Goal: Task Accomplishment & Management: Manage account settings

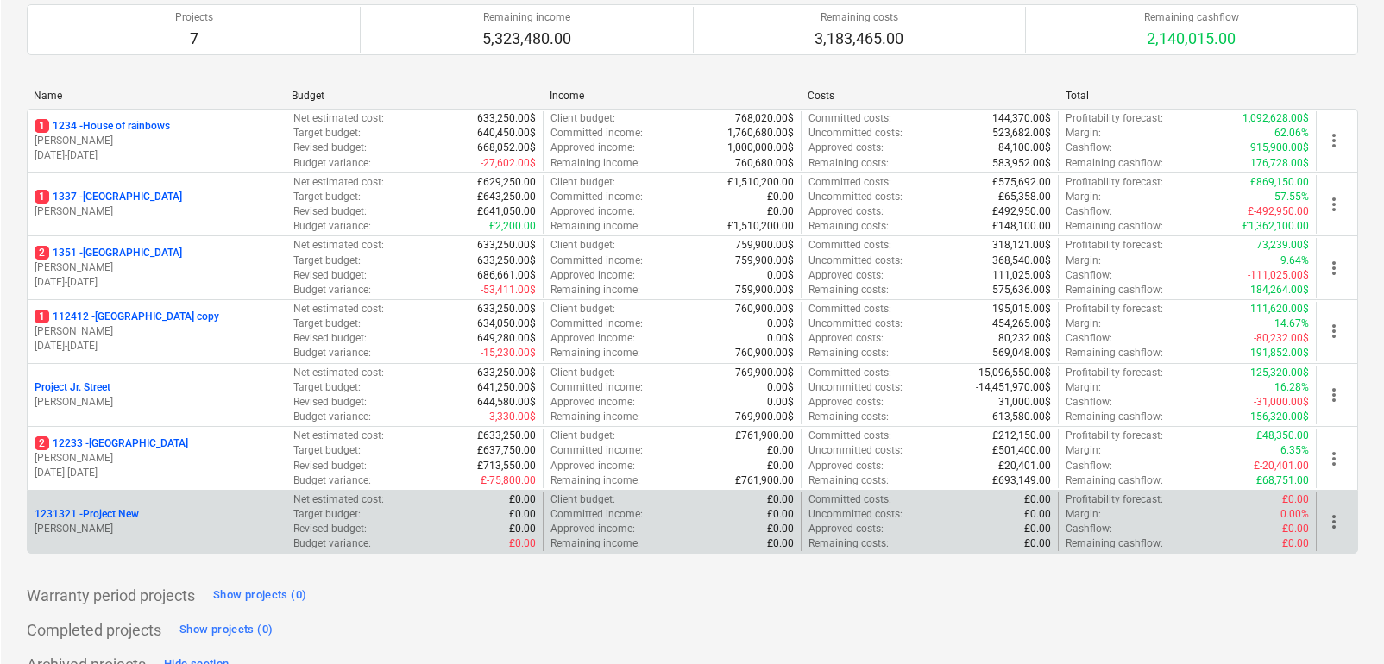
scroll to position [171, 0]
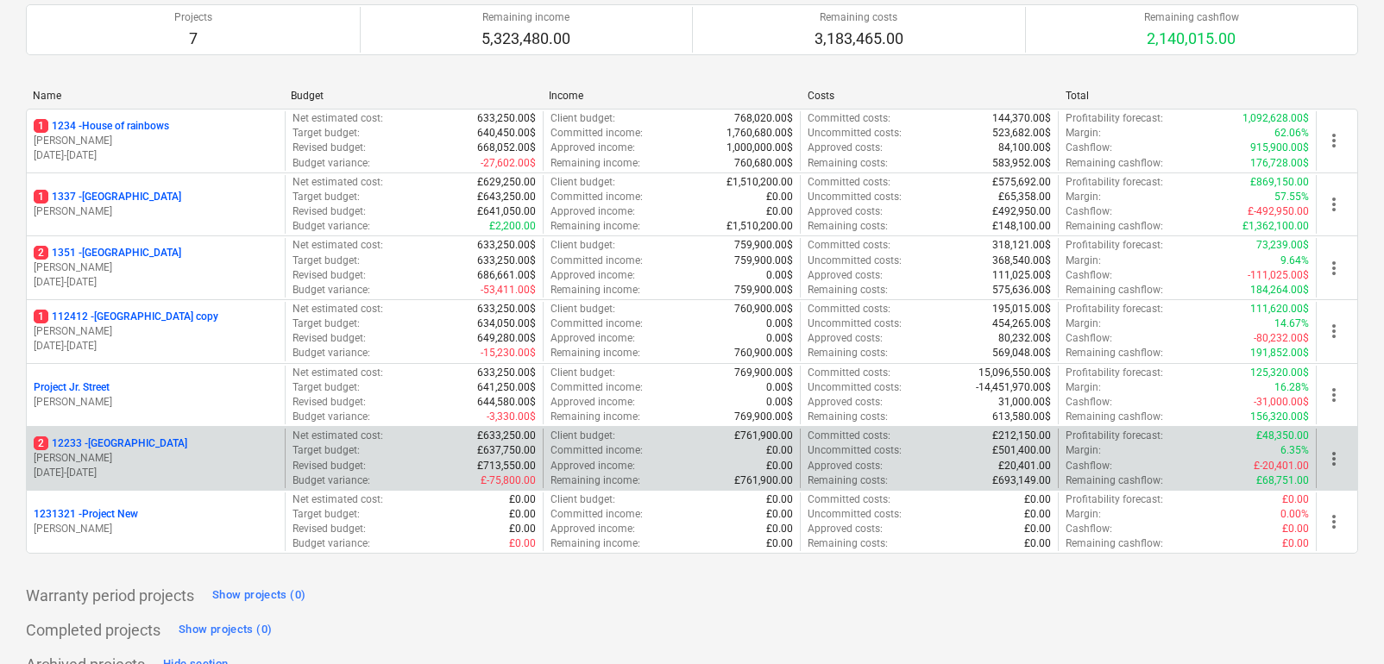
click at [167, 452] on p "J. Walker" at bounding box center [156, 458] width 244 height 15
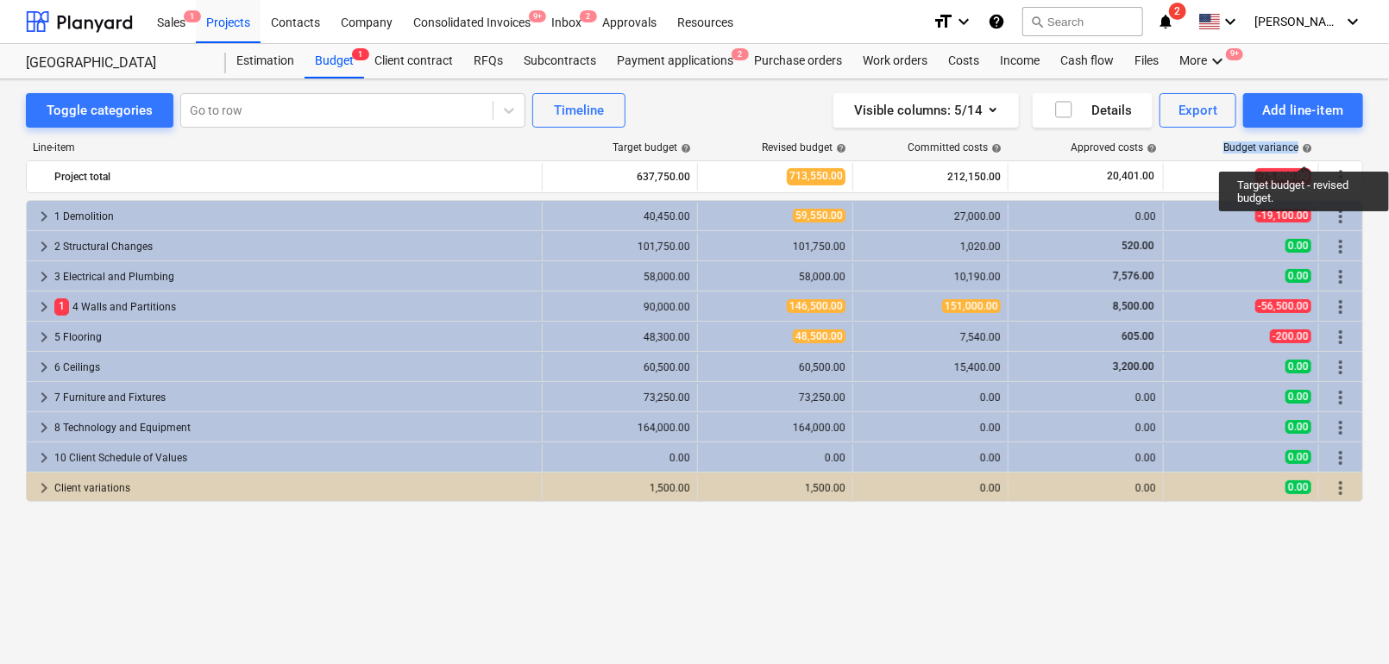
drag, startPoint x: 1221, startPoint y: 147, endPoint x: 1304, endPoint y: 150, distance: 82.9
click at [1304, 150] on div "Budget variance help" at bounding box center [1242, 148] width 155 height 12
click at [1304, 150] on span "help" at bounding box center [1306, 148] width 14 height 10
click at [778, 67] on div "Purchase orders" at bounding box center [798, 61] width 109 height 35
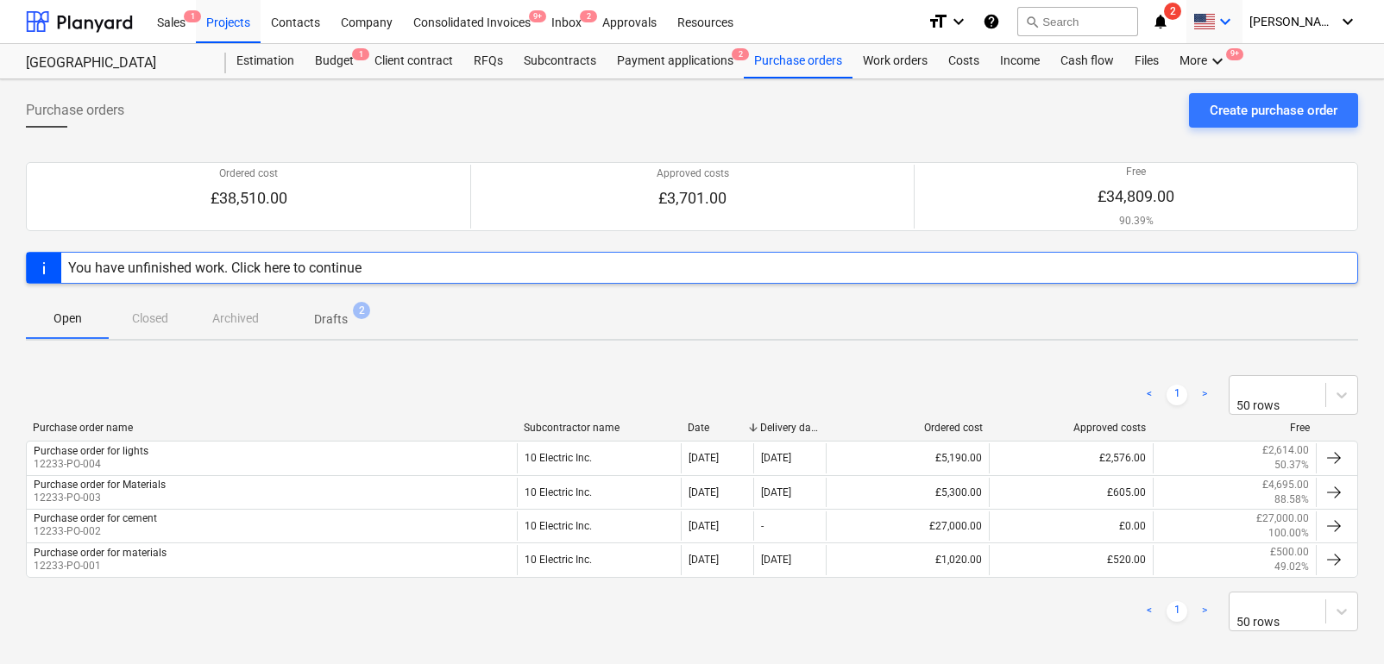
click at [1236, 9] on div "keyboard_arrow_down" at bounding box center [1214, 21] width 42 height 43
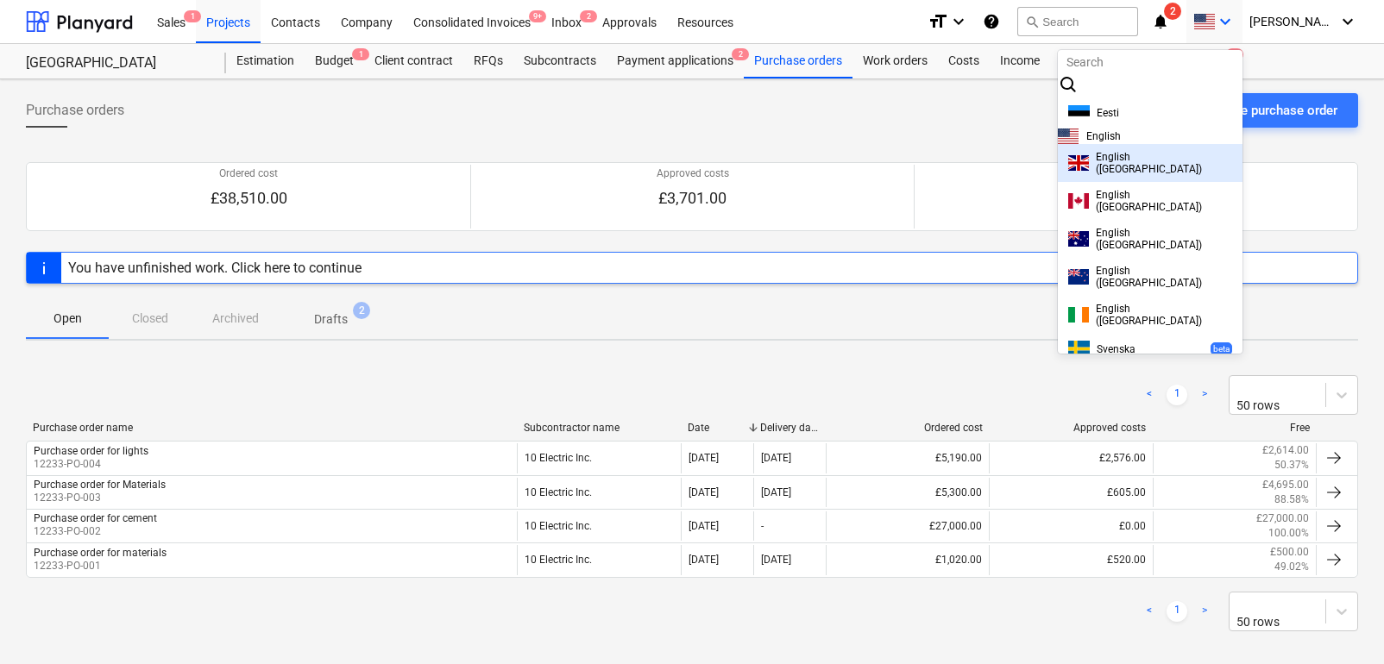
click at [1142, 175] on span "English (UK)" at bounding box center [1164, 163] width 136 height 24
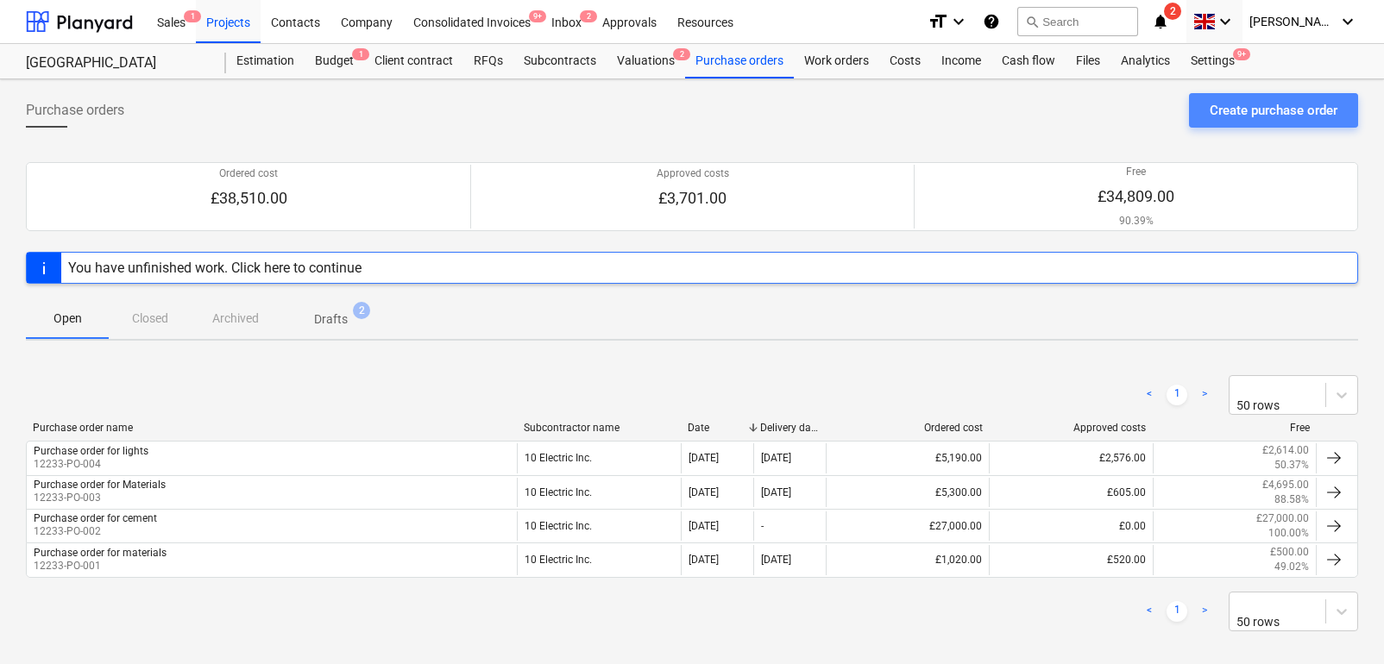
click at [1231, 105] on div "Create purchase order" at bounding box center [1274, 110] width 128 height 22
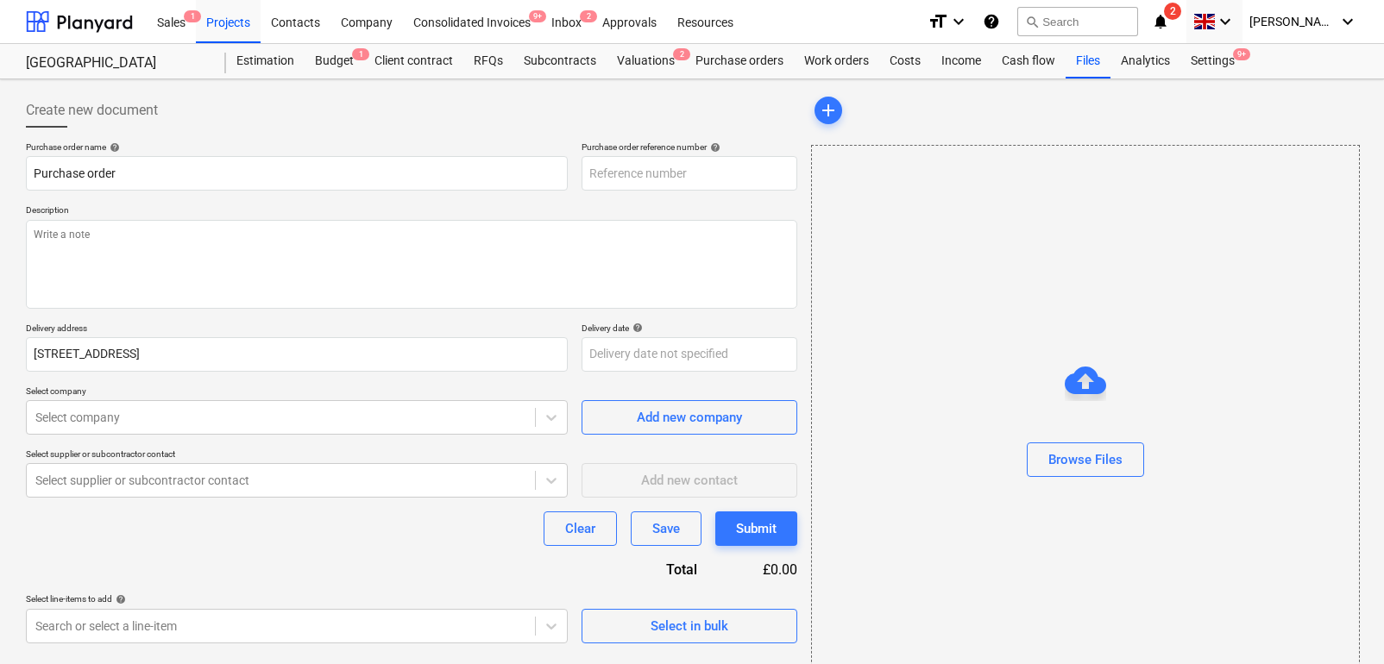
type textarea "x"
type input "12233-PO-007"
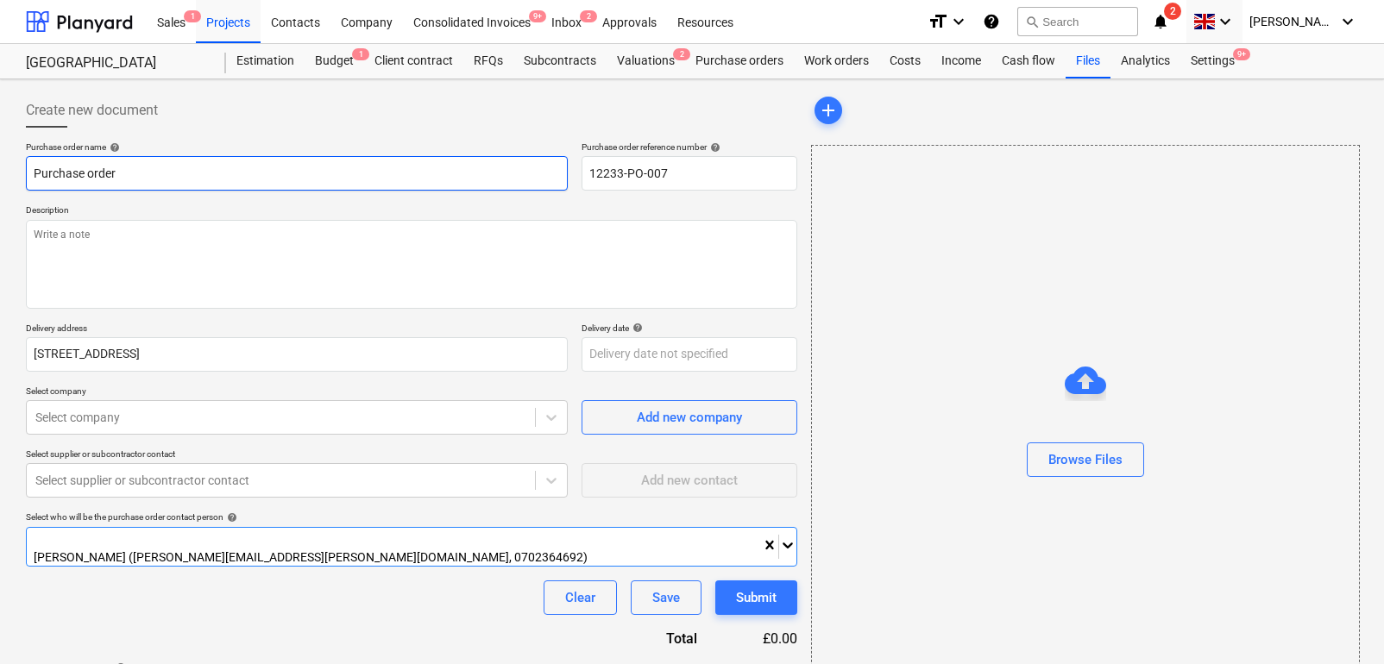
type textarea "x"
click at [387, 174] on input "Purchase order" at bounding box center [297, 173] width 542 height 35
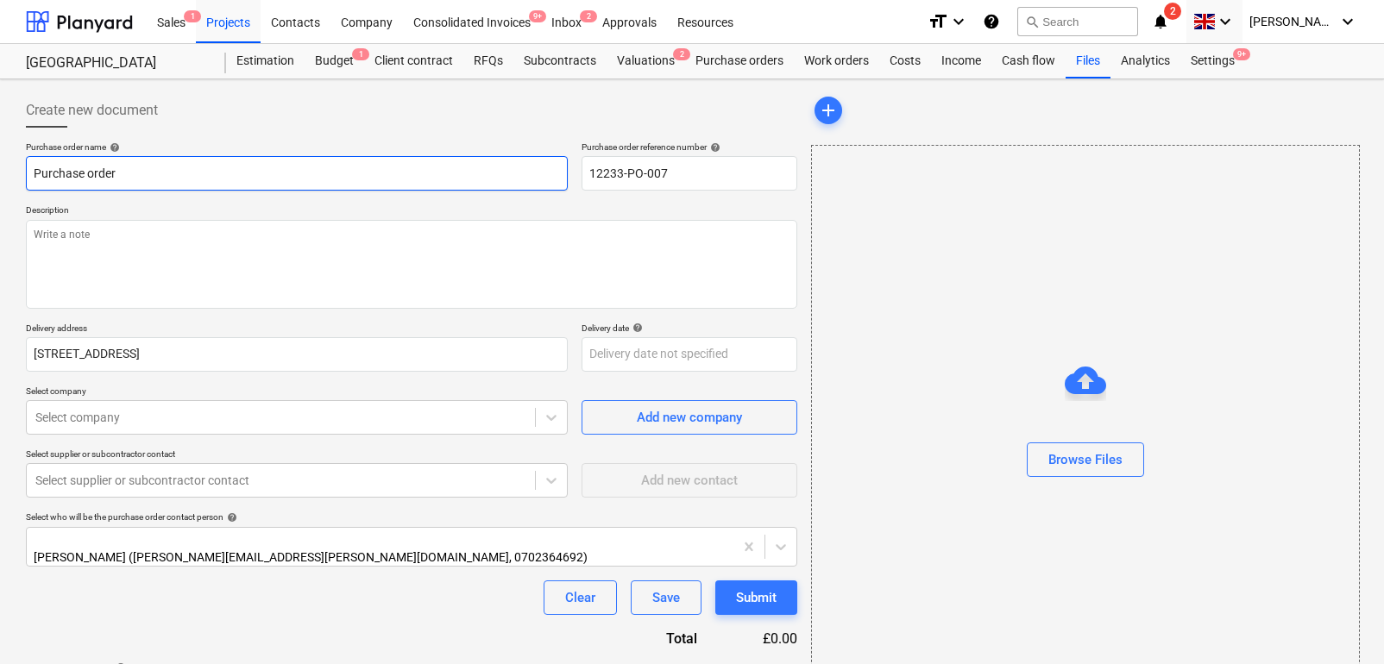
type input "Purchase order"
type textarea "x"
type input "Purchase order c"
type textarea "x"
type input "Purchase order ce"
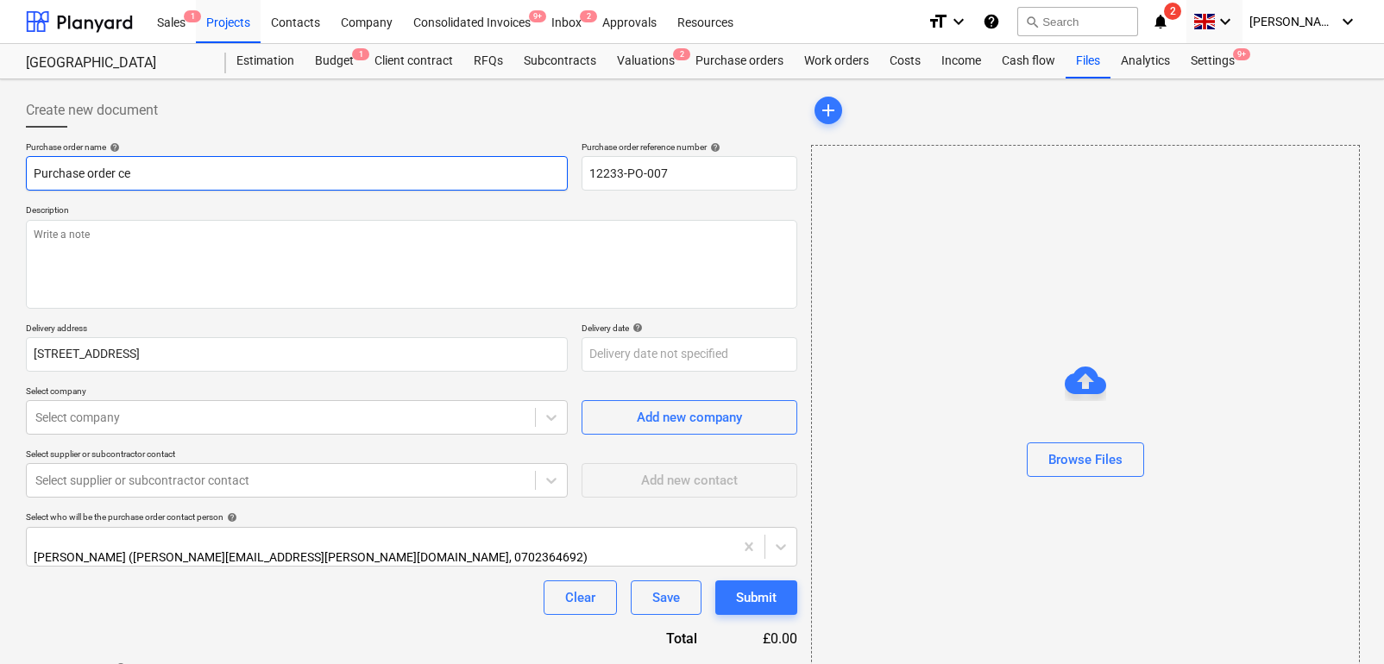
type textarea "x"
type input "Purchase order cei"
type textarea "x"
type input "Purchase order ceil"
type textarea "x"
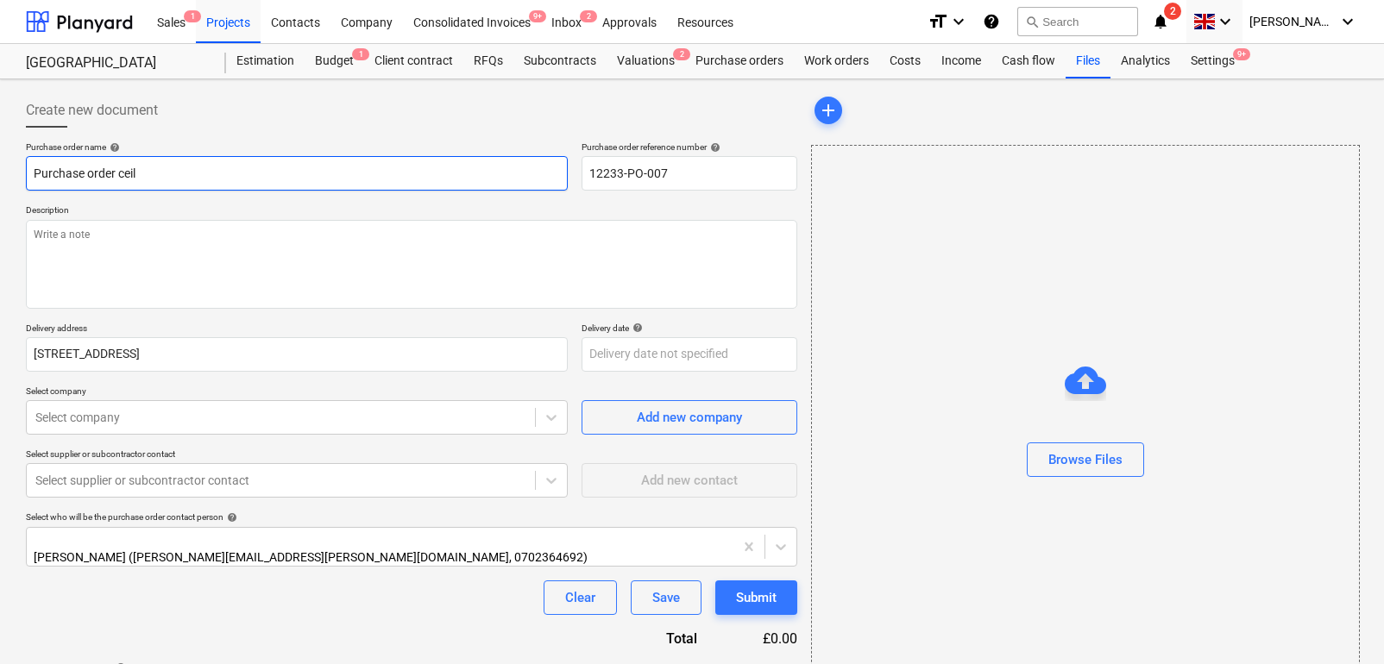
type input "Purchase order cei"
type textarea "x"
type input "Purchase order ce"
type textarea "x"
type input "Purchase order c"
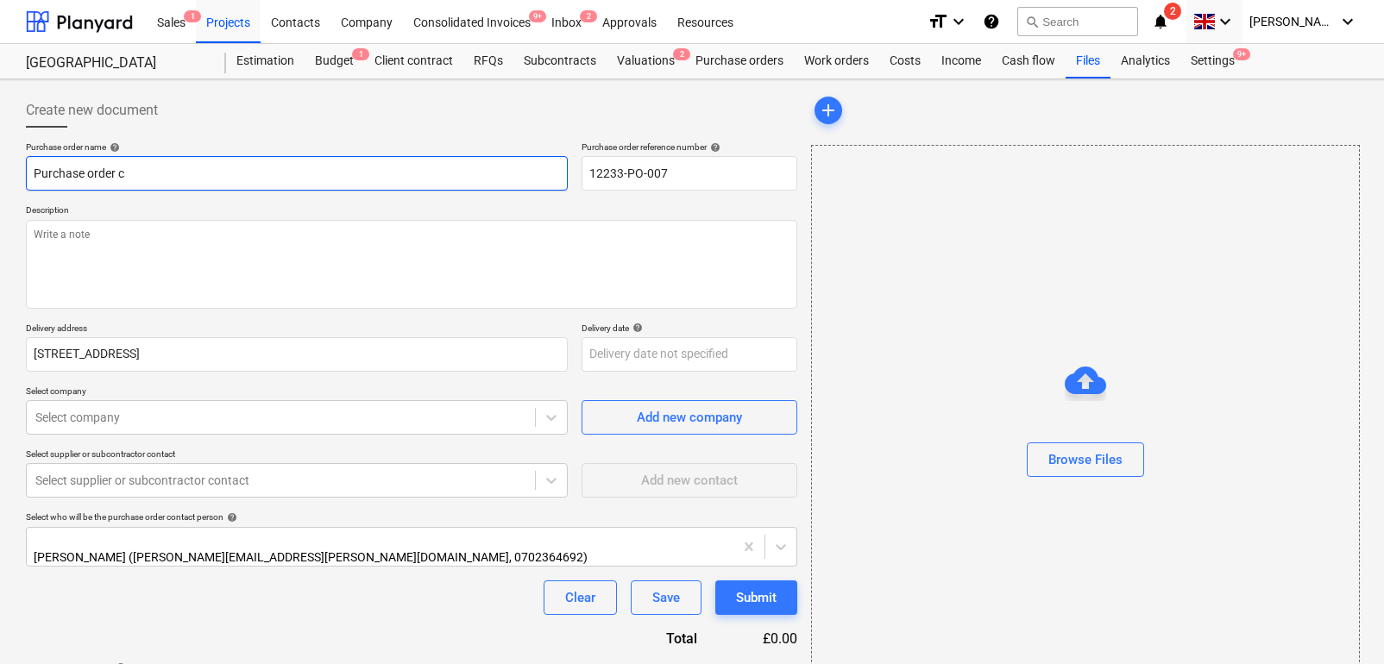
type textarea "x"
type input "Purchase order w"
type textarea "x"
type input "Purchase order wa"
type textarea "x"
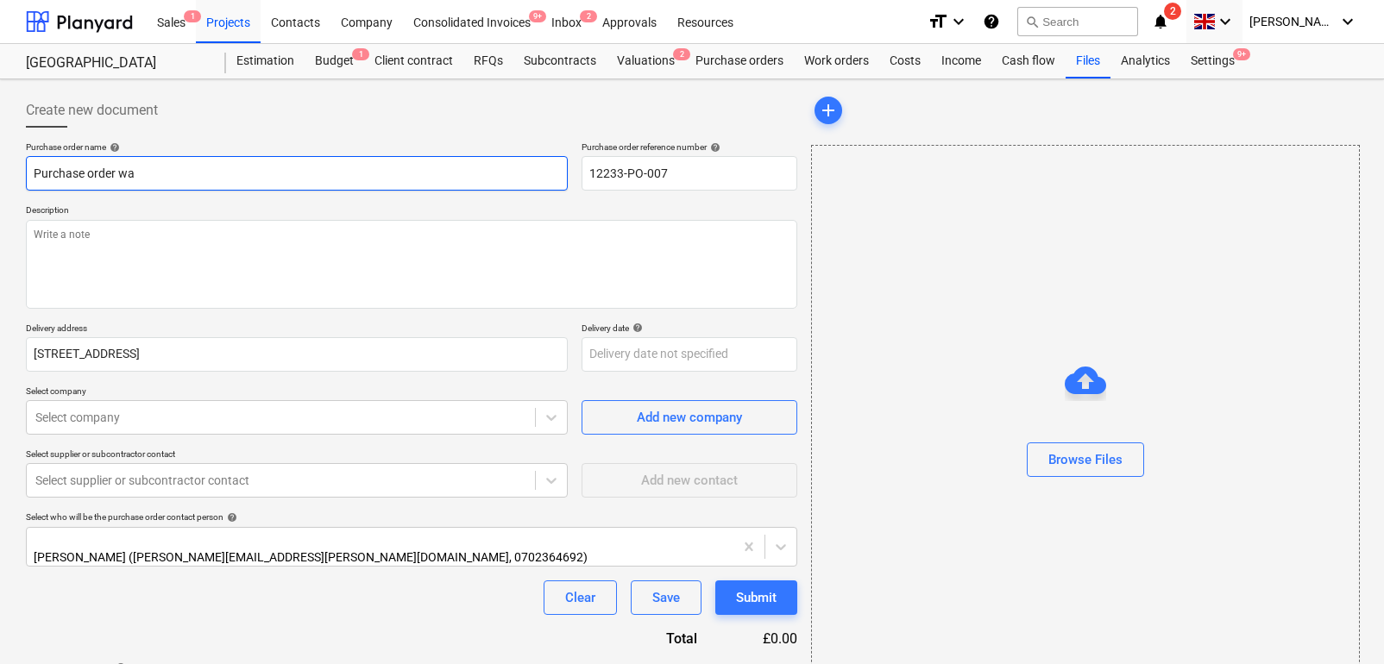
type input "Purchase order wal"
type textarea "x"
type input "Purchase order wall"
type textarea "x"
type input "Purchase order walls"
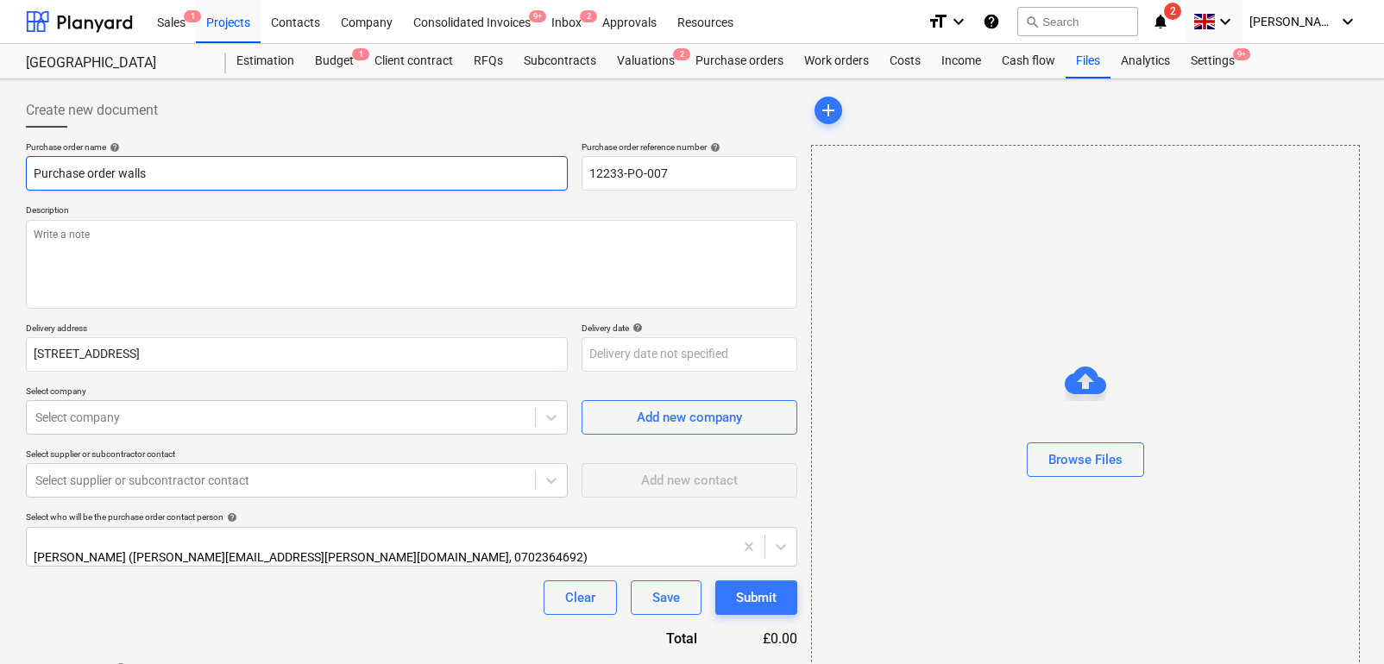
type textarea "x"
type input "Purchase order walls"
type textarea "x"
type input "Purchase order walls"
type textarea "x"
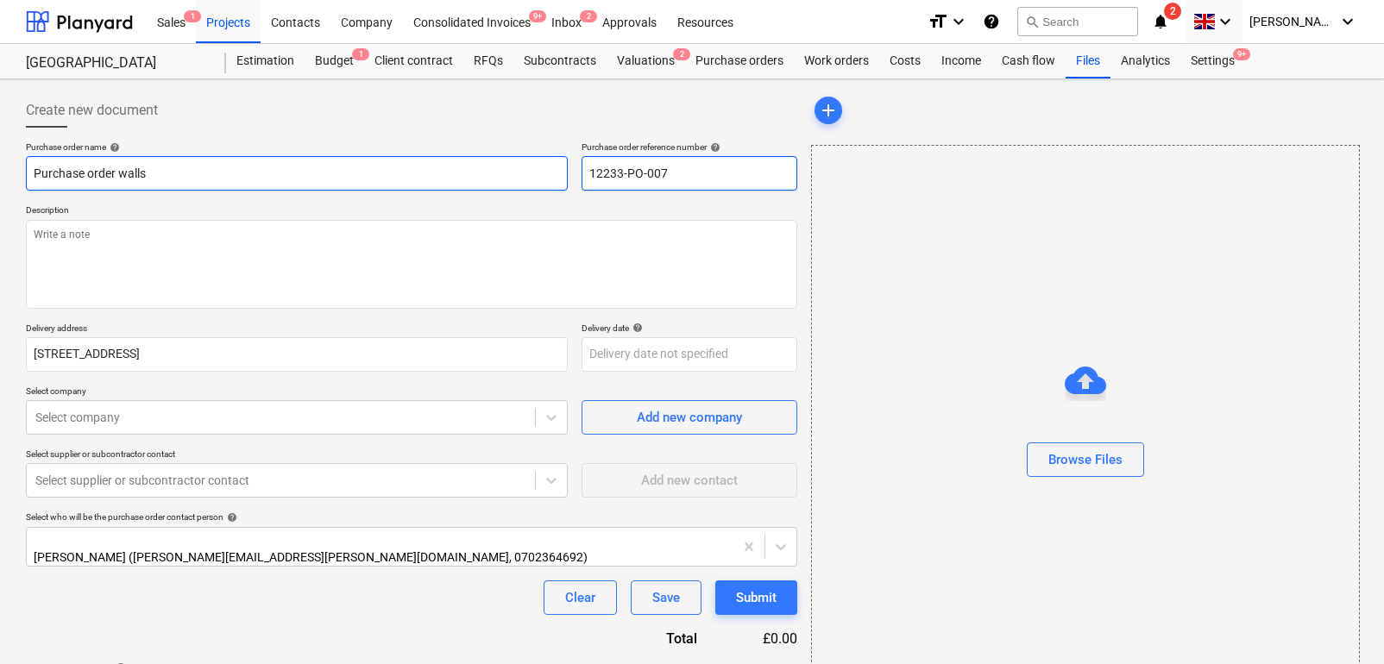
type input "Purchase order walls"
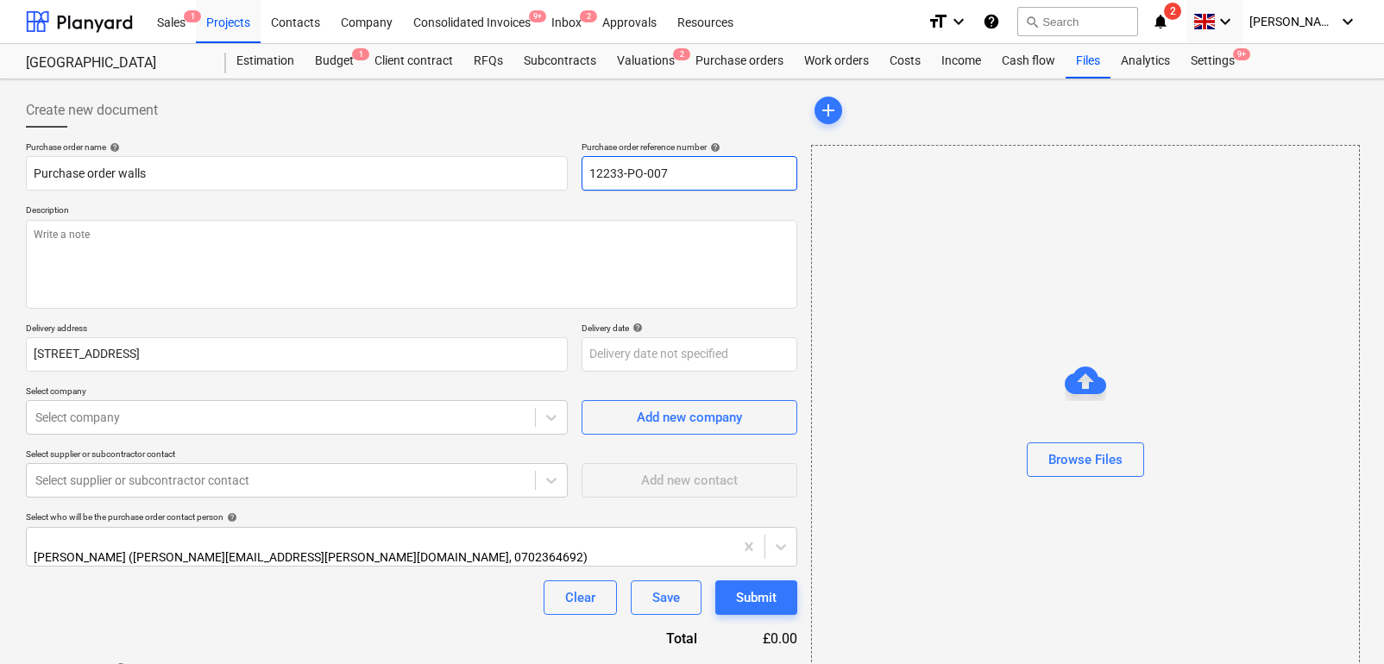
drag, startPoint x: 616, startPoint y: 176, endPoint x: 469, endPoint y: 216, distance: 152.8
click at [469, 216] on div "Purchase order name help Purchase order walls Purchase order reference number h…" at bounding box center [411, 427] width 771 height 570
click at [469, 216] on p "Description" at bounding box center [411, 211] width 771 height 15
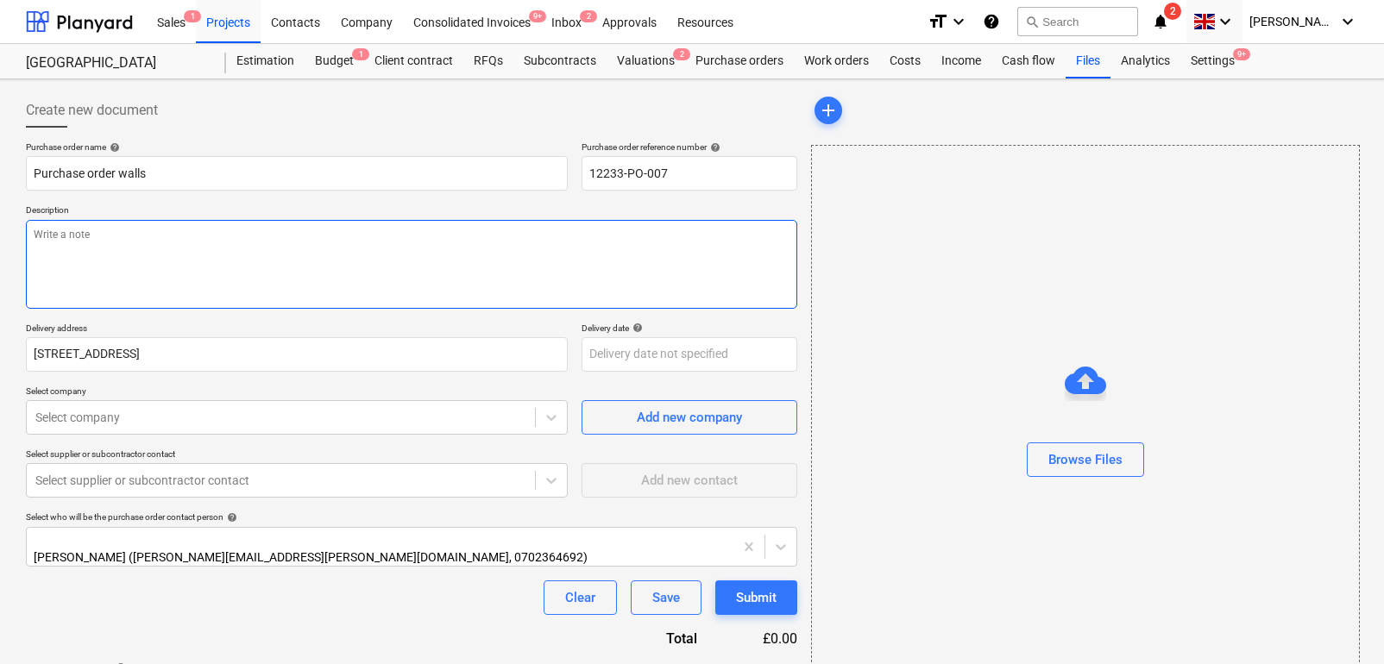
click at [425, 236] on textarea at bounding box center [411, 264] width 771 height 89
type textarea "x"
type textarea "W"
type textarea "x"
type textarea "We"
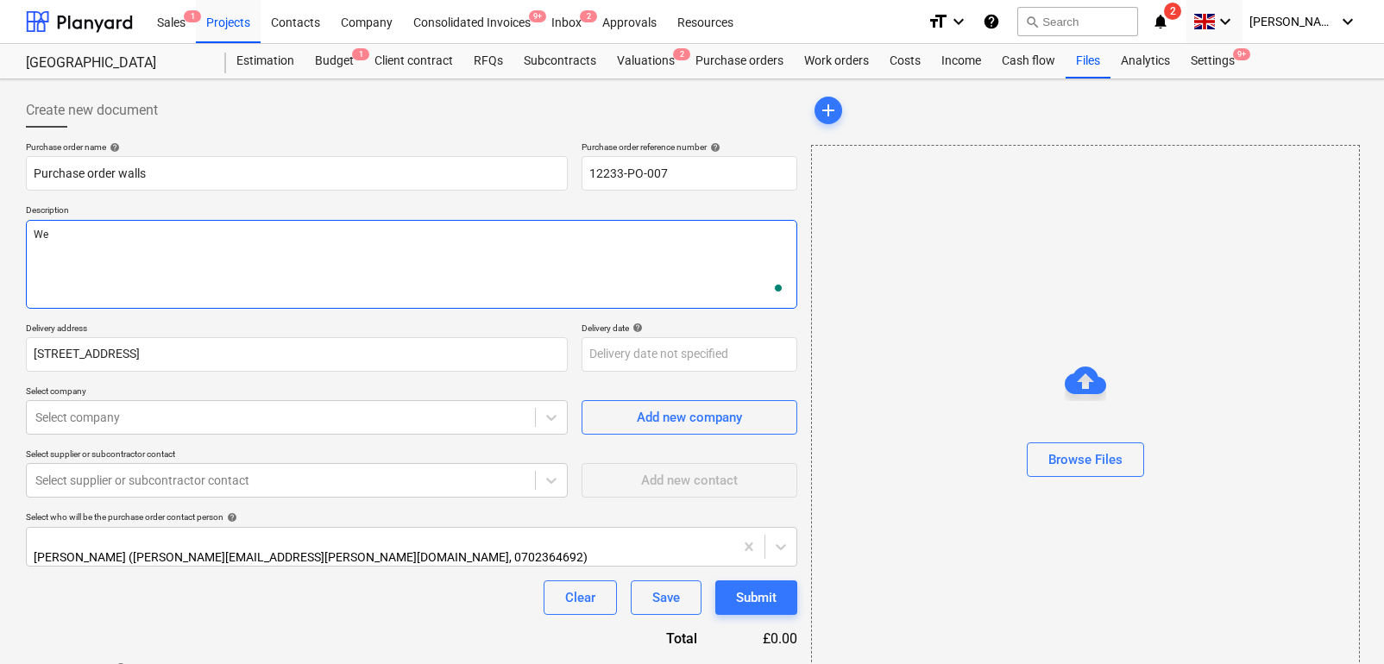
type textarea "x"
type textarea "We ne"
type textarea "x"
type textarea "We nee"
type textarea "x"
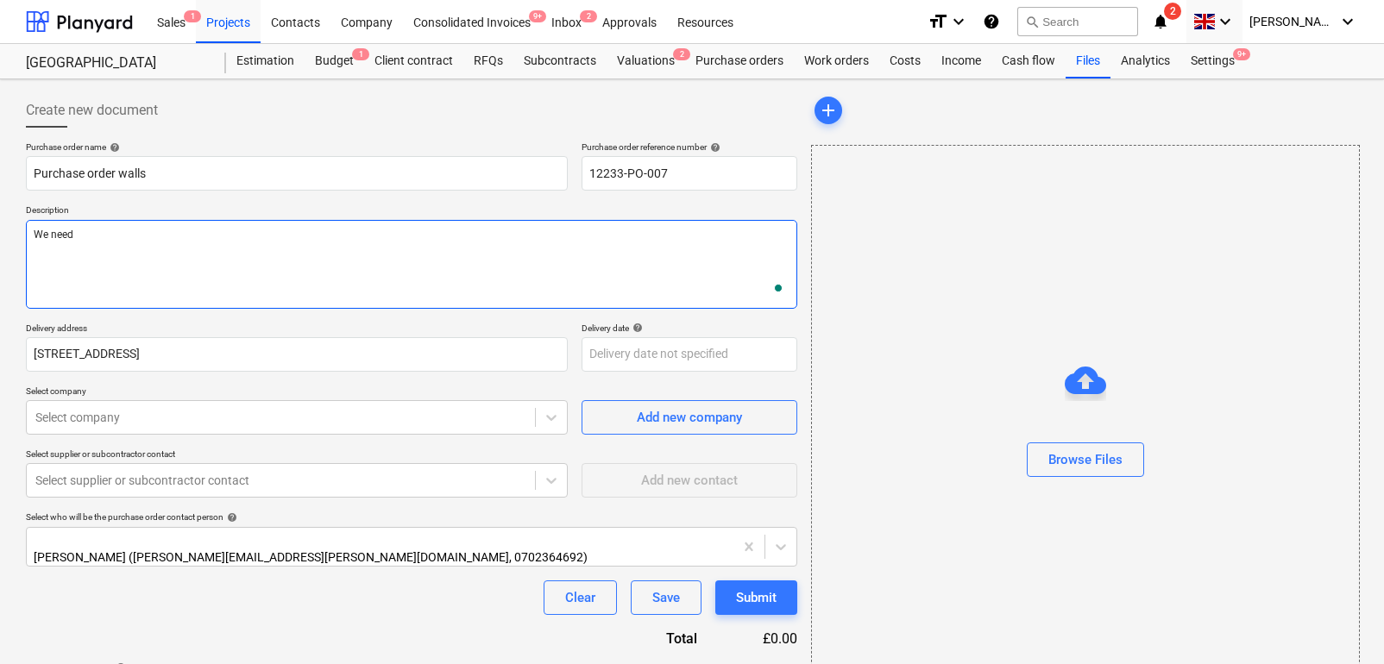
type textarea "We need"
type textarea "x"
type textarea "We need s"
type textarea "x"
type textarea "We need t"
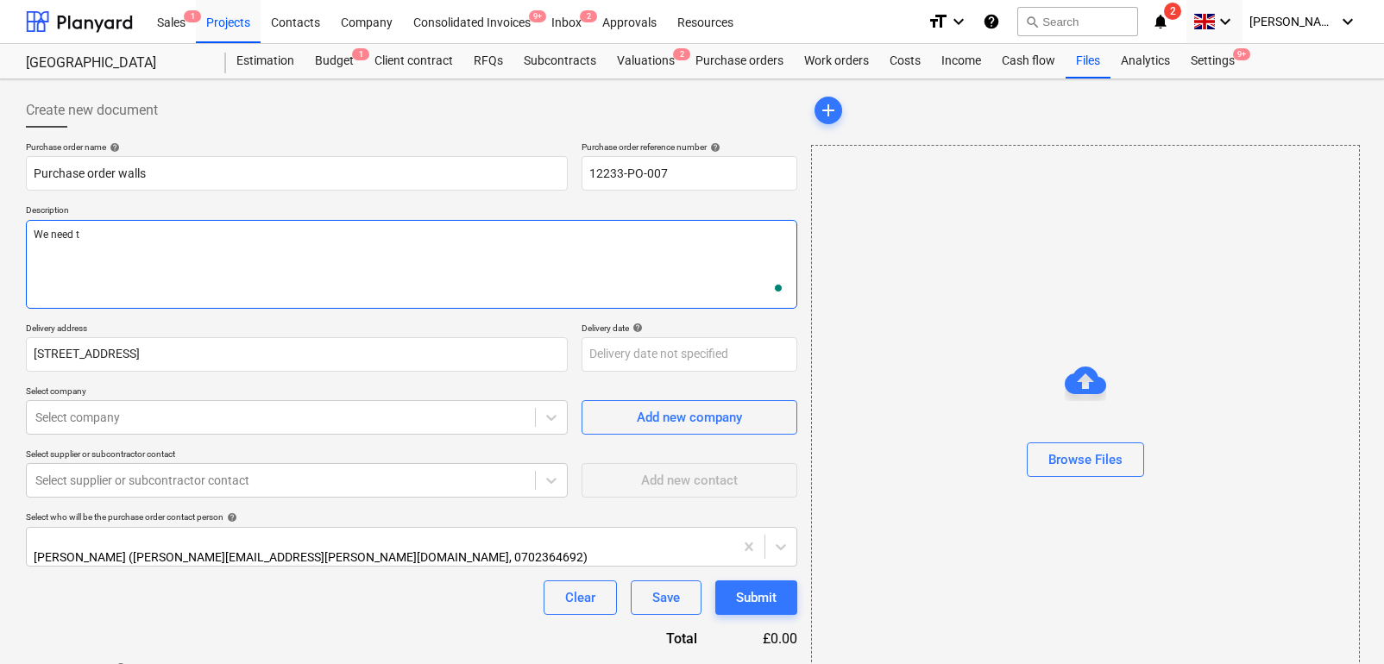
type textarea "x"
type textarea "We need th"
type textarea "x"
type textarea "We need thi"
type textarea "x"
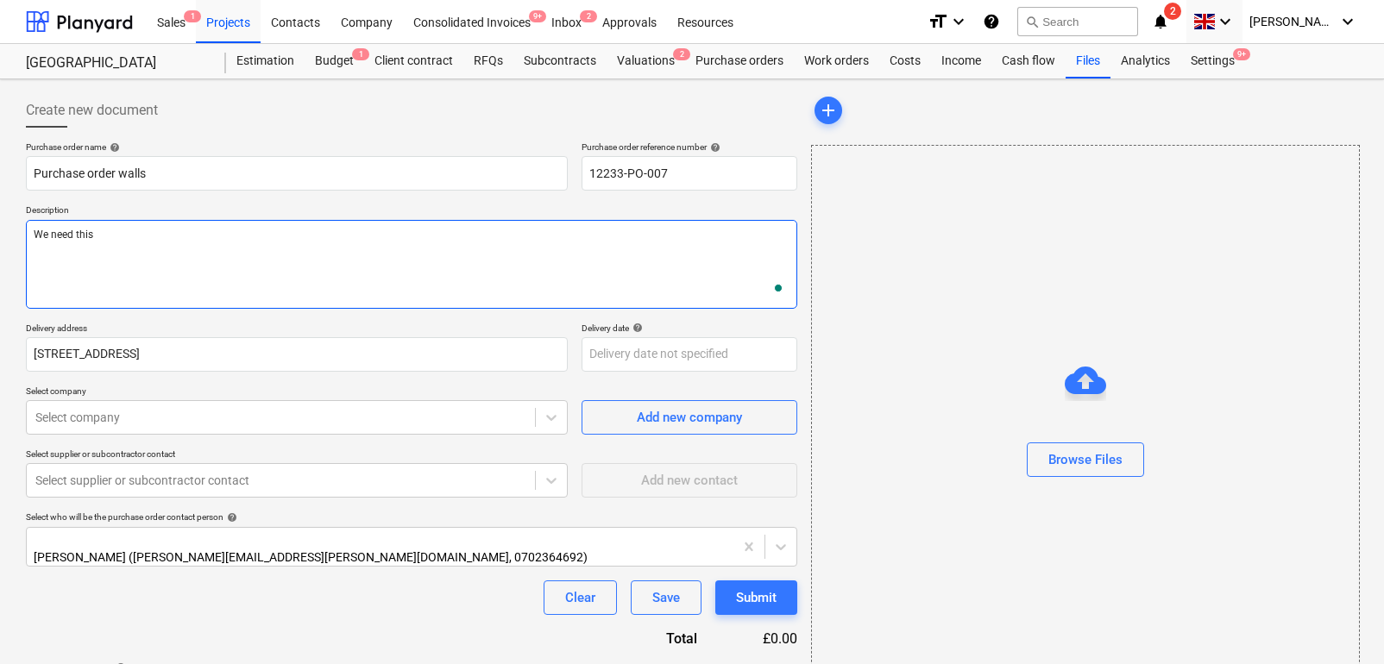
type textarea "We need this"
type textarea "x"
type textarea "We need this"
type textarea "x"
type textarea "We need thi"
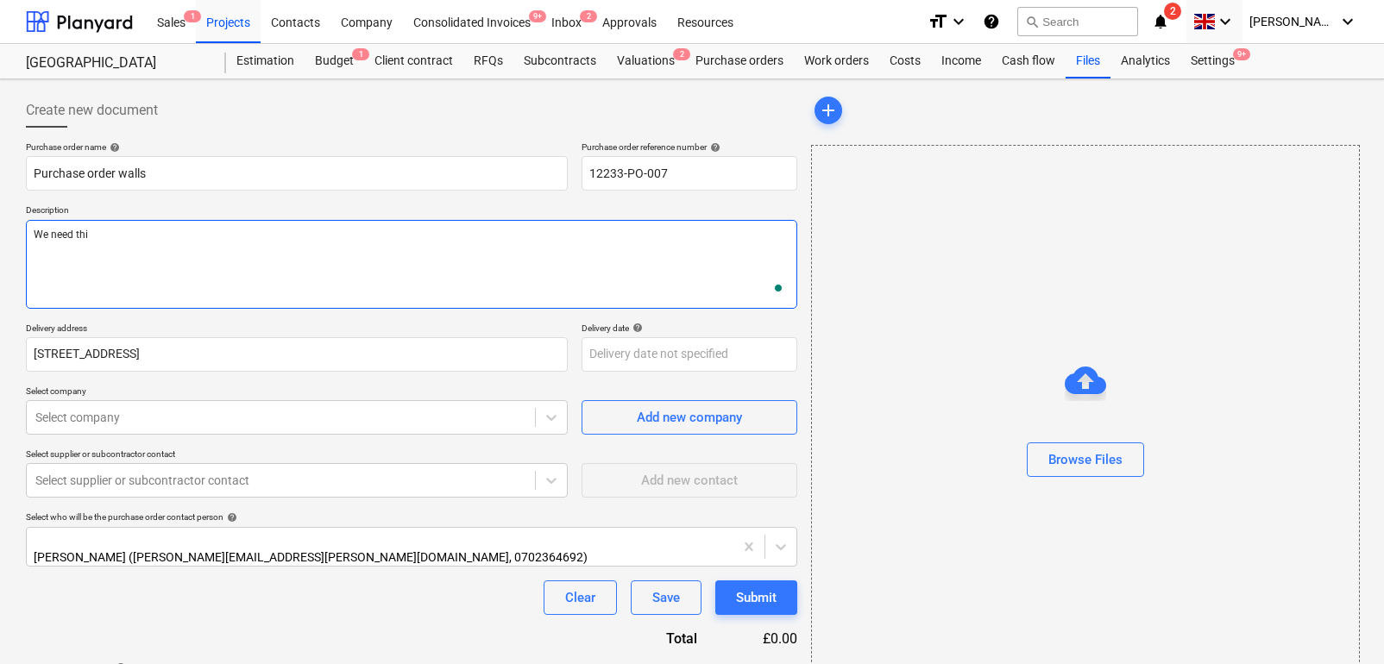
type textarea "x"
type textarea "We need th"
type textarea "x"
type textarea "We need t"
type textarea "x"
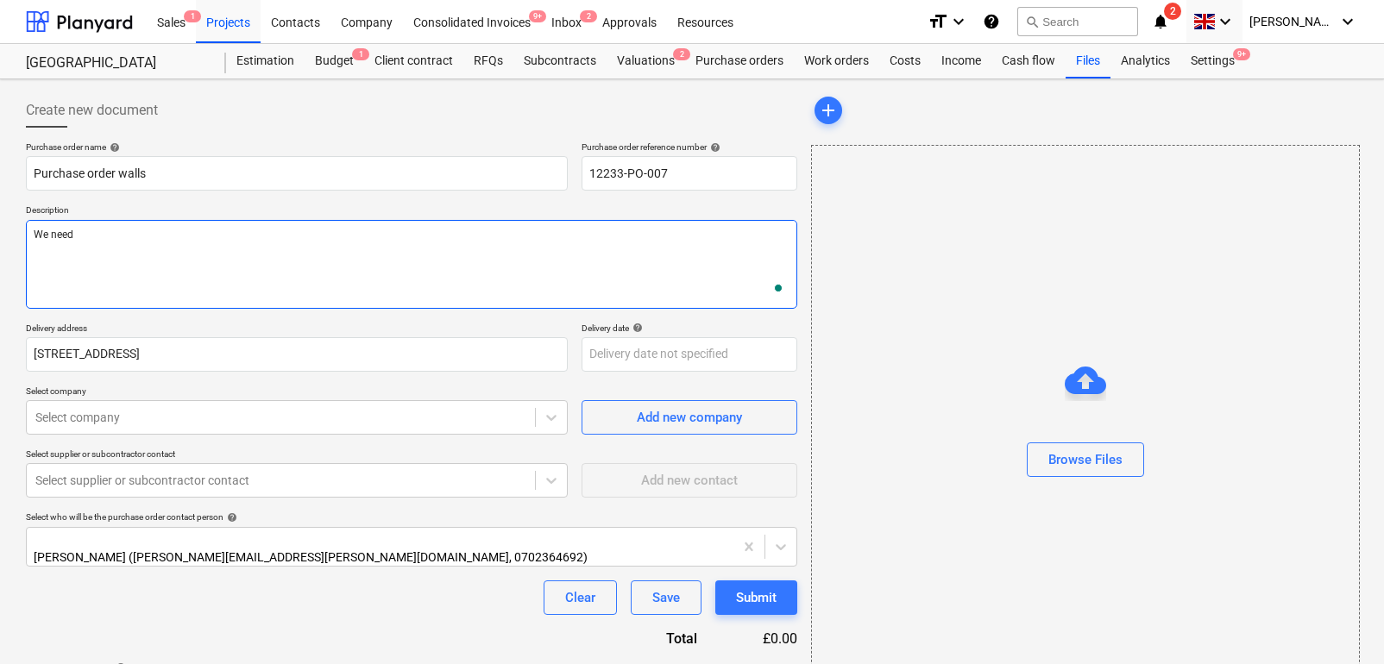
type textarea "We need w"
type textarea "x"
type textarea "We need wa"
type textarea "x"
type textarea "We need wal"
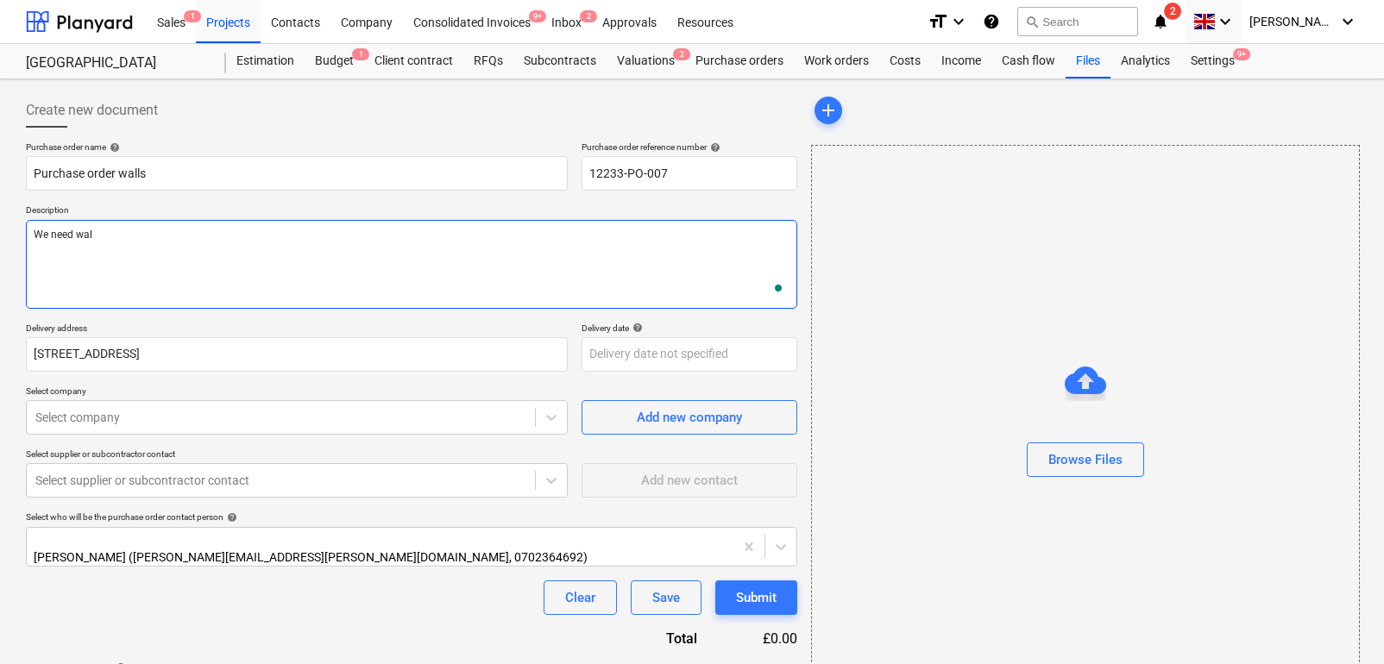
type textarea "x"
type textarea "We need walls"
type textarea "x"
type textarea "We need walls"
type textarea "x"
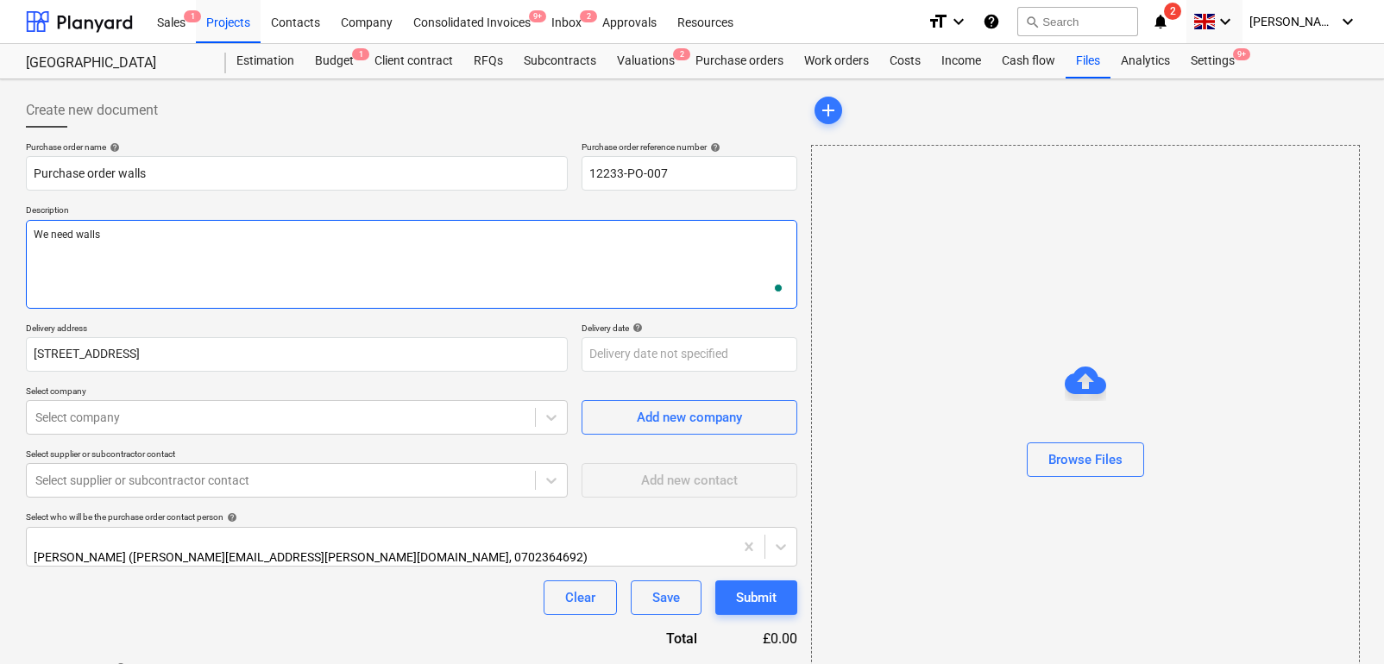
type textarea "We need walls t"
type textarea "x"
type textarea "We need walls to"
type textarea "x"
type textarea "We need walls to"
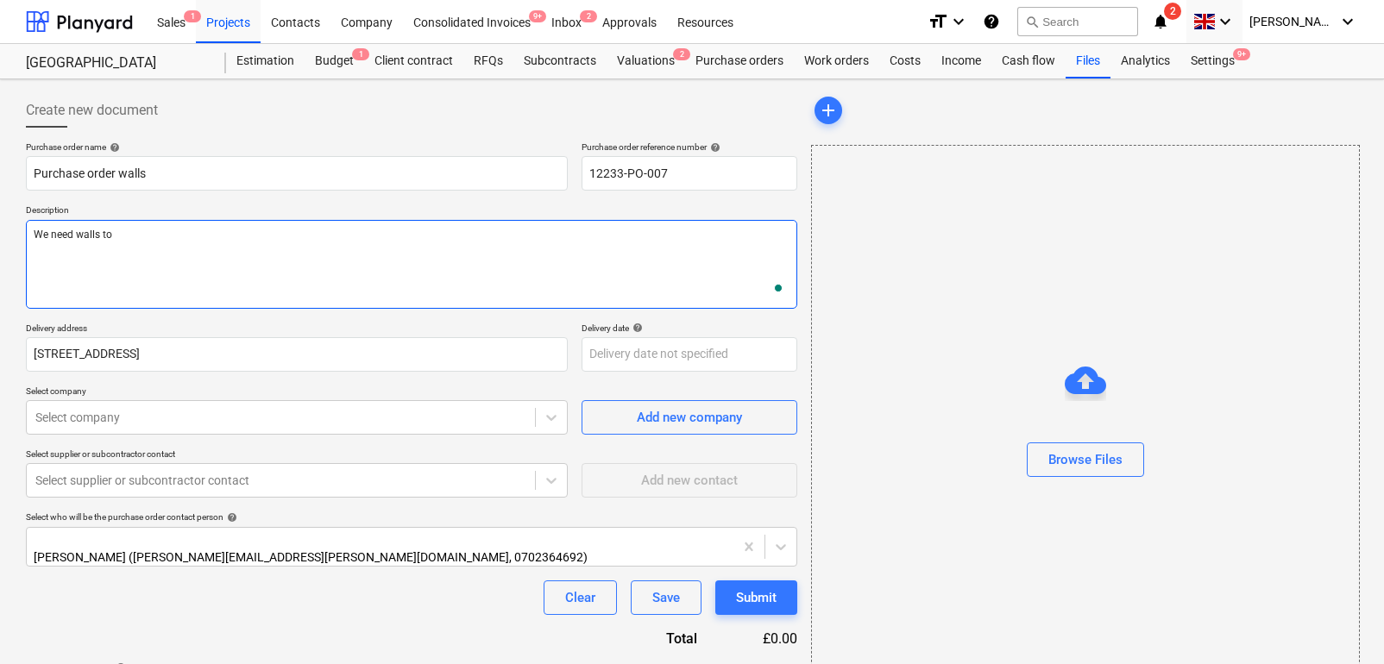
type textarea "x"
type textarea "We need walls to m"
type textarea "x"
type textarea "We need walls to my"
type textarea "x"
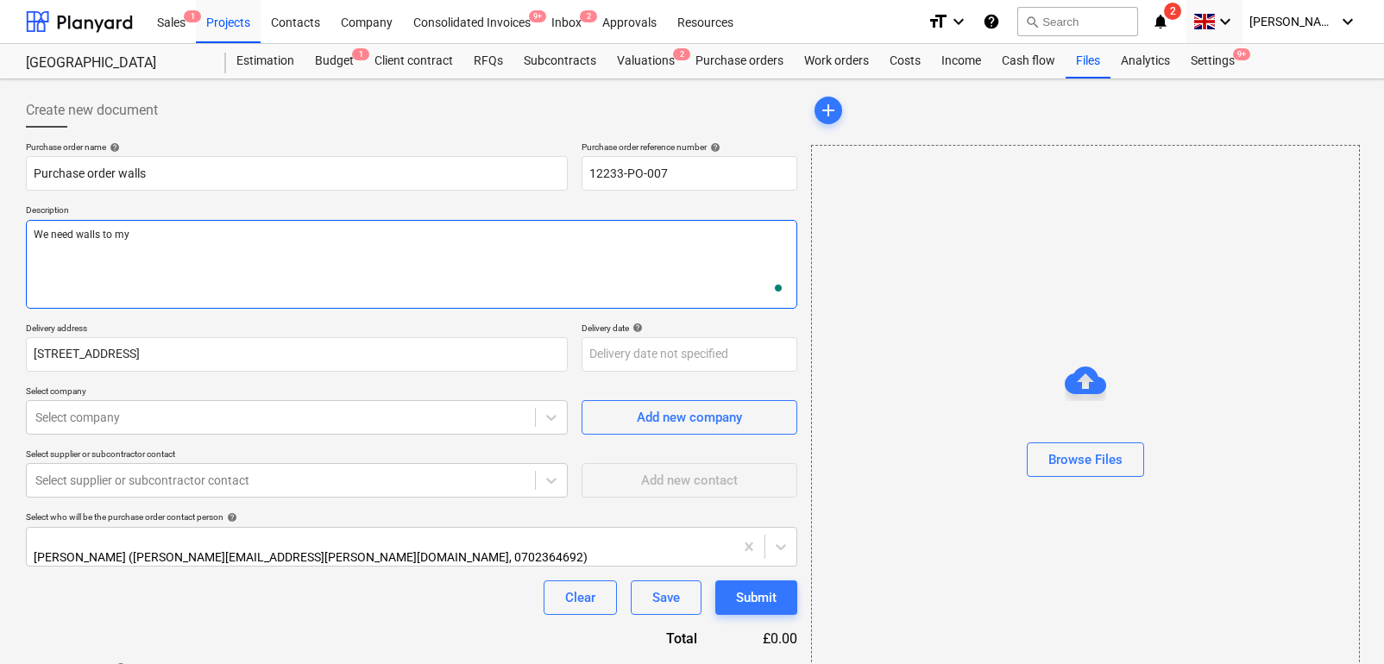
type textarea "We need walls to my"
type textarea "x"
type textarea "We need walls to my p"
type textarea "x"
type textarea "We need walls to my pro"
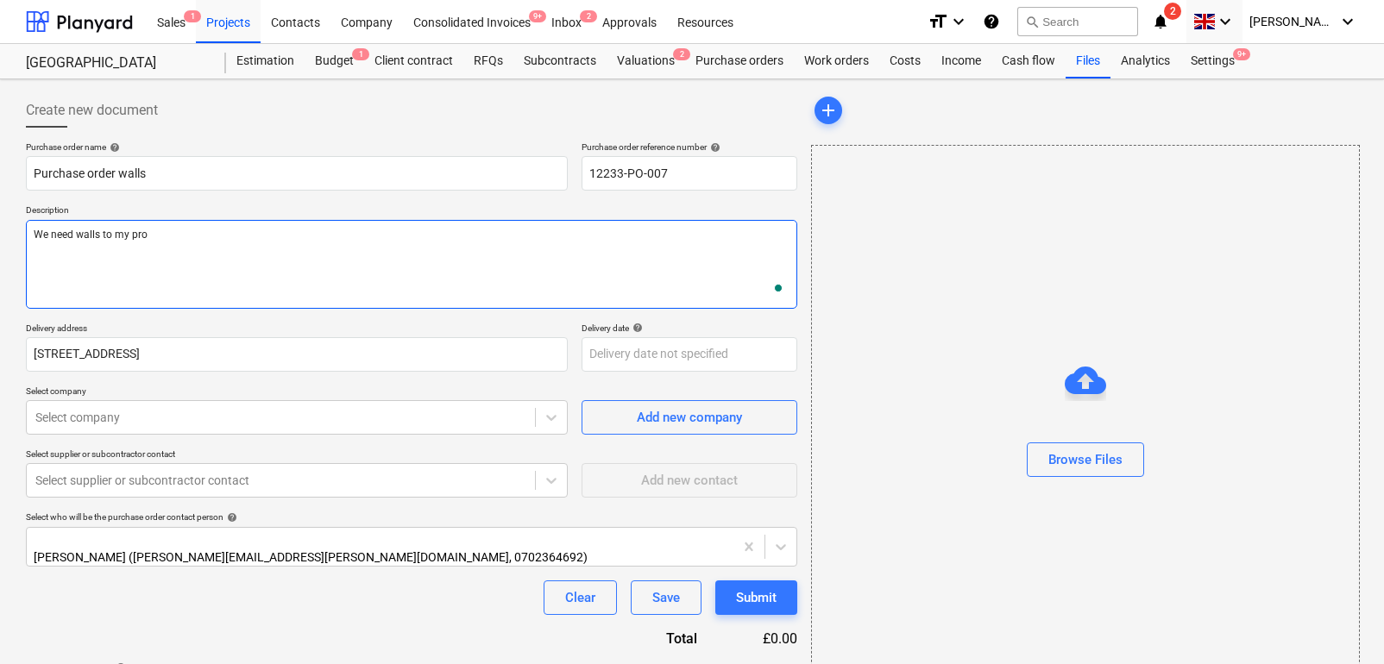
type textarea "x"
type textarea "We need walls to my proj"
type textarea "x"
type textarea "We need walls to my proje"
type textarea "x"
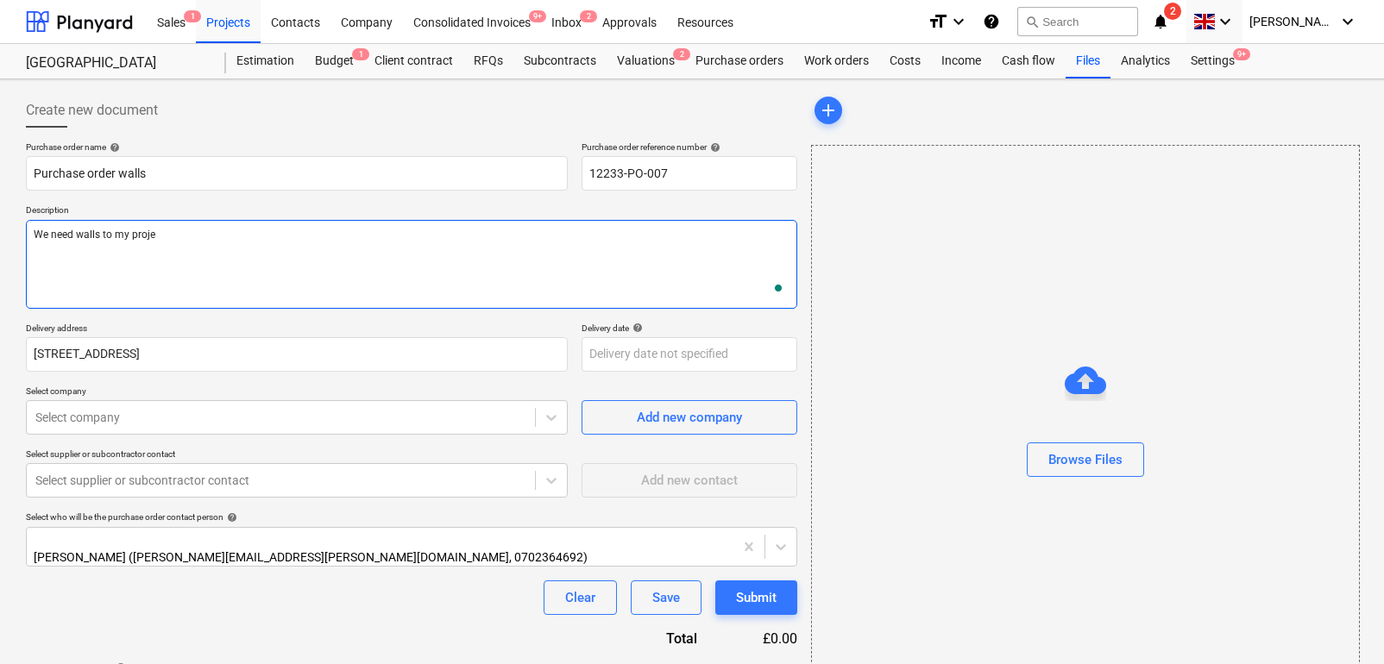
type textarea "We need walls to my projec"
type textarea "x"
type textarea "We need walls to my project"
type textarea "x"
type textarea "We need walls to my project"
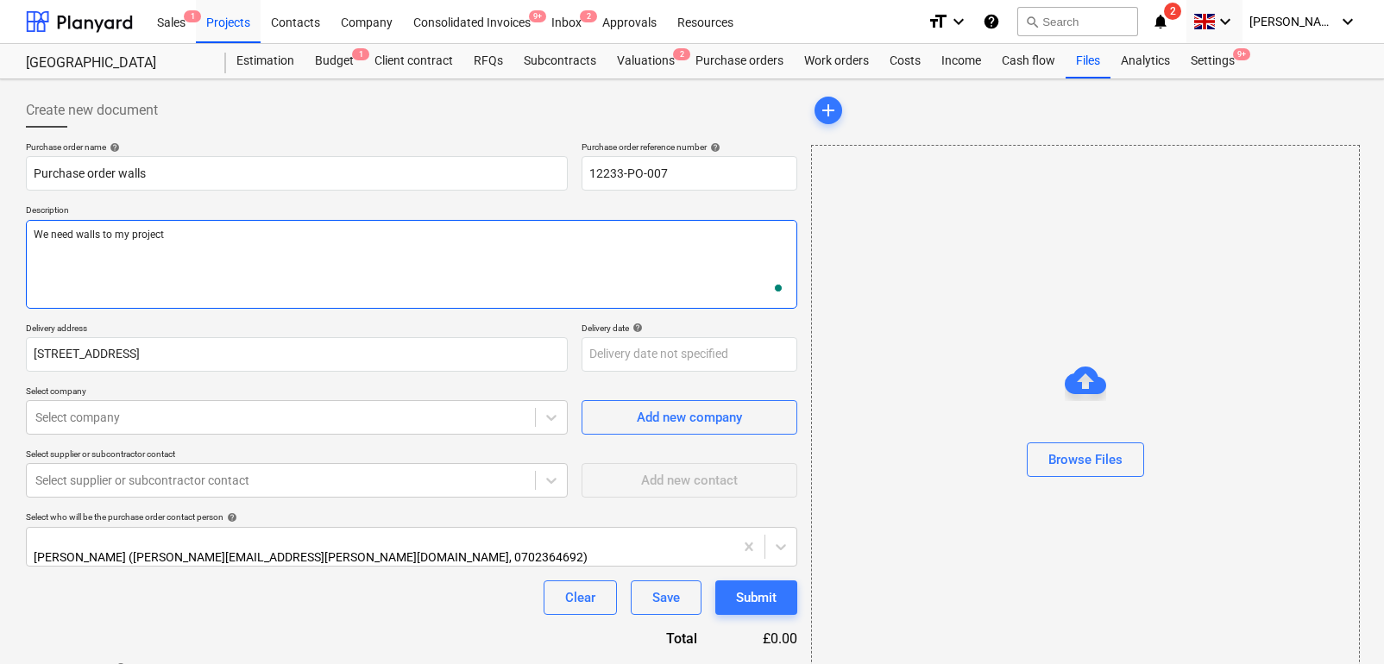
type textarea "x"
type textarea "We need walls to my project"
type textarea "x"
type textarea "We need walls to my project."
type textarea "x"
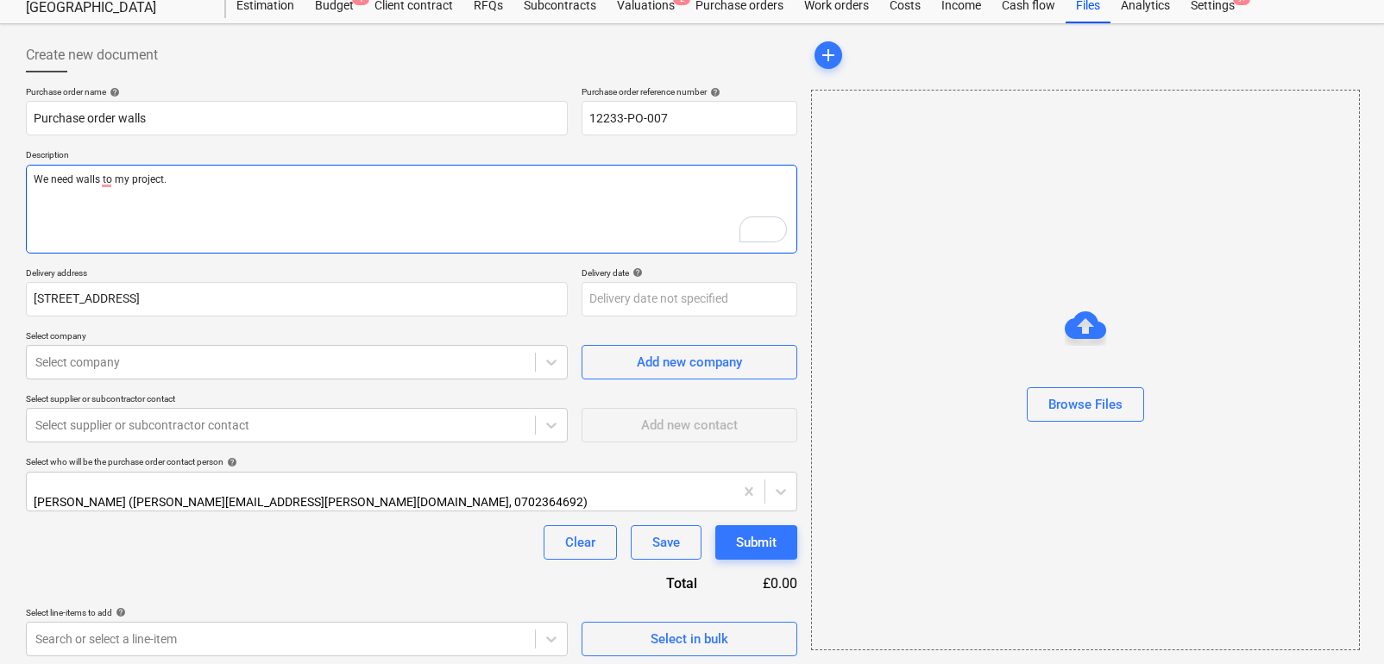
scroll to position [54, 0]
type textarea "We need walls to my project."
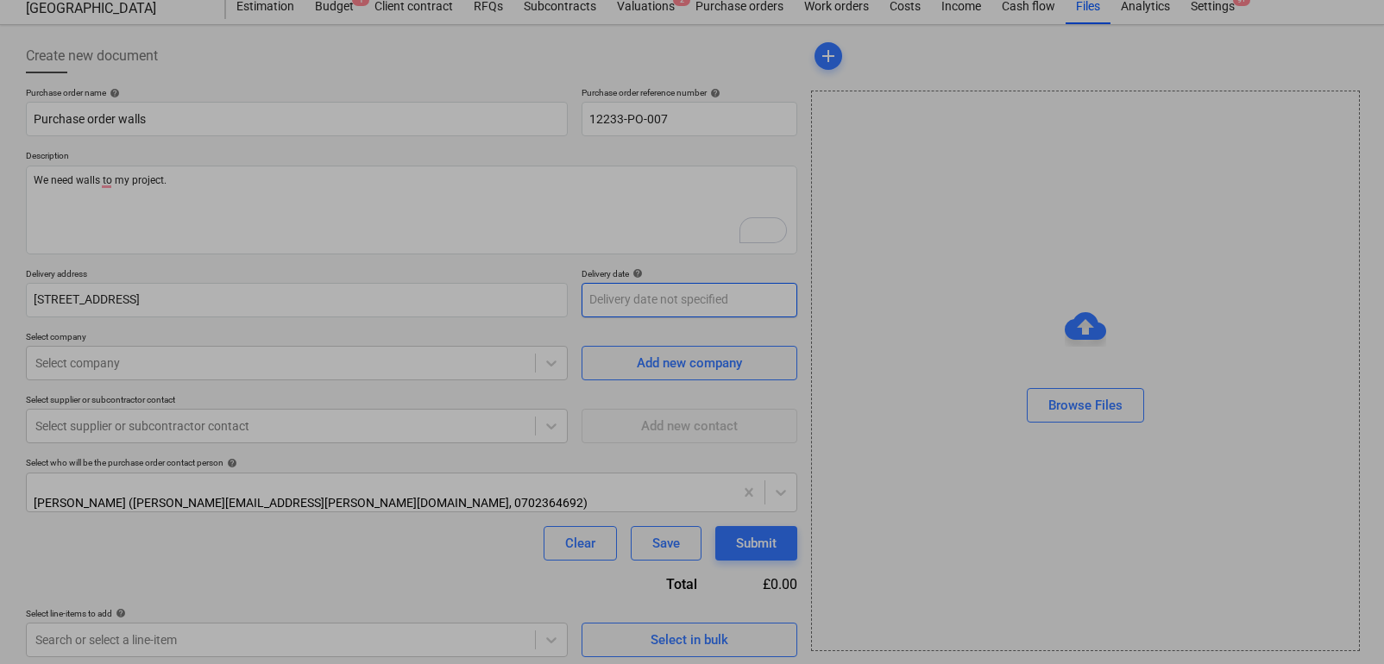
click at [639, 297] on body "Sales 1 Projects Contacts Company Consolidated Invoices 9+ Inbox 2 Approvals Re…" at bounding box center [692, 278] width 1384 height 664
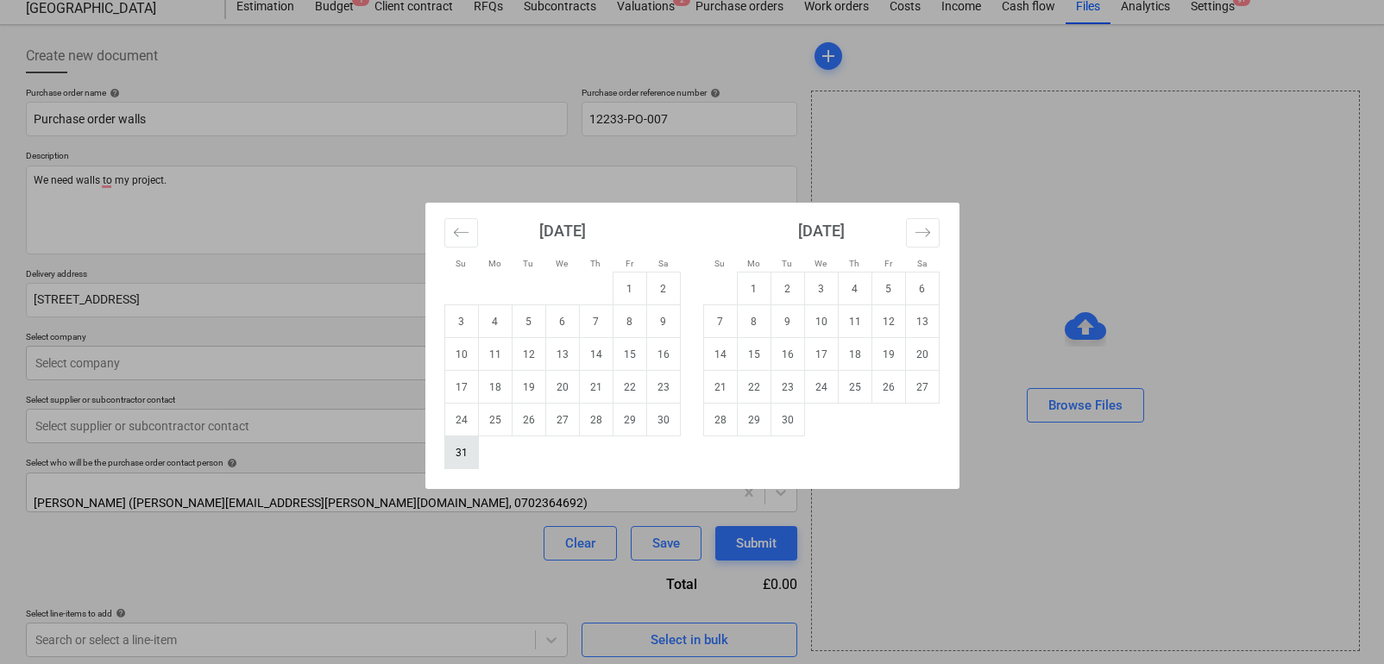
click at [474, 454] on td "31" at bounding box center [461, 453] width 34 height 33
type textarea "x"
type input "31 Aug 2025"
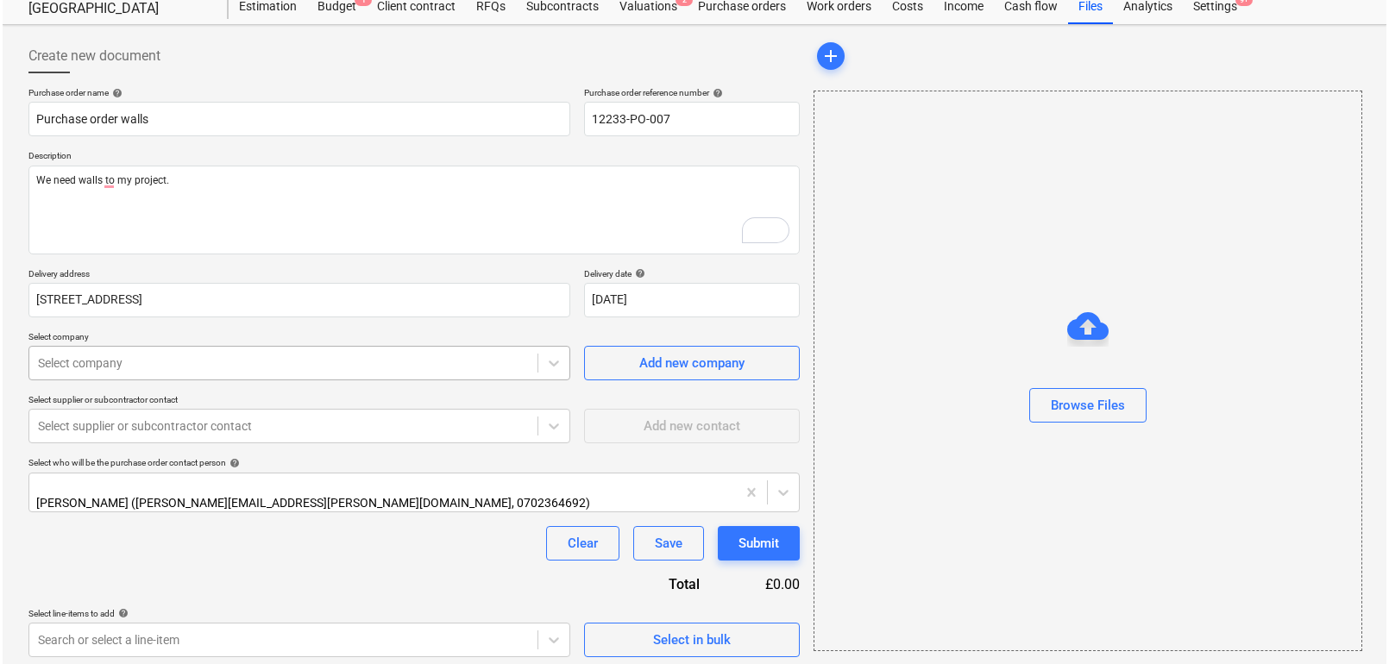
scroll to position [55, 0]
click at [385, 355] on div at bounding box center [280, 362] width 491 height 17
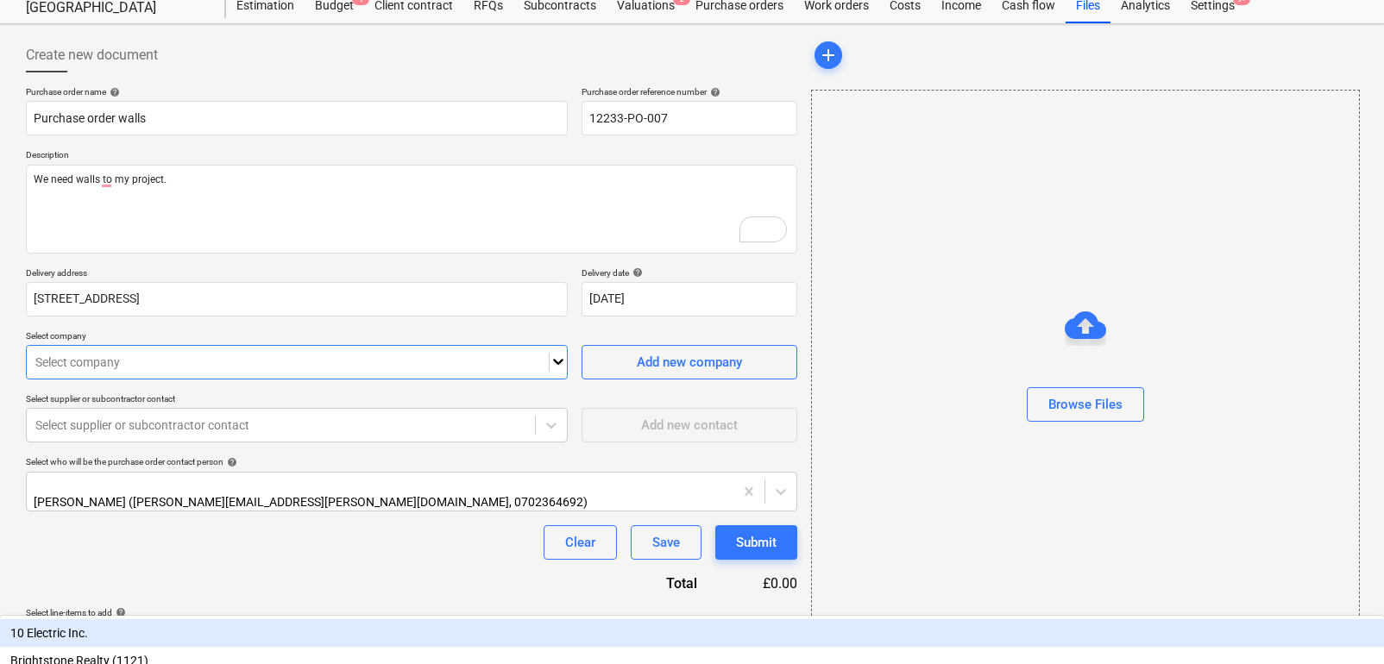
click at [322, 620] on div "10 Electric Inc." at bounding box center [692, 634] width 1384 height 28
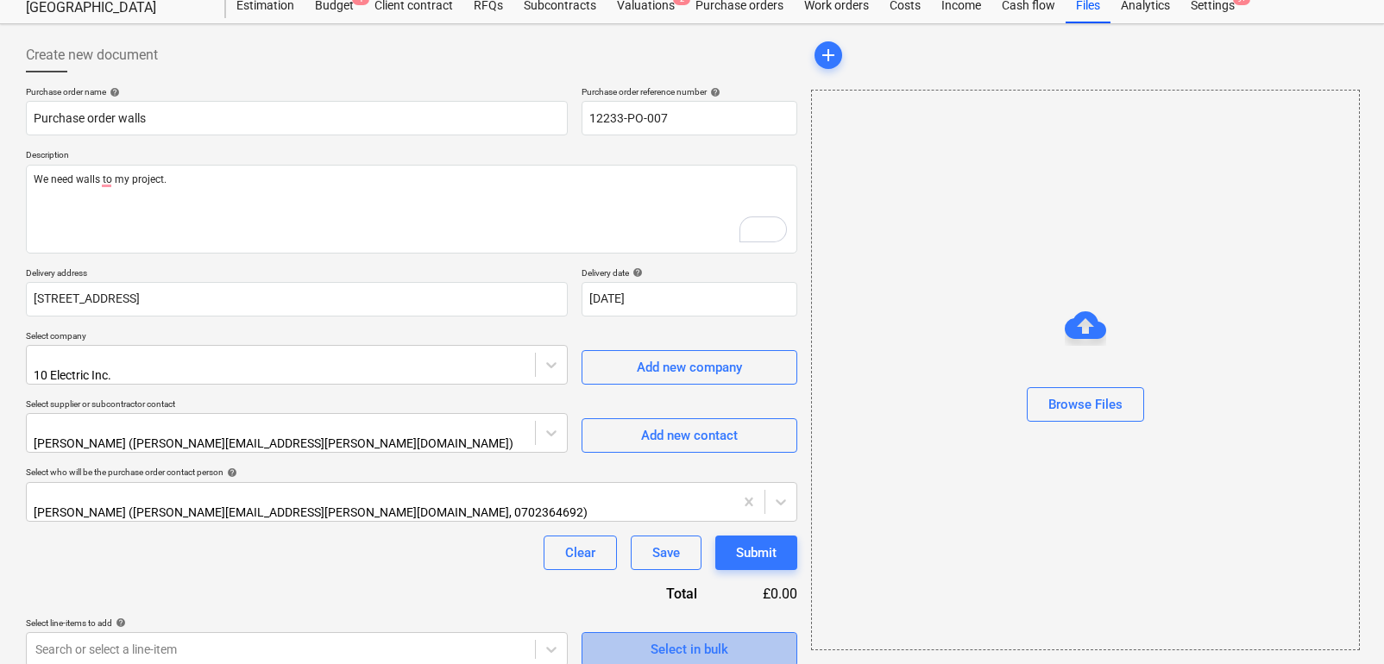
click at [639, 639] on span "Select in bulk" at bounding box center [689, 650] width 173 height 22
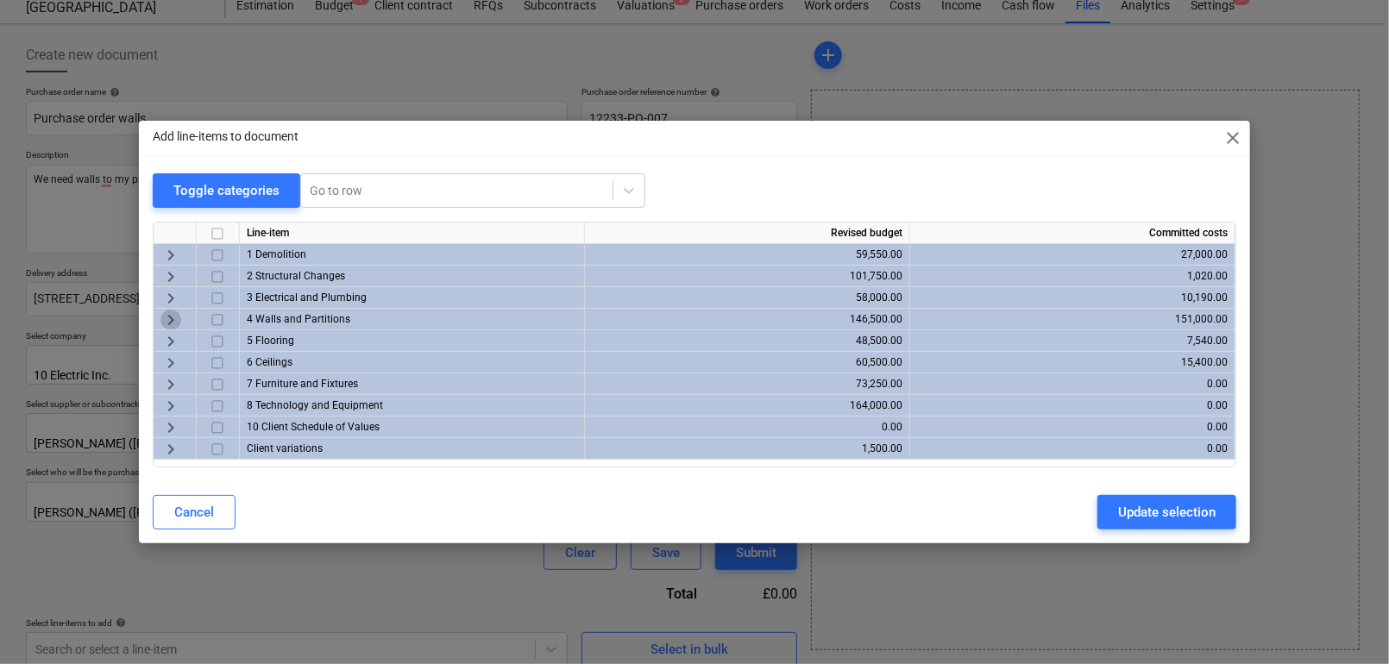
click at [168, 322] on span "keyboard_arrow_right" at bounding box center [170, 320] width 21 height 21
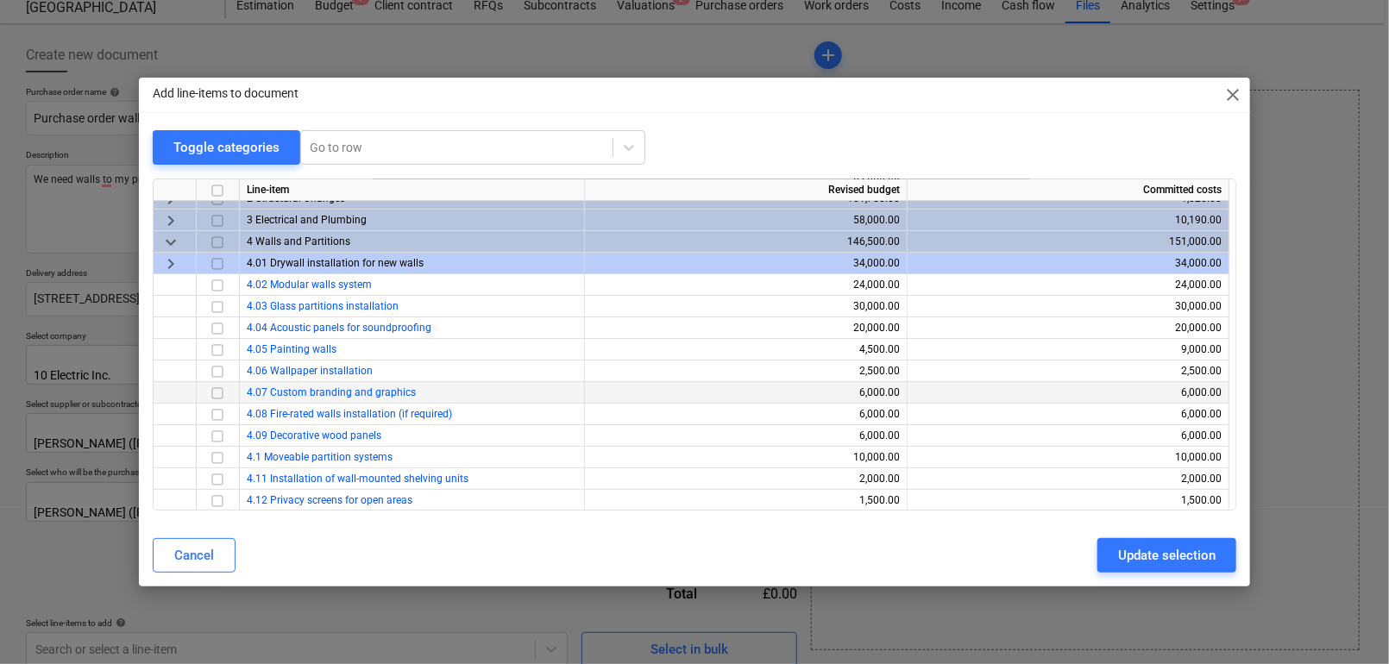
scroll to position [50, 0]
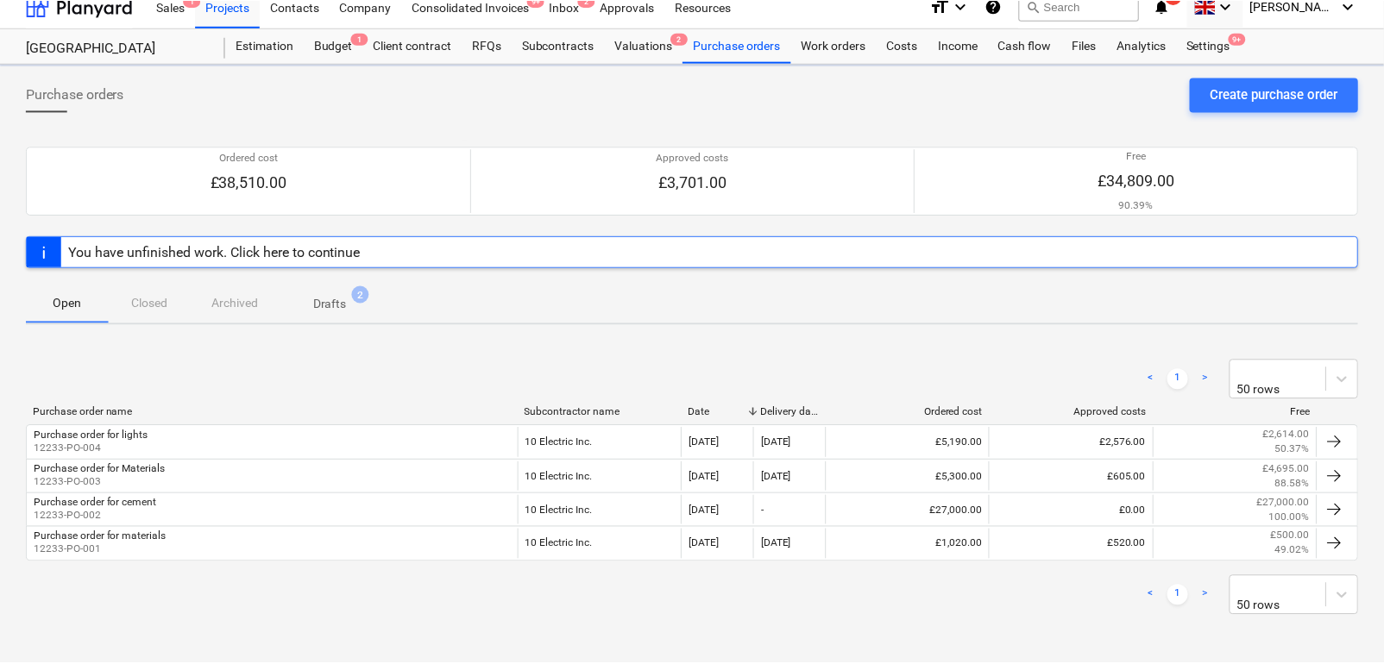
scroll to position [3, 0]
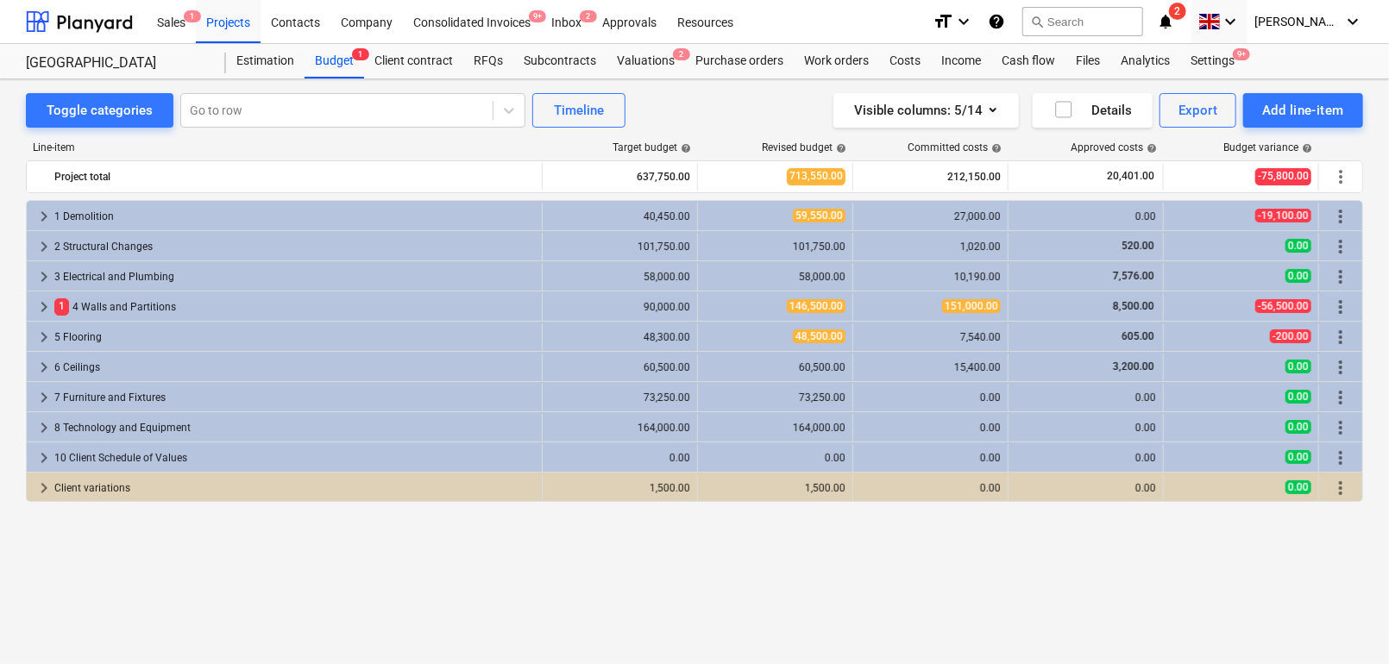
click at [734, 79] on div "Toggle categories Go to row Timeline Visible columns : 5/14 Details Export Add …" at bounding box center [694, 353] width 1389 height 549
click at [731, 72] on div "Purchase orders" at bounding box center [739, 61] width 109 height 35
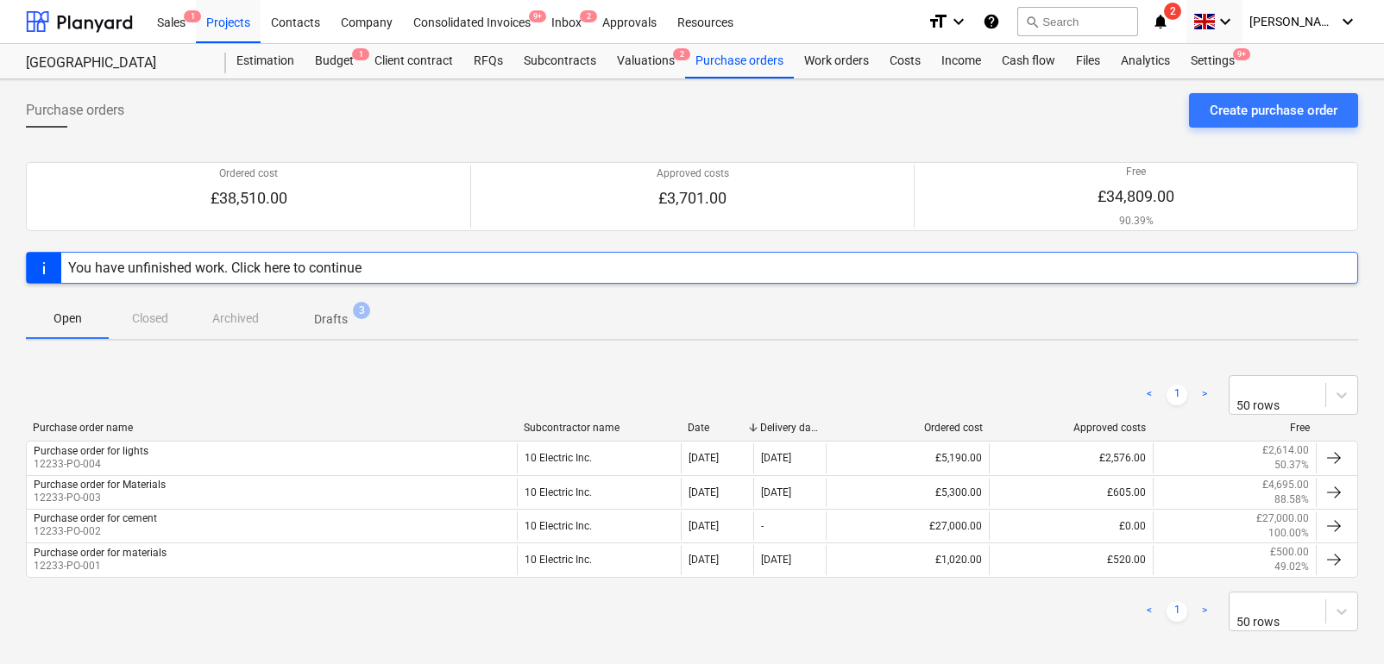
click at [349, 316] on span "Drafts 3" at bounding box center [330, 320] width 61 height 18
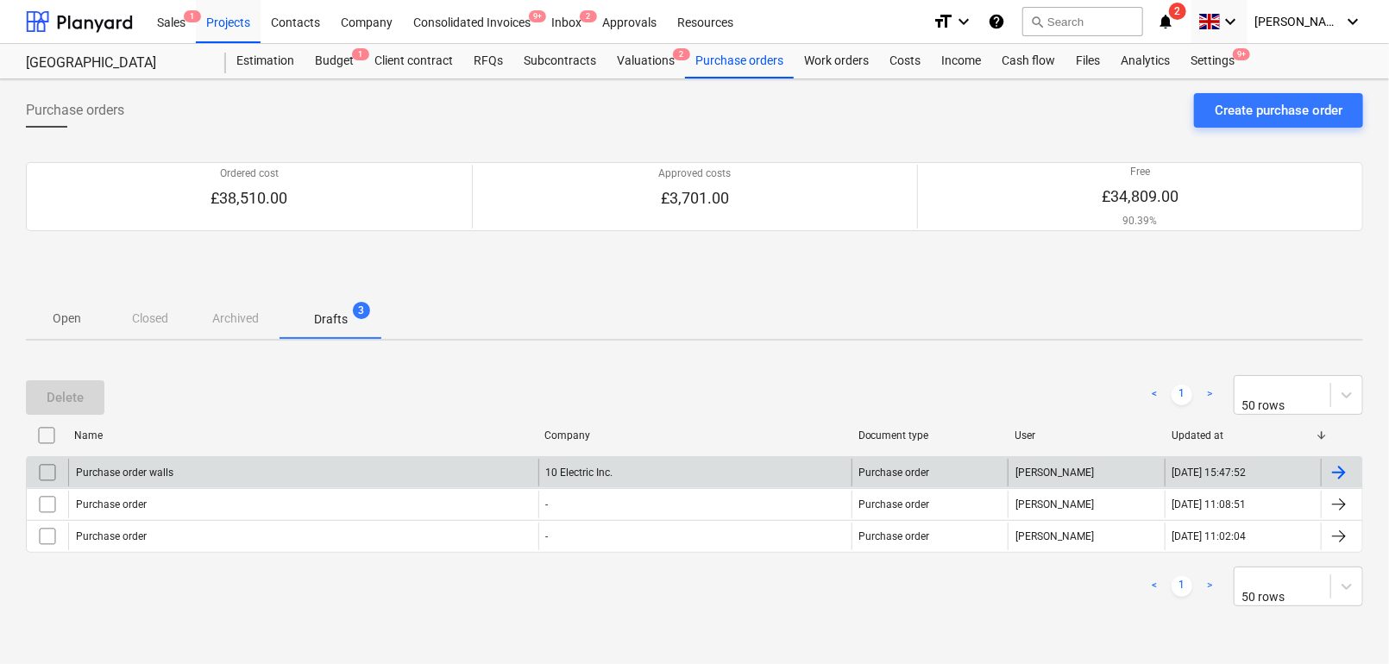
click at [196, 462] on div "Purchase order walls" at bounding box center [303, 473] width 470 height 28
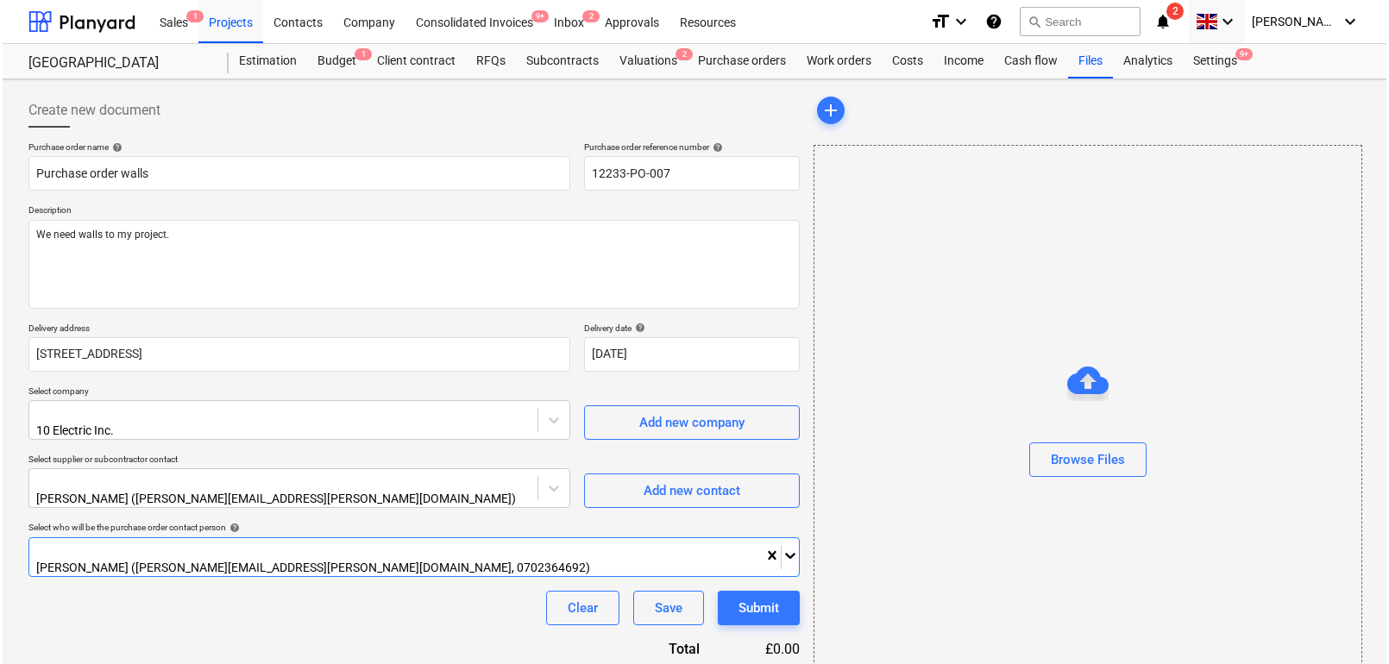
scroll to position [55, 0]
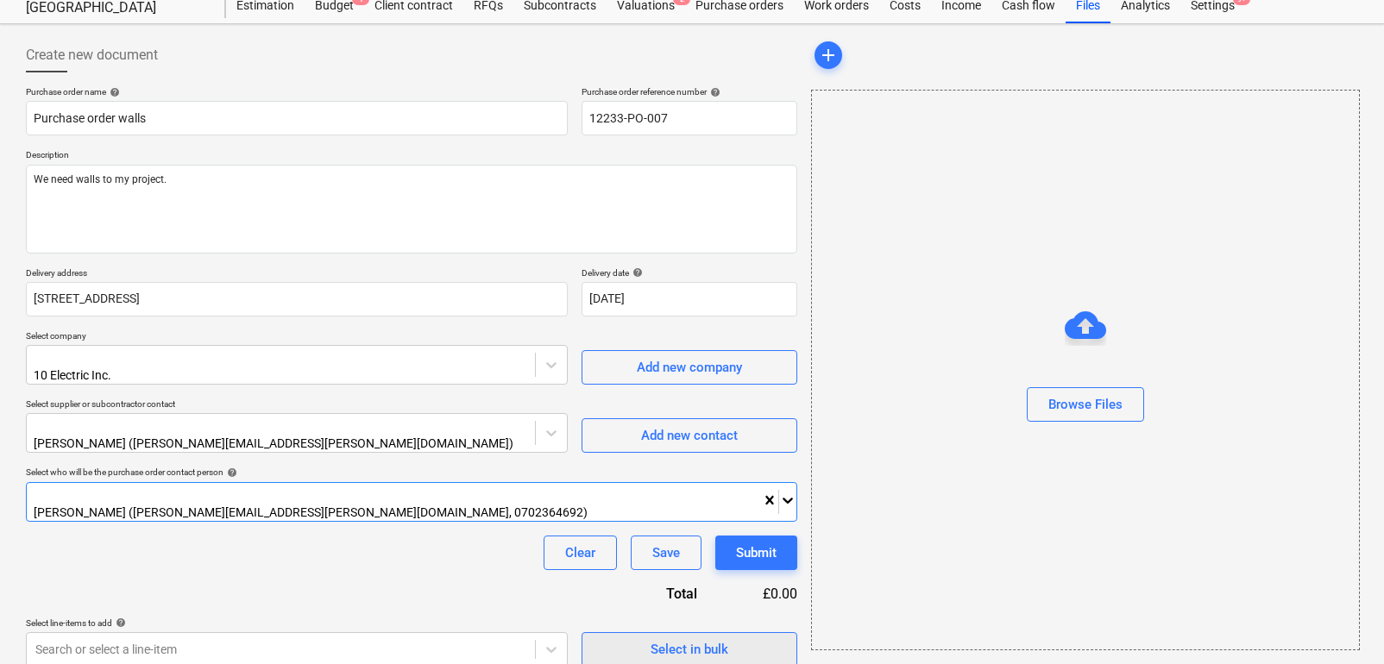
click at [665, 639] on div "Select in bulk" at bounding box center [690, 650] width 78 height 22
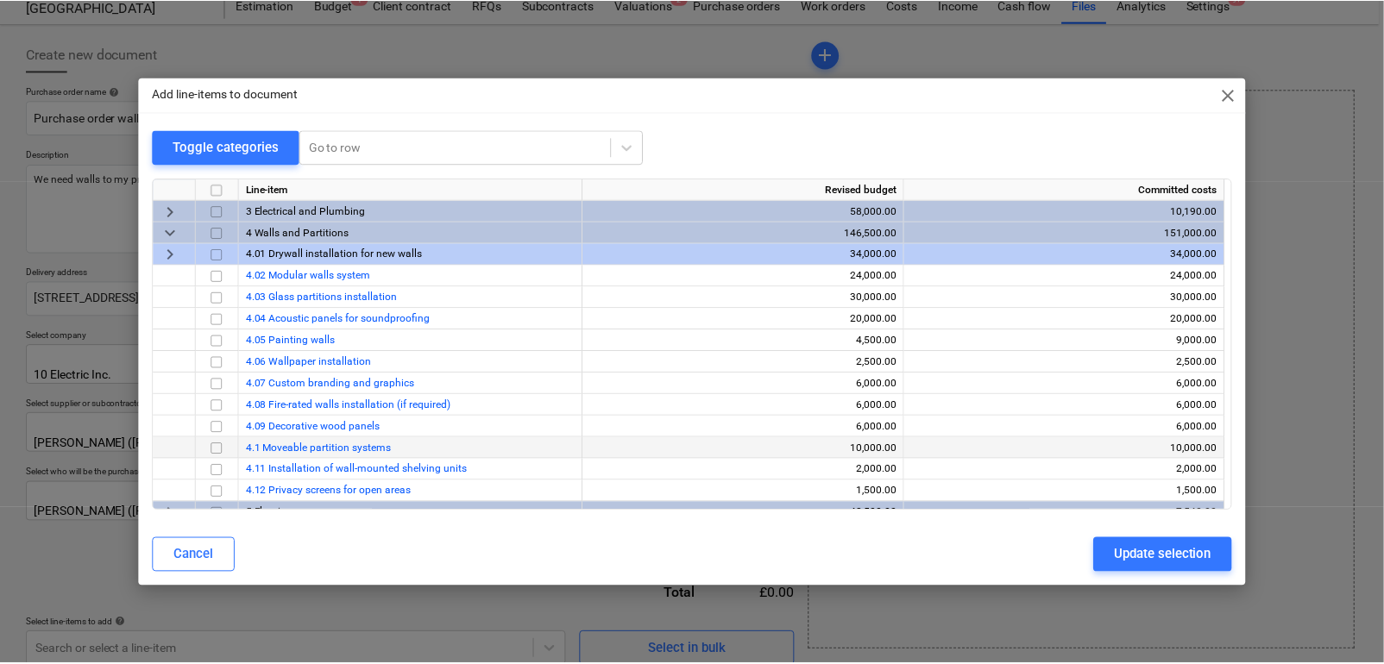
scroll to position [48, 0]
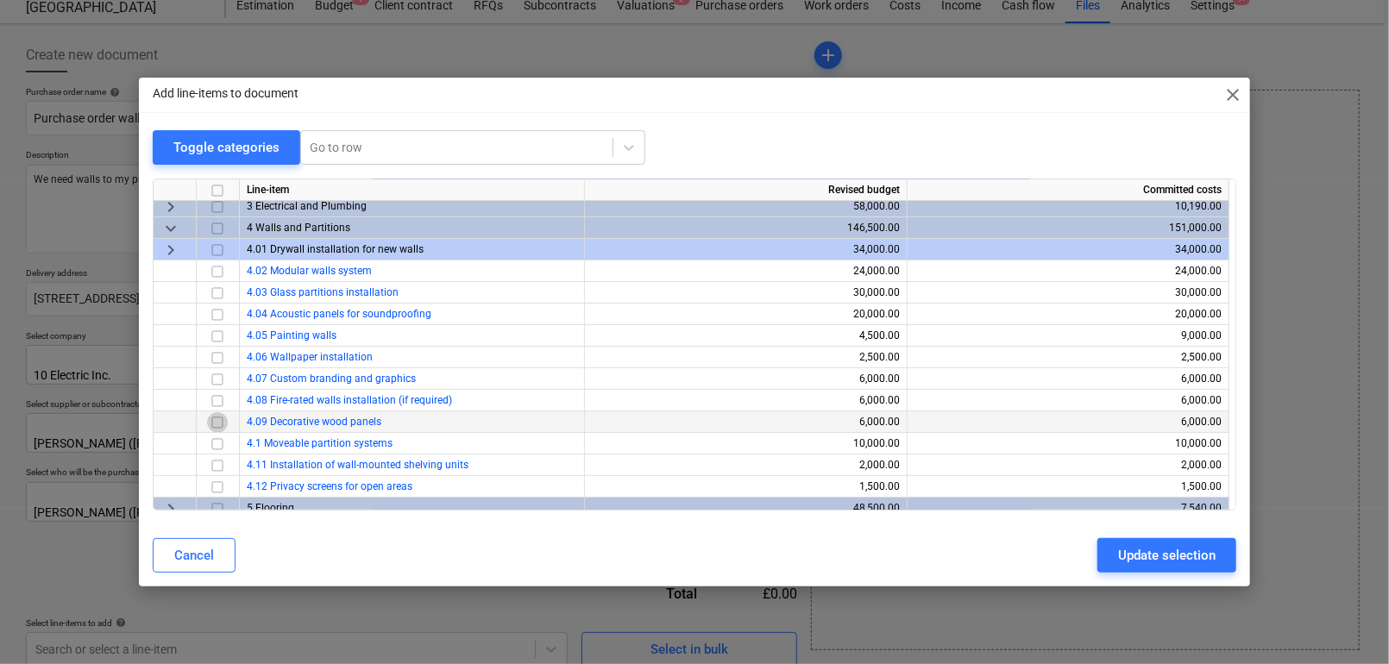
click at [210, 422] on input "checkbox" at bounding box center [217, 422] width 21 height 21
click at [1123, 551] on div "Update selection" at bounding box center [1167, 555] width 98 height 22
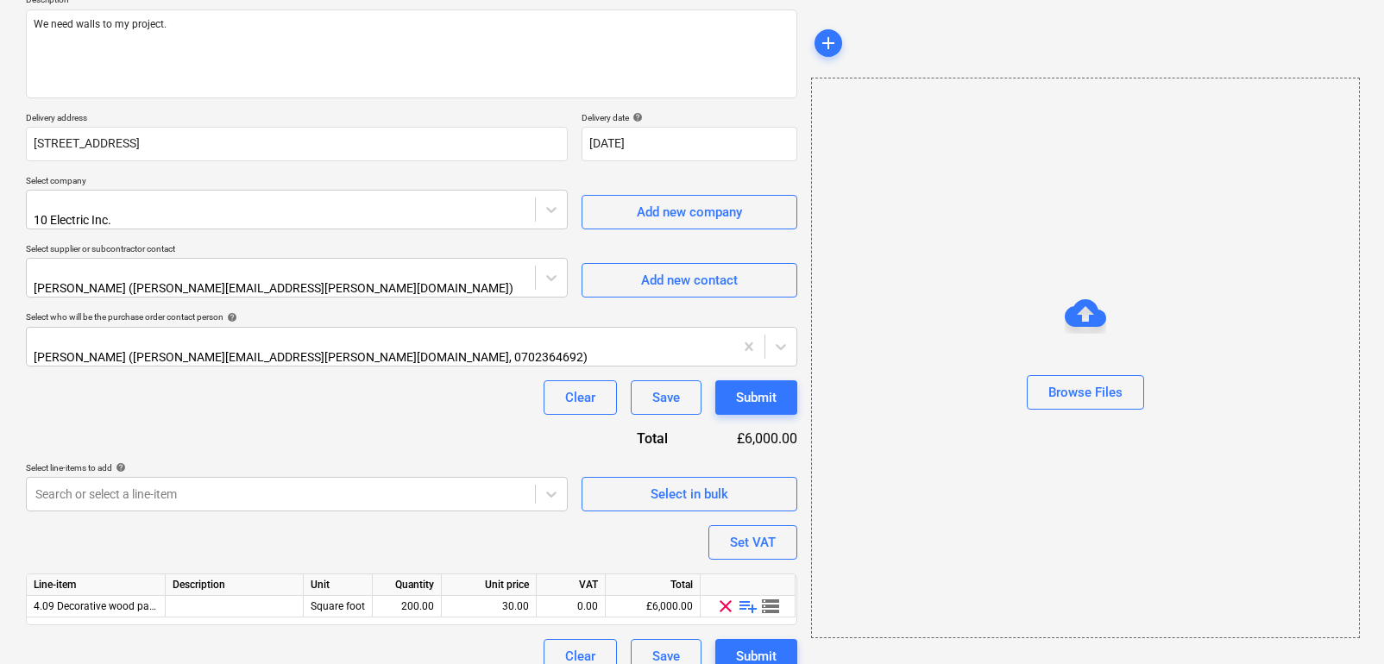
scroll to position [217, 0]
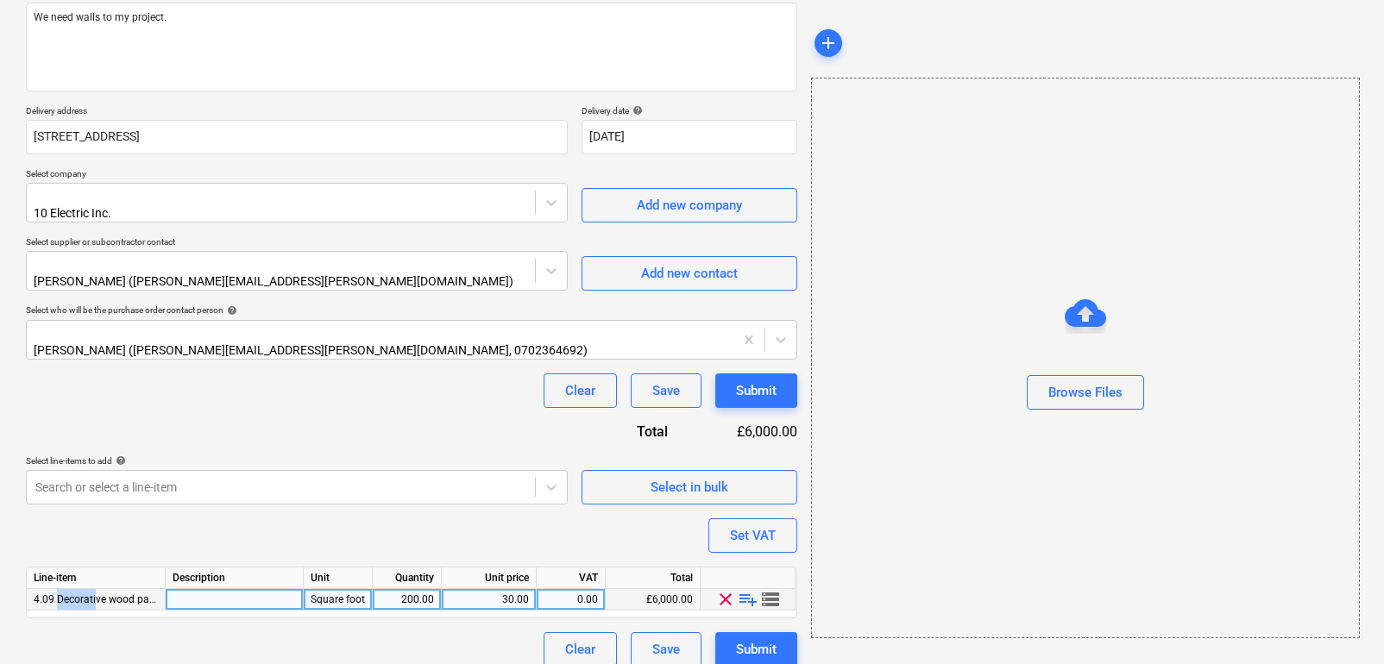
drag, startPoint x: 56, startPoint y: 585, endPoint x: 94, endPoint y: 588, distance: 38.1
click at [94, 594] on span "4.09 Decorative wood panels" at bounding box center [101, 600] width 135 height 12
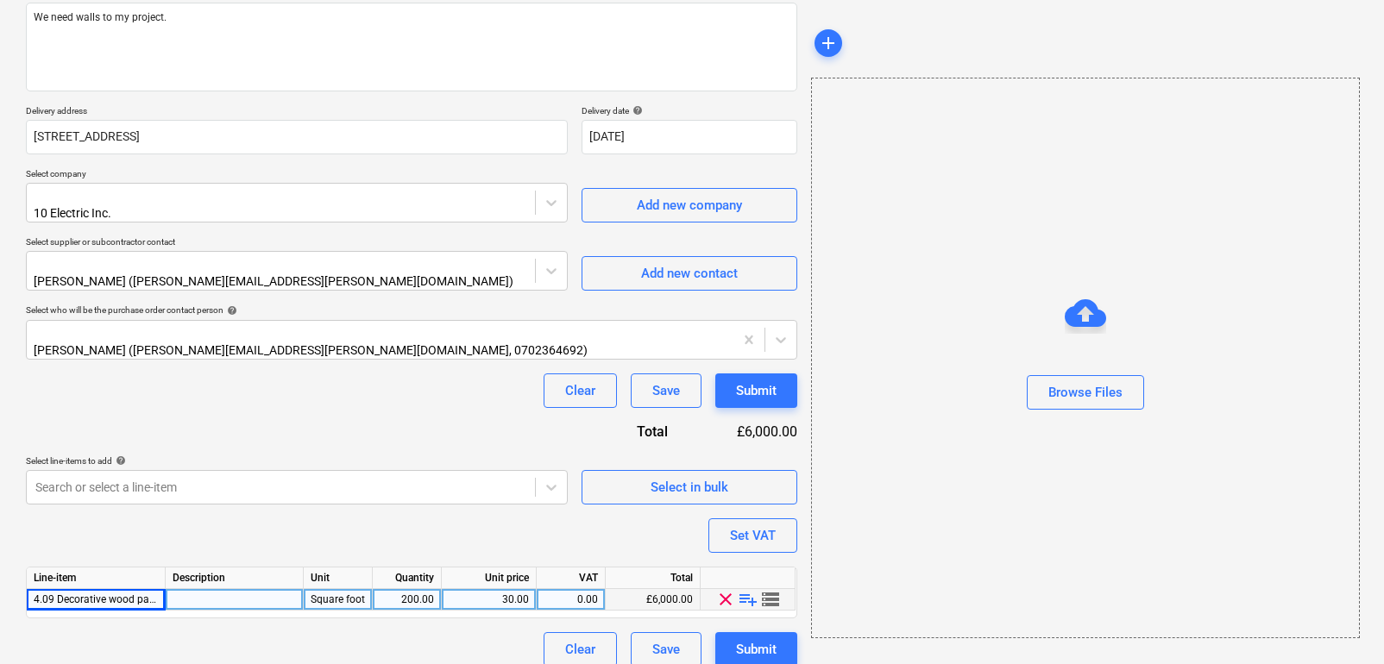
click at [743, 589] on span "playlist_add" at bounding box center [748, 599] width 21 height 21
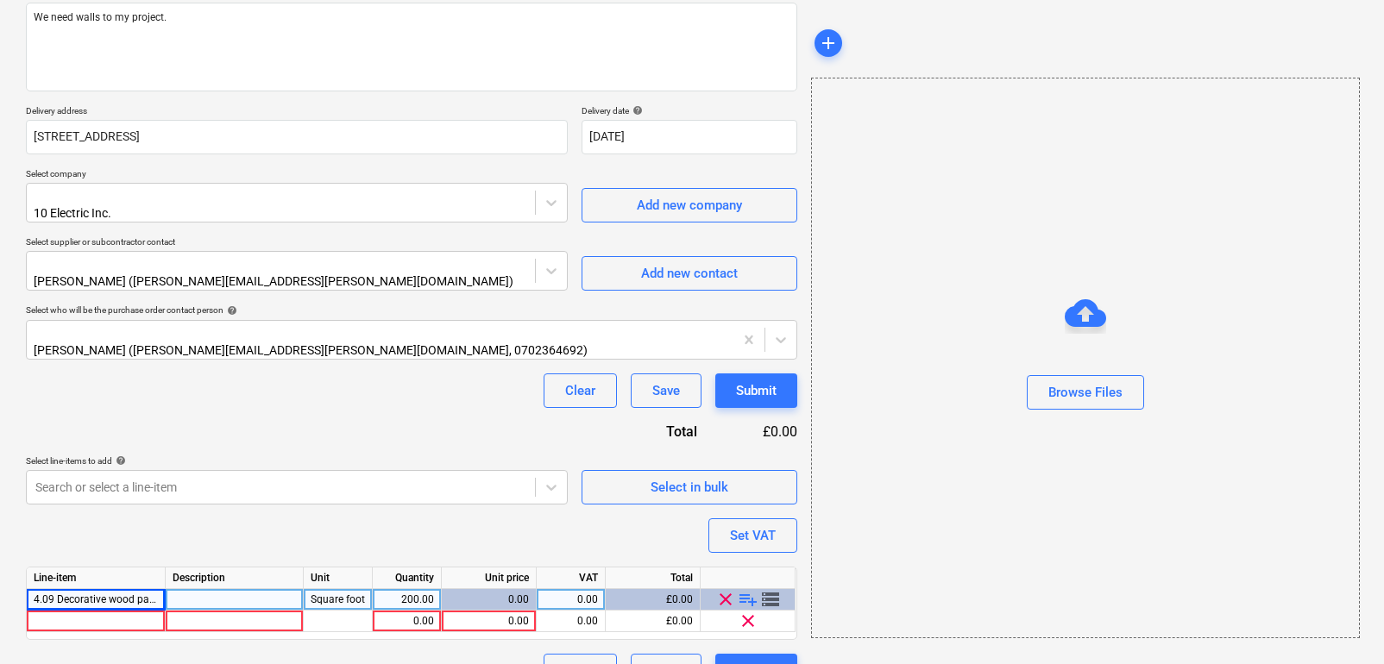
click at [743, 589] on span "playlist_add" at bounding box center [748, 599] width 21 height 21
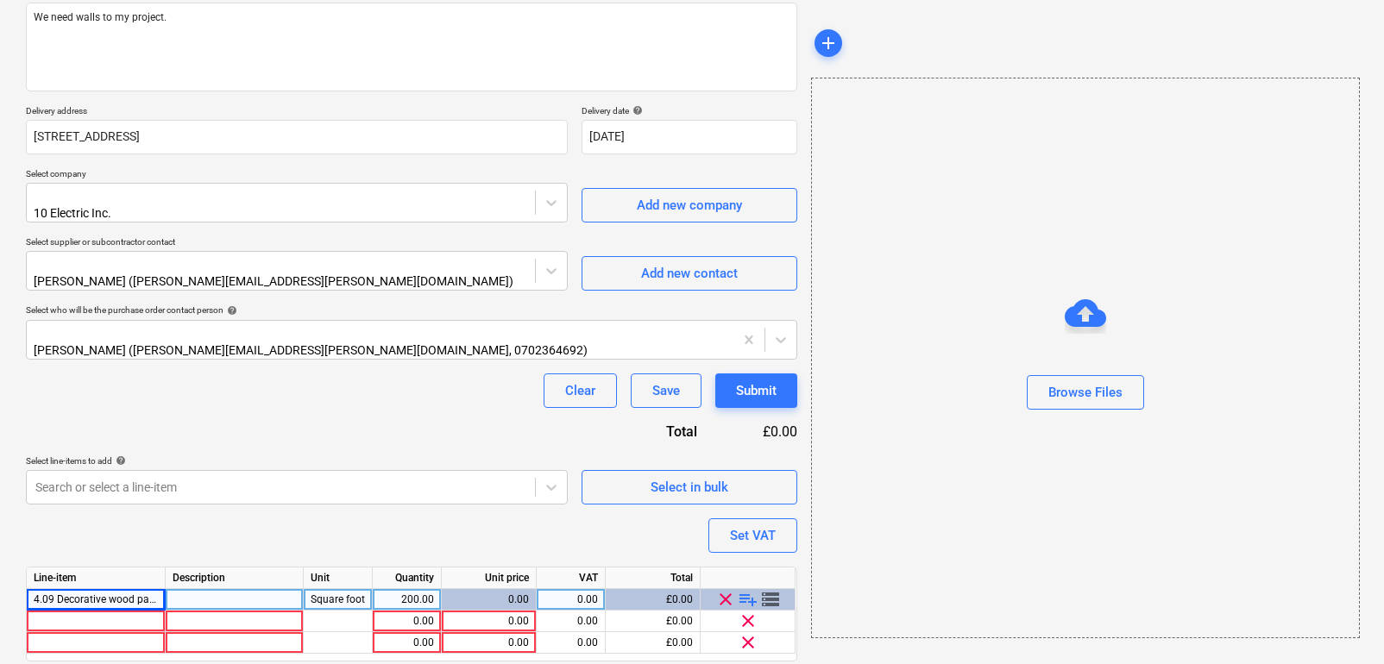
click at [743, 589] on span "playlist_add" at bounding box center [748, 599] width 21 height 21
type textarea "x"
click at [107, 611] on div at bounding box center [96, 622] width 139 height 22
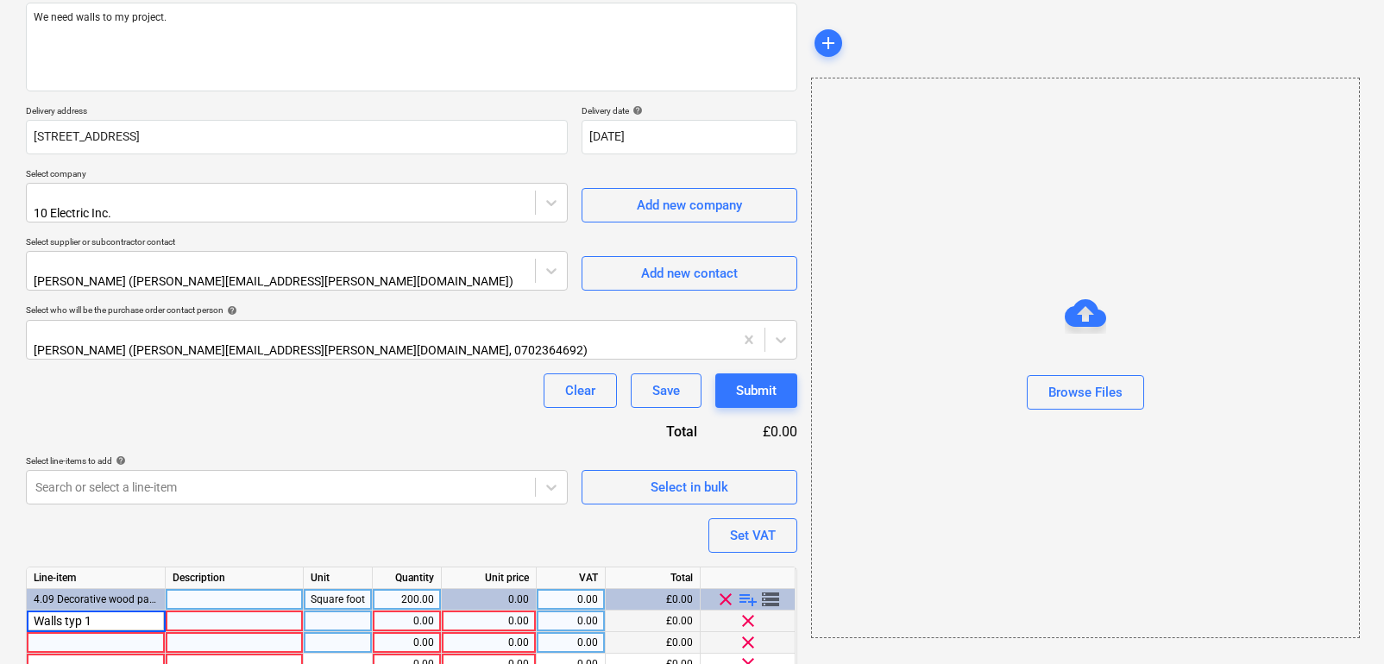
type input "Walls typ 1"
type textarea "x"
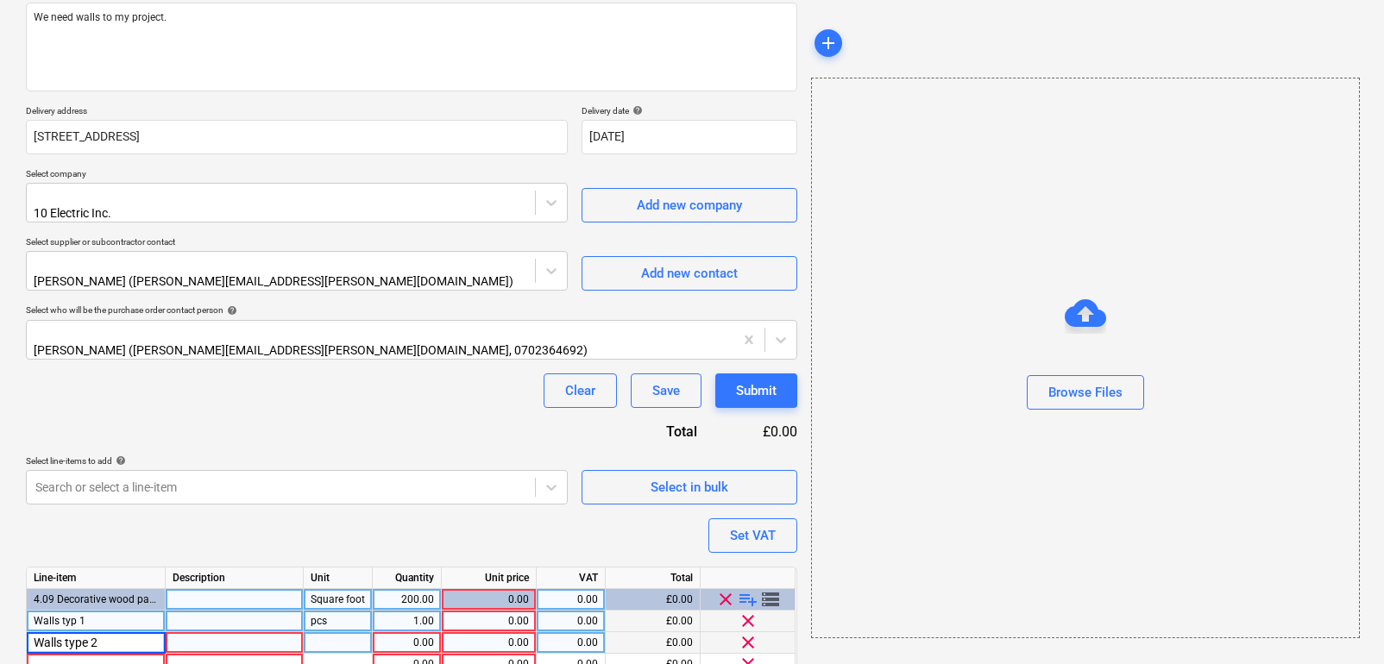
type input "Walls type 2"
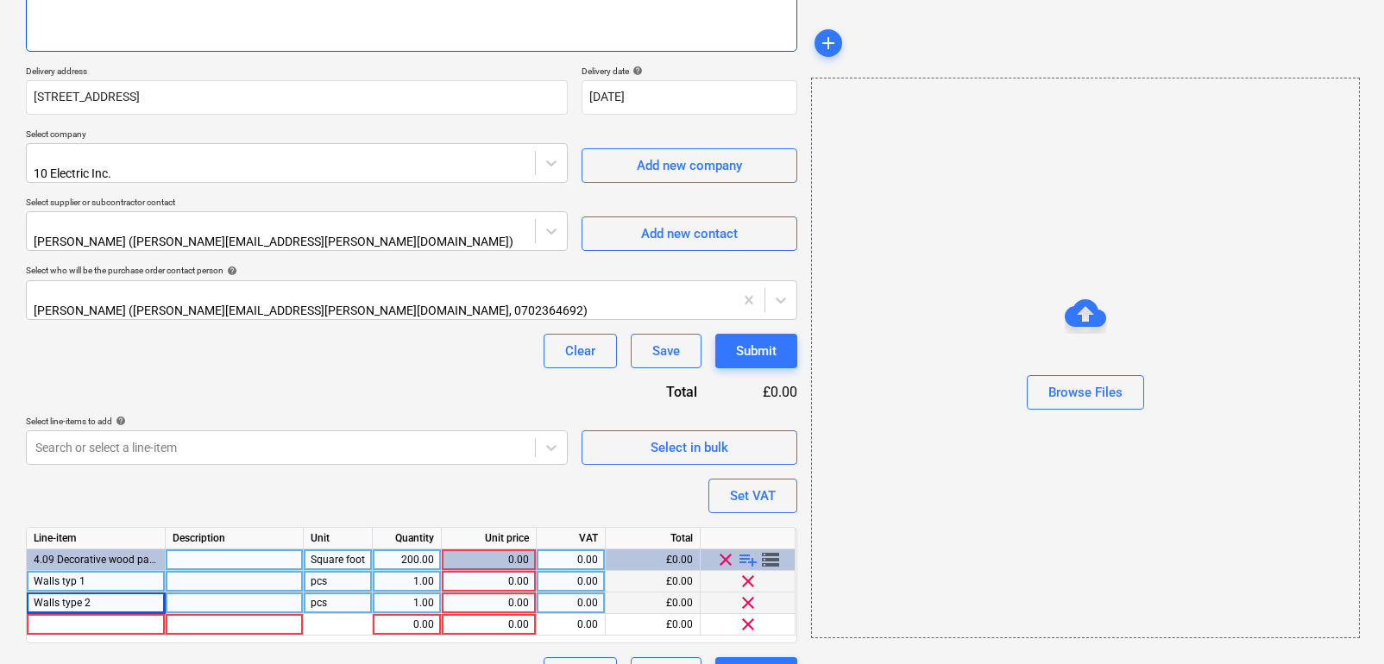
scroll to position [255, 0]
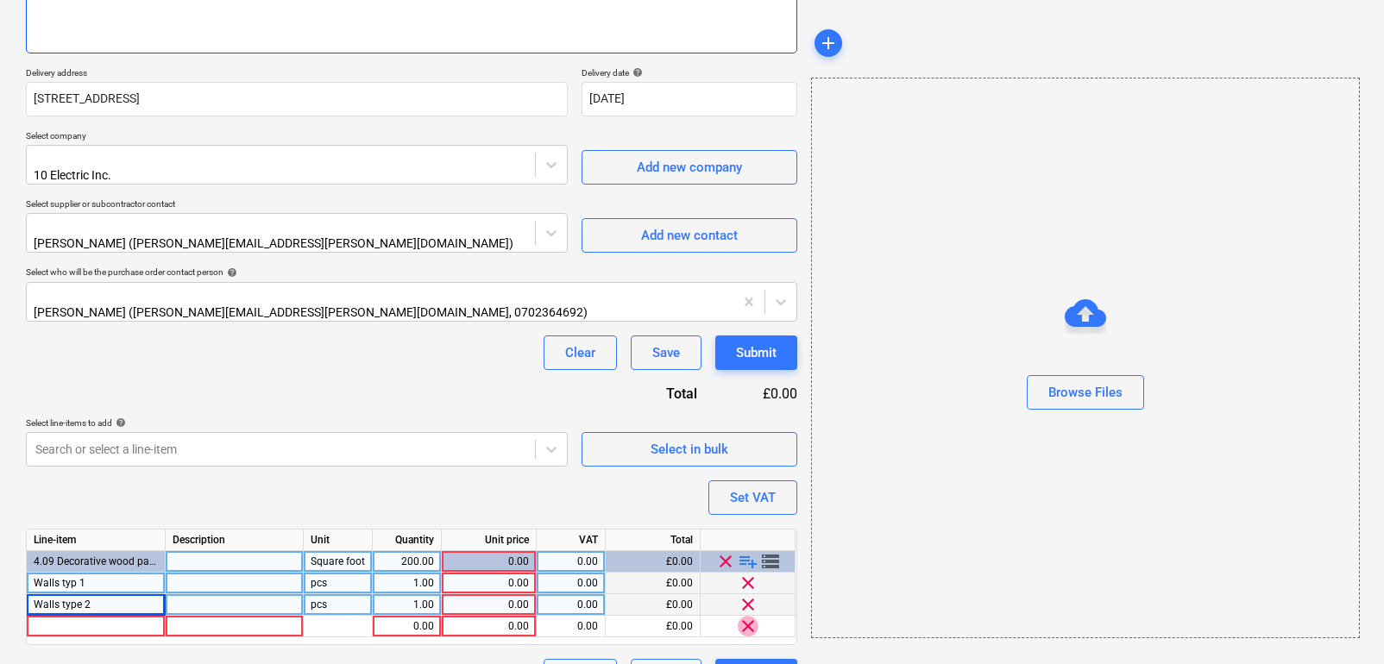
click at [748, 616] on span "clear" at bounding box center [748, 626] width 21 height 21
type textarea "x"
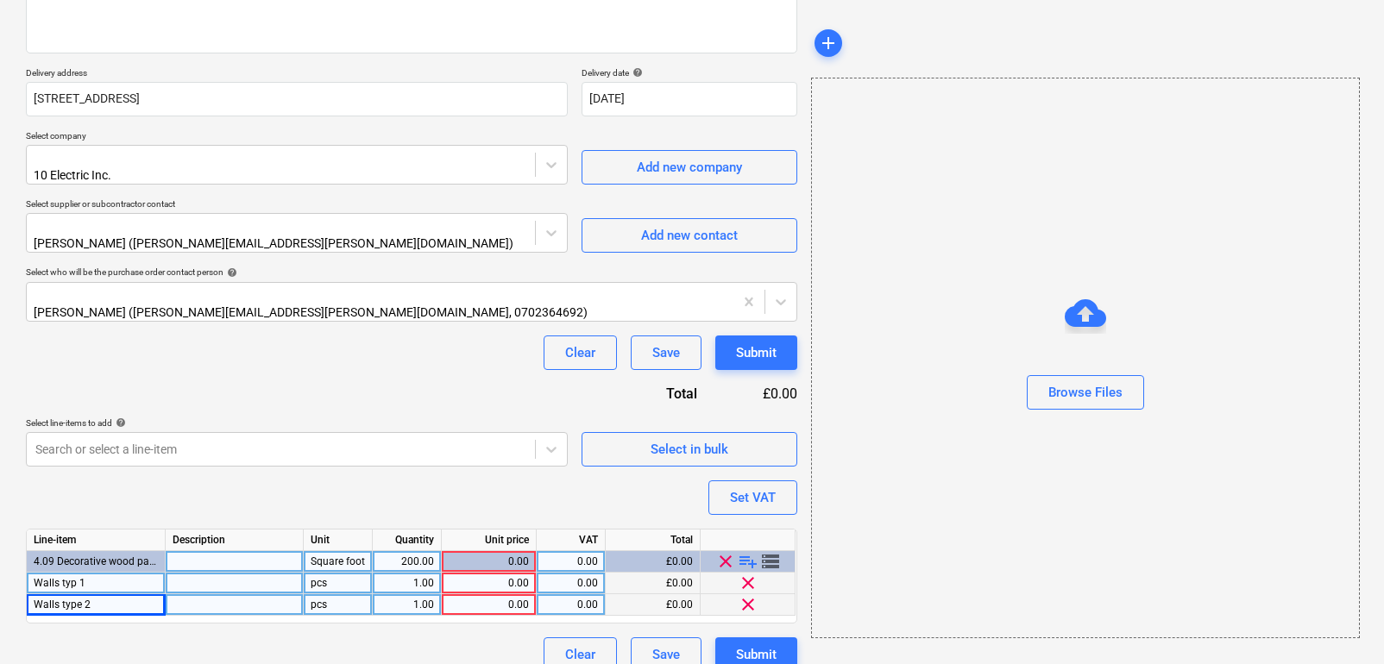
click at [412, 492] on div "Purchase order name help Purchase order walls Purchase order reference number h…" at bounding box center [411, 279] width 771 height 786
click at [462, 573] on div "0.00" at bounding box center [489, 584] width 80 height 22
type input "200"
type textarea "x"
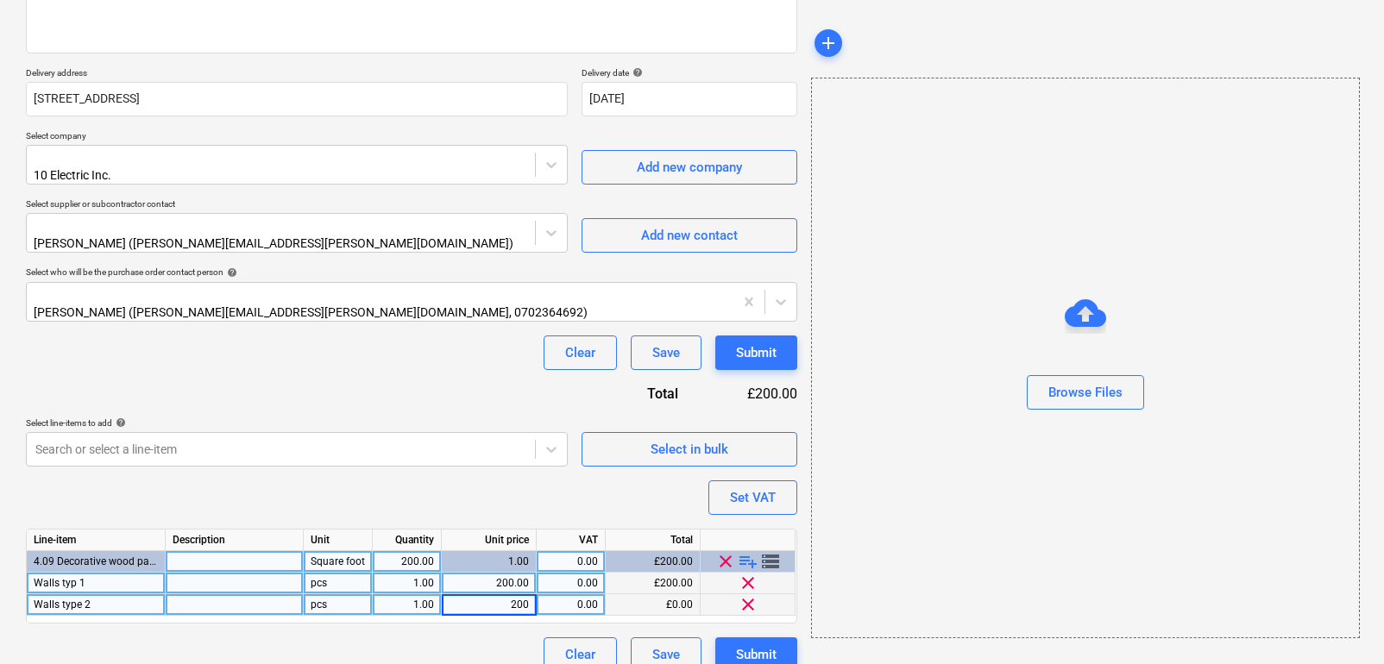
type input "2000"
click at [538, 489] on div "Purchase order name help Purchase order walls Purchase order reference number h…" at bounding box center [411, 279] width 771 height 786
click at [775, 551] on span "storage" at bounding box center [770, 561] width 21 height 21
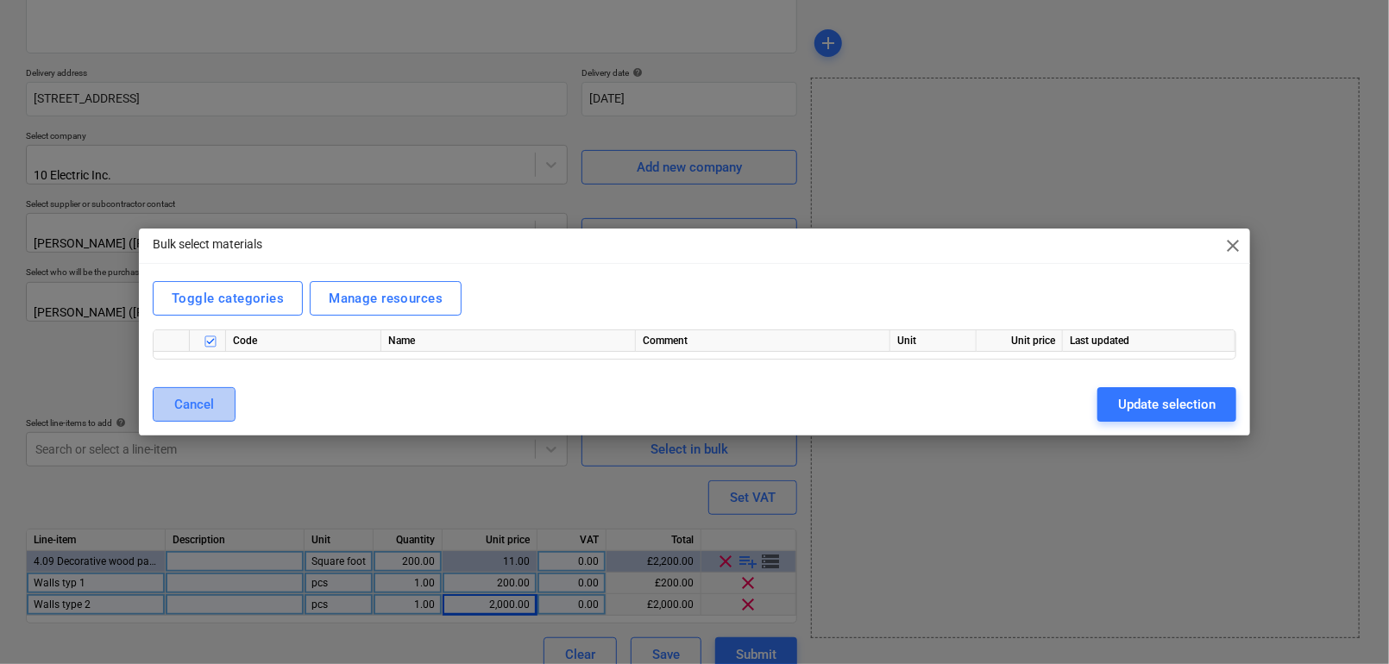
click at [187, 402] on div "Cancel" at bounding box center [194, 404] width 40 height 22
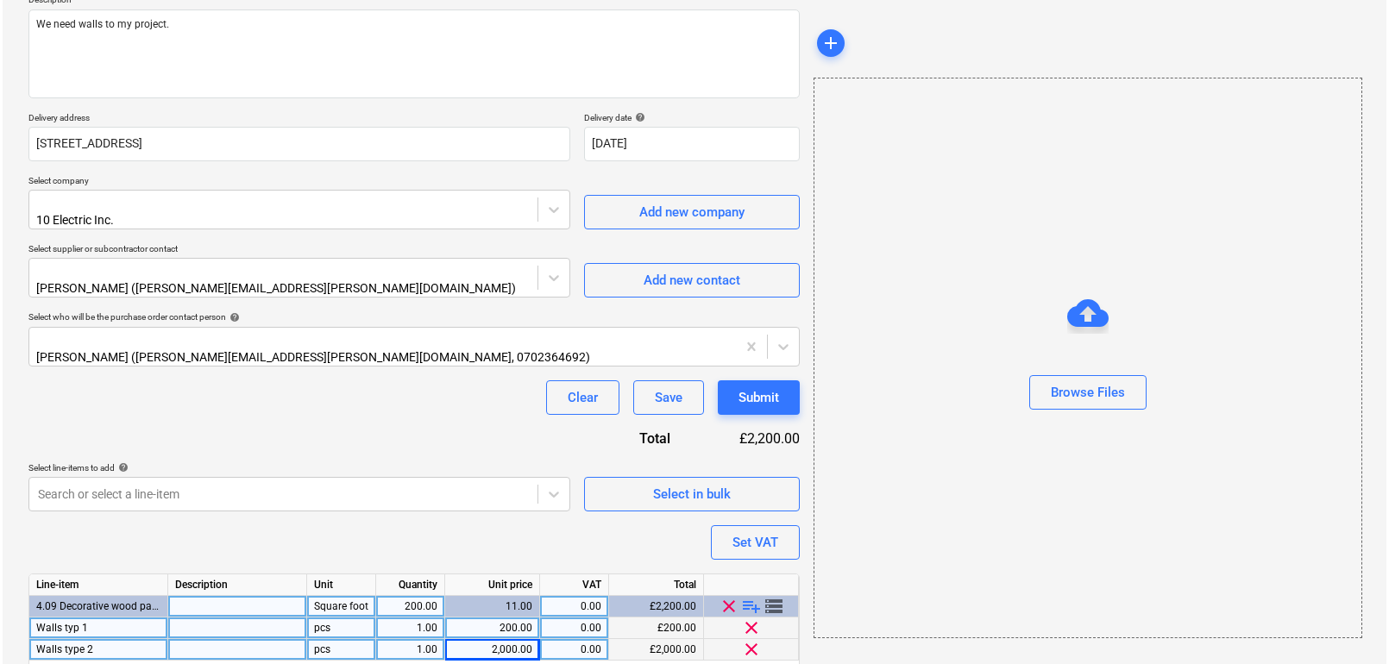
scroll to position [214, 0]
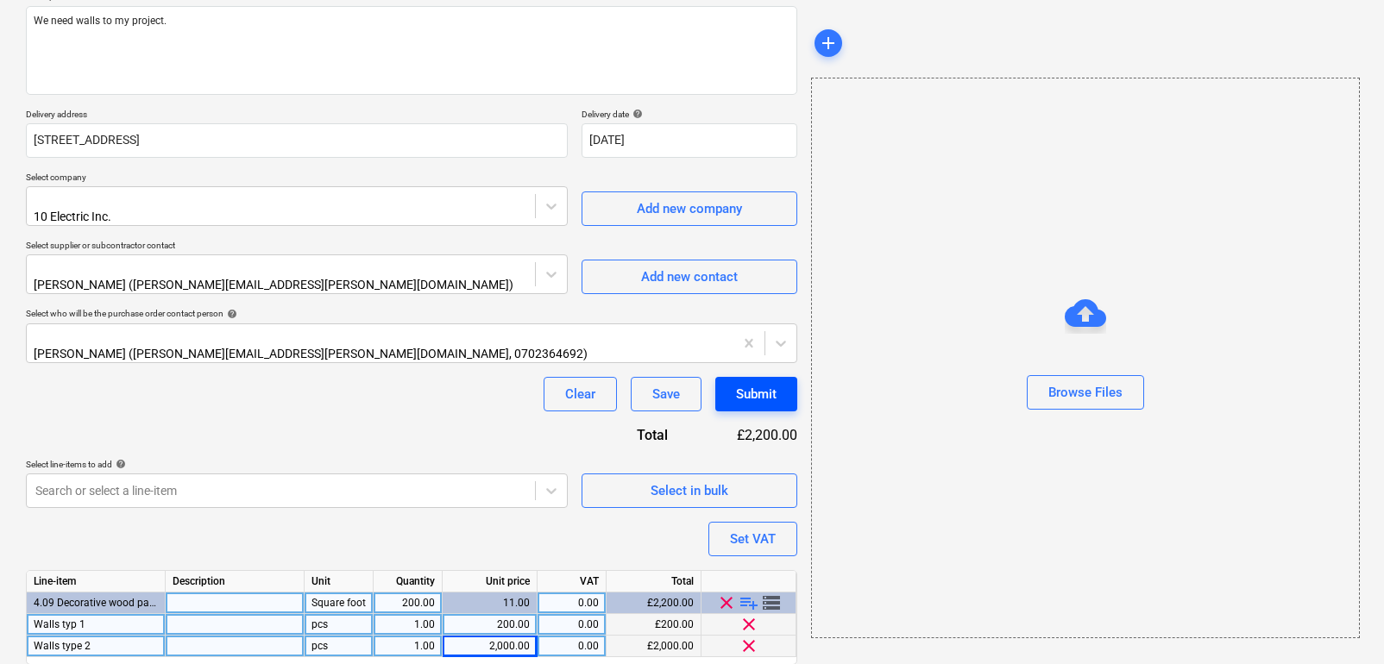
click at [758, 383] on div "Submit" at bounding box center [756, 394] width 41 height 22
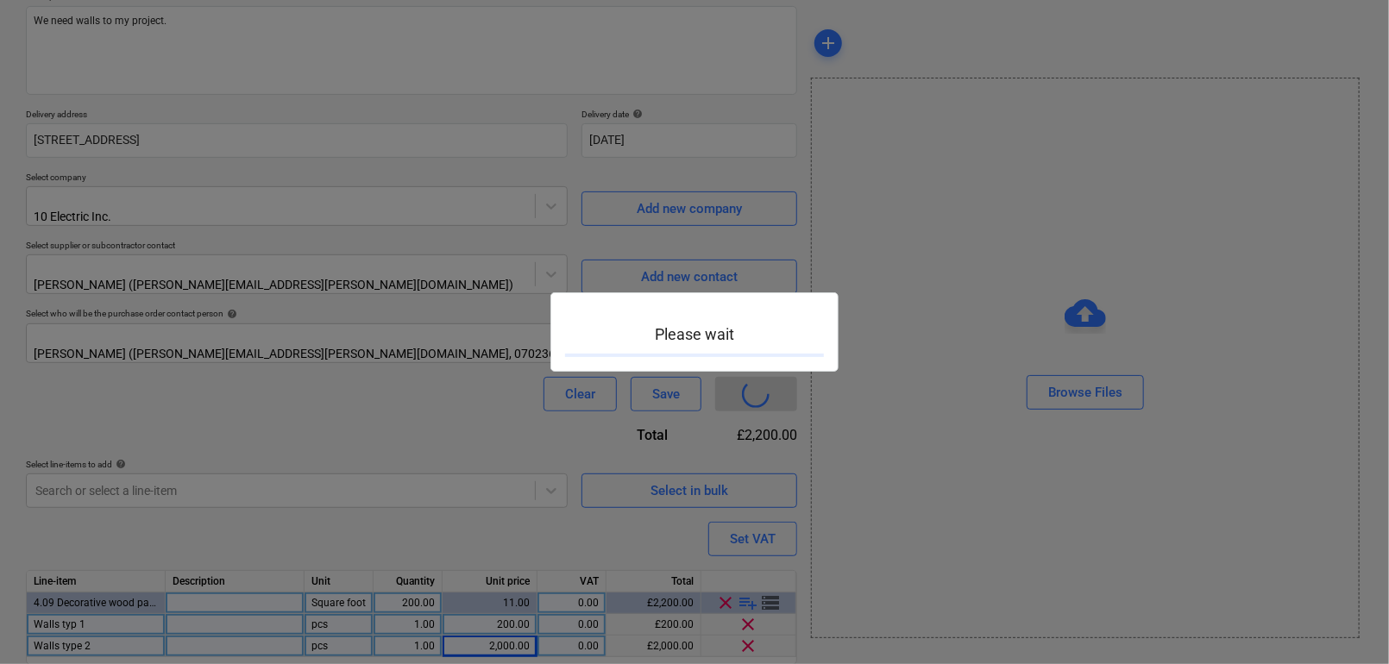
type textarea "x"
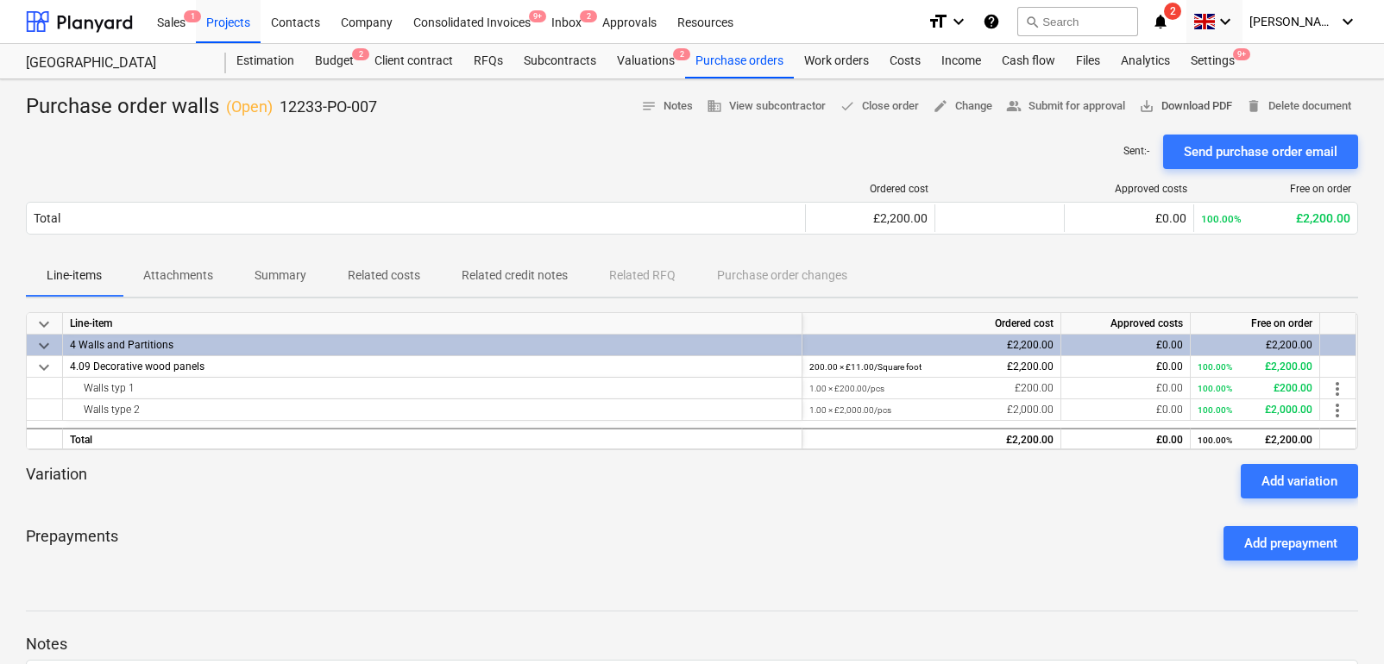
click at [1180, 104] on span "save_alt Download PDF" at bounding box center [1185, 107] width 93 height 20
click at [327, 53] on div "Budget 2" at bounding box center [335, 61] width 60 height 35
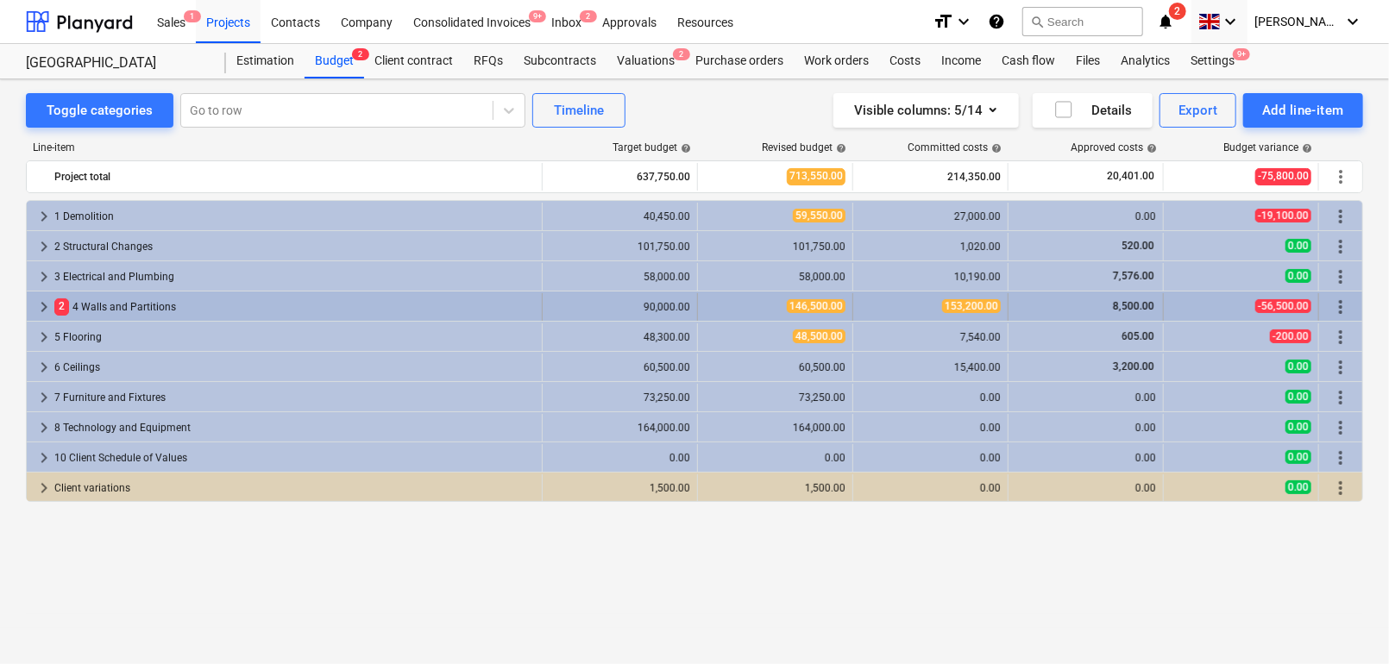
click at [45, 309] on span "keyboard_arrow_right" at bounding box center [44, 307] width 21 height 21
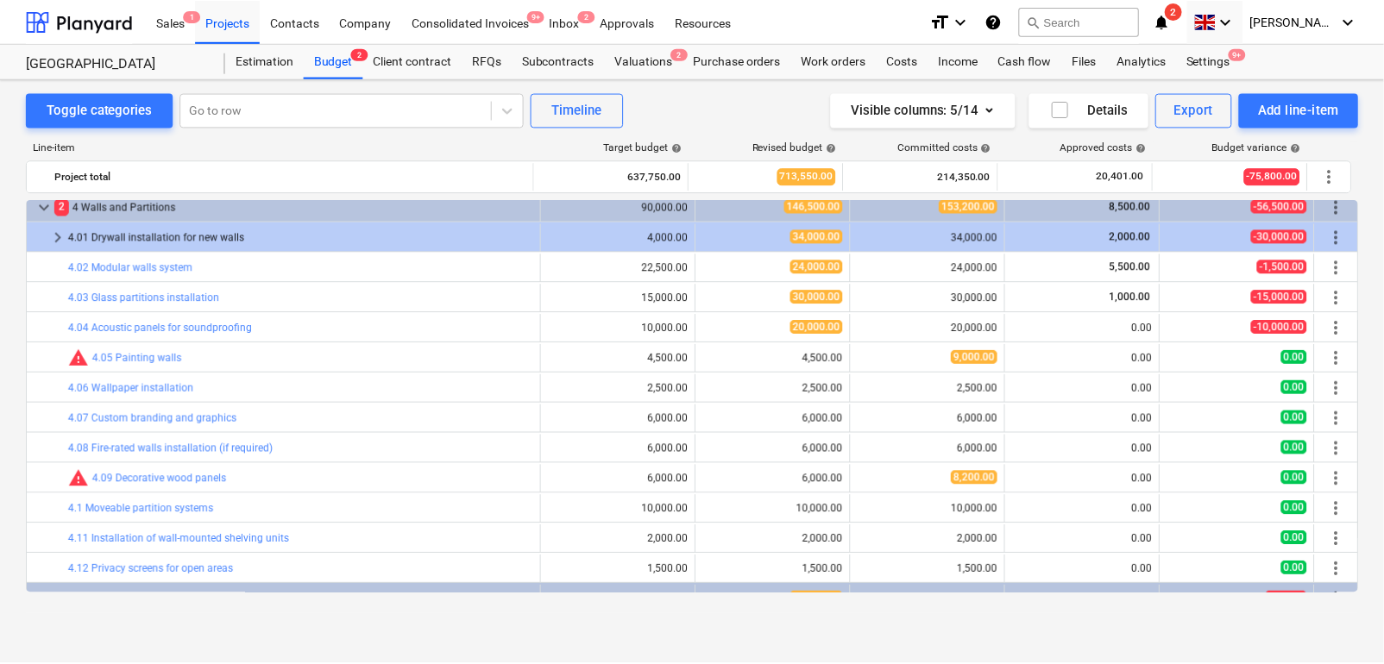
scroll to position [112, 0]
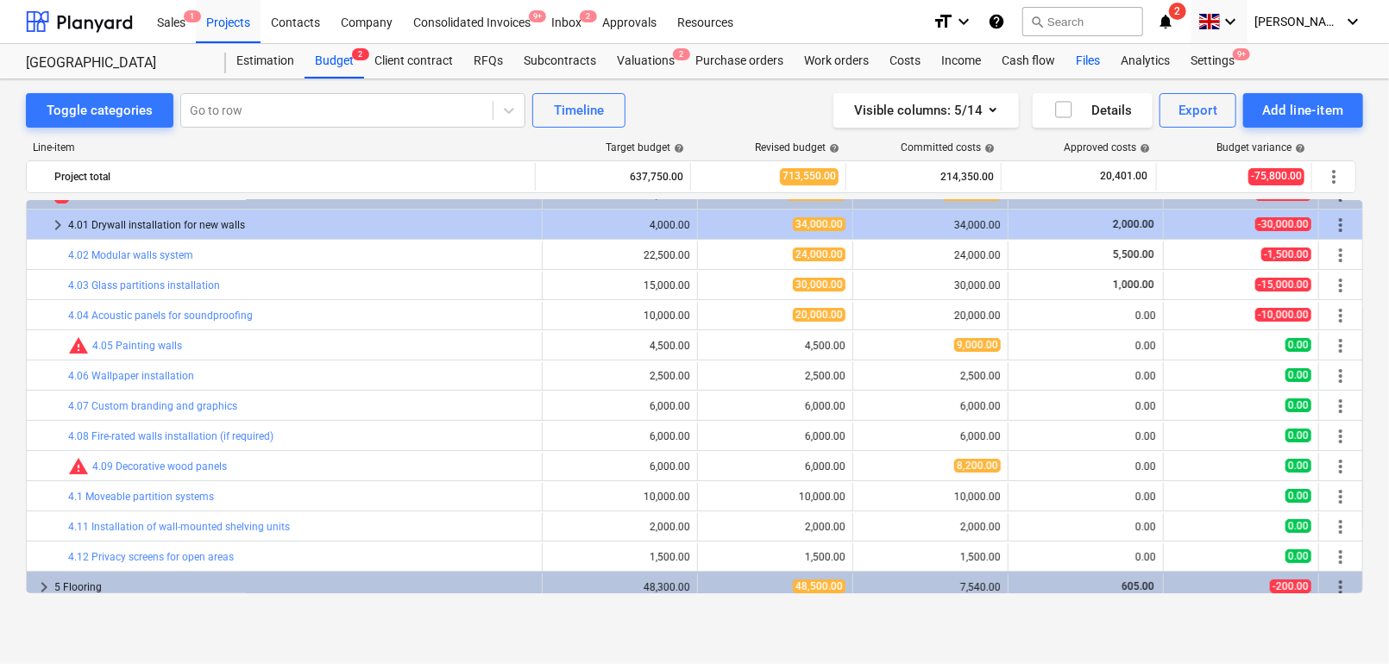
click at [1083, 59] on div "Files" at bounding box center [1088, 61] width 45 height 35
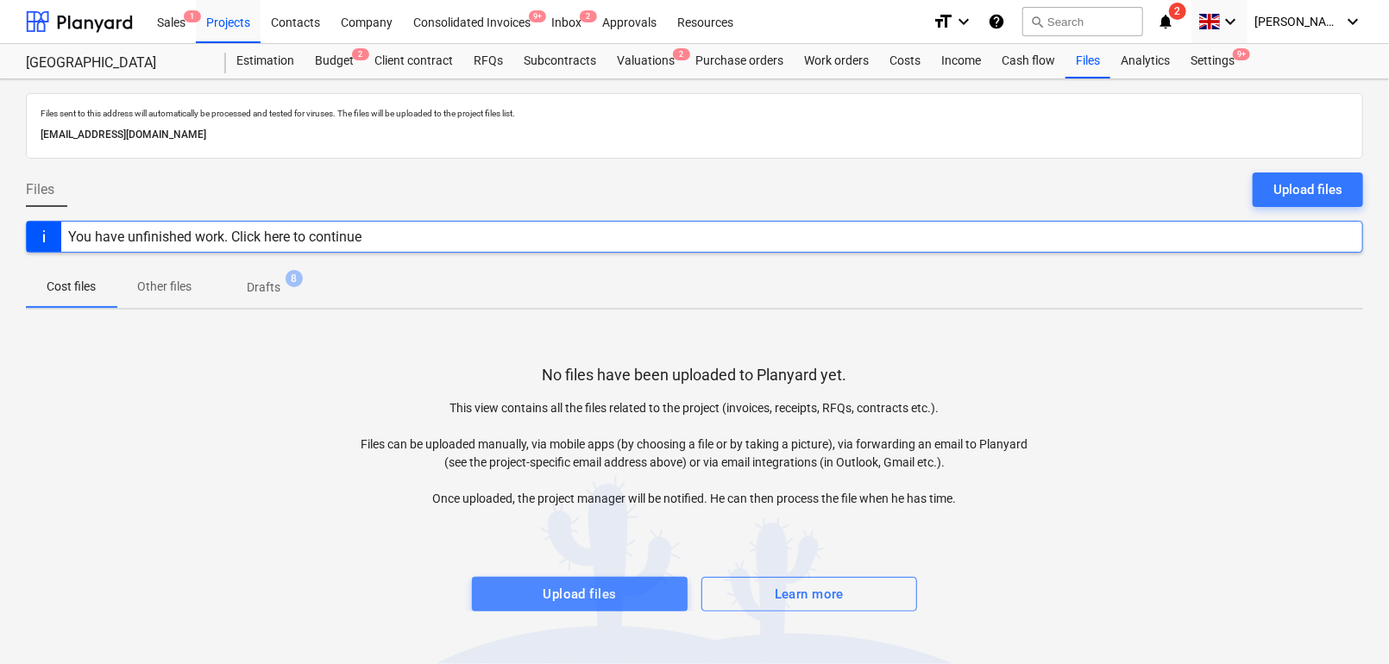
click at [580, 588] on div "Upload files" at bounding box center [579, 594] width 73 height 22
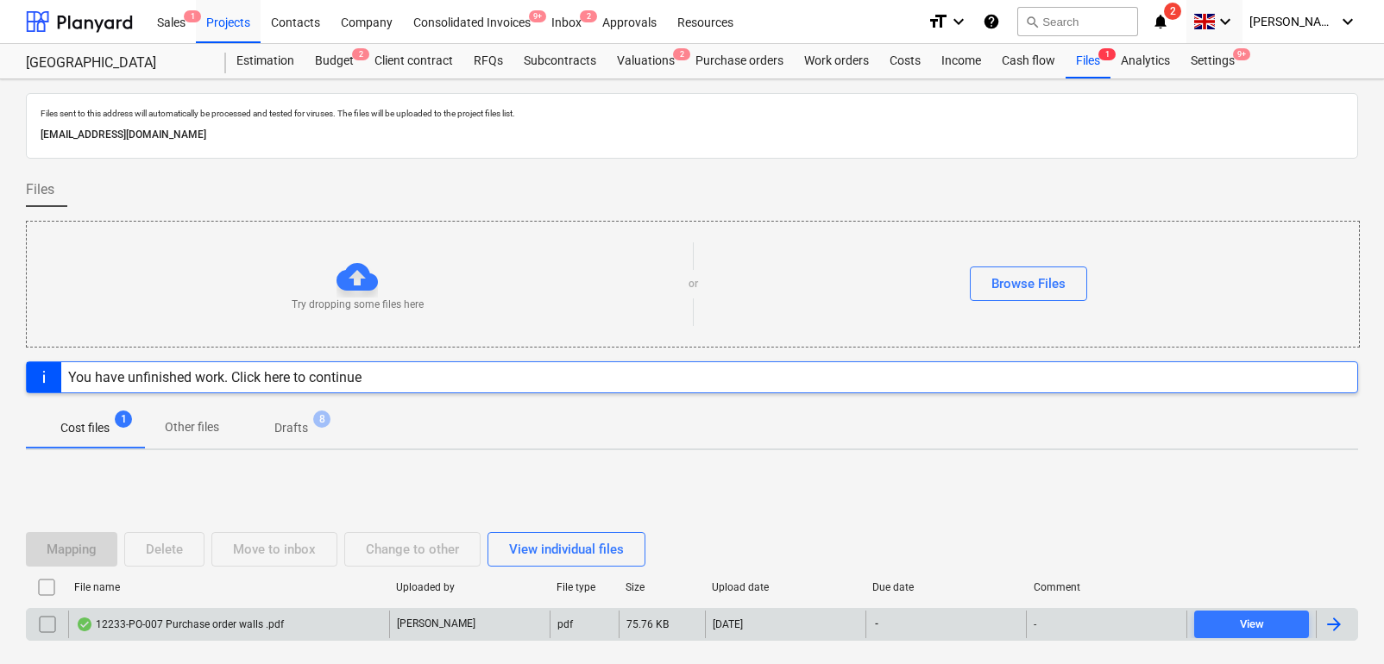
click at [231, 618] on div "12233-PO-007 Purchase order walls .pdf" at bounding box center [180, 625] width 208 height 14
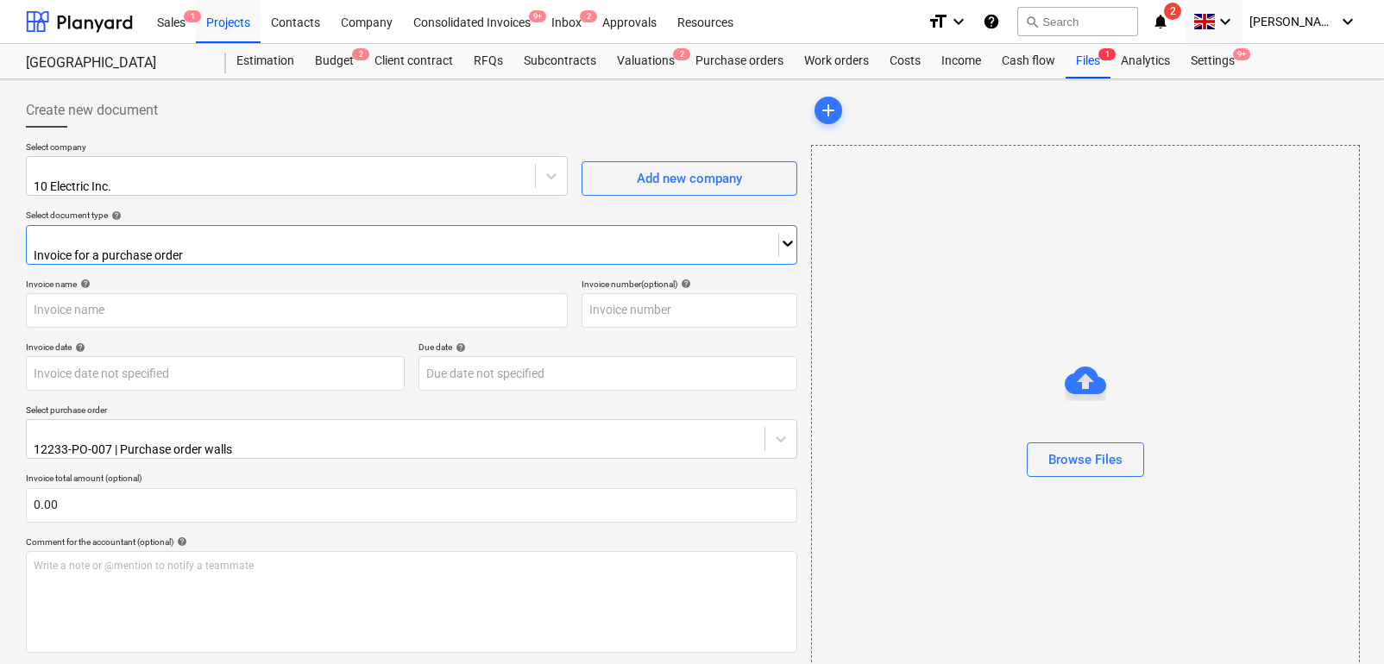
type input "12233-PO-007"
type input "28 Aug 2025"
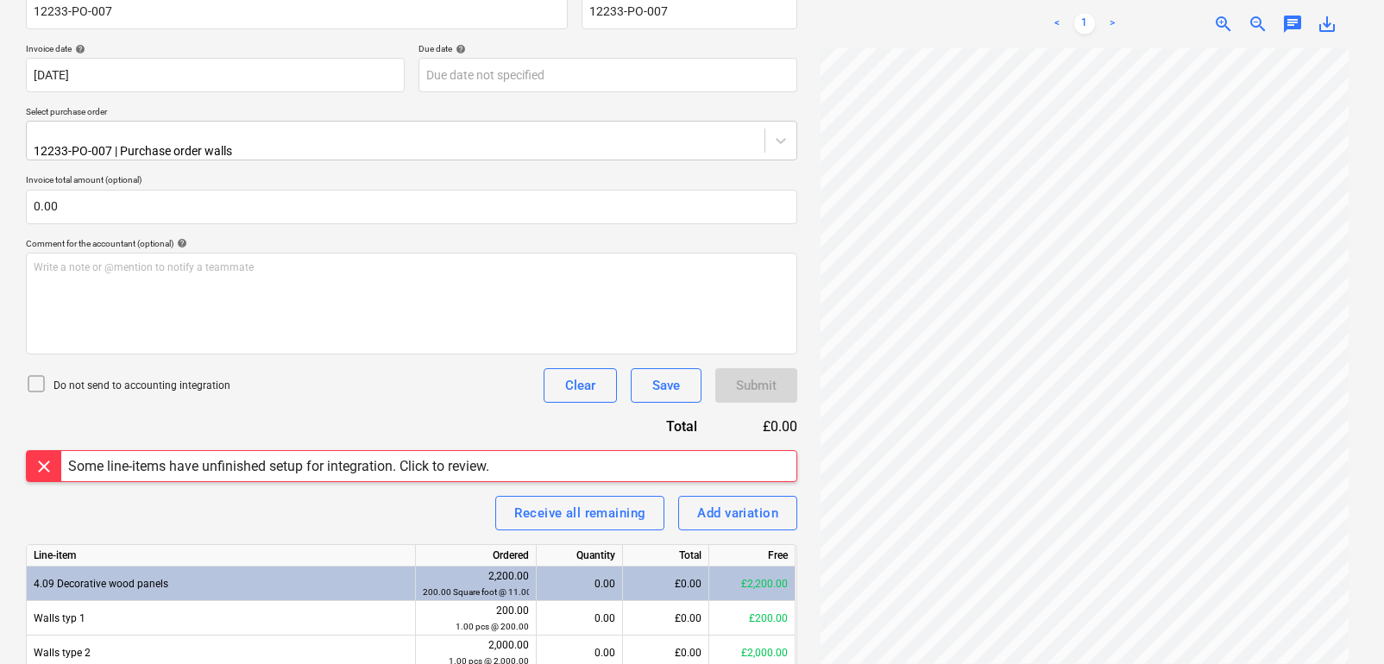
scroll to position [358, 0]
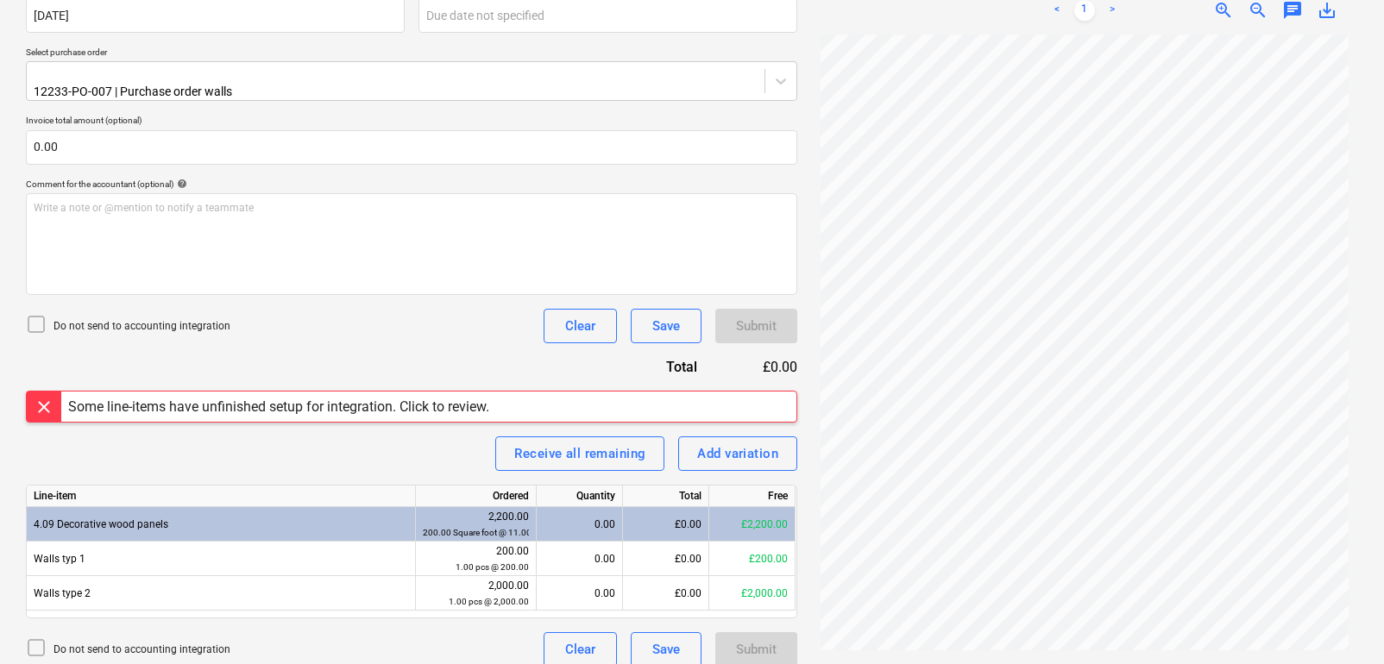
click at [53, 392] on div at bounding box center [44, 407] width 35 height 30
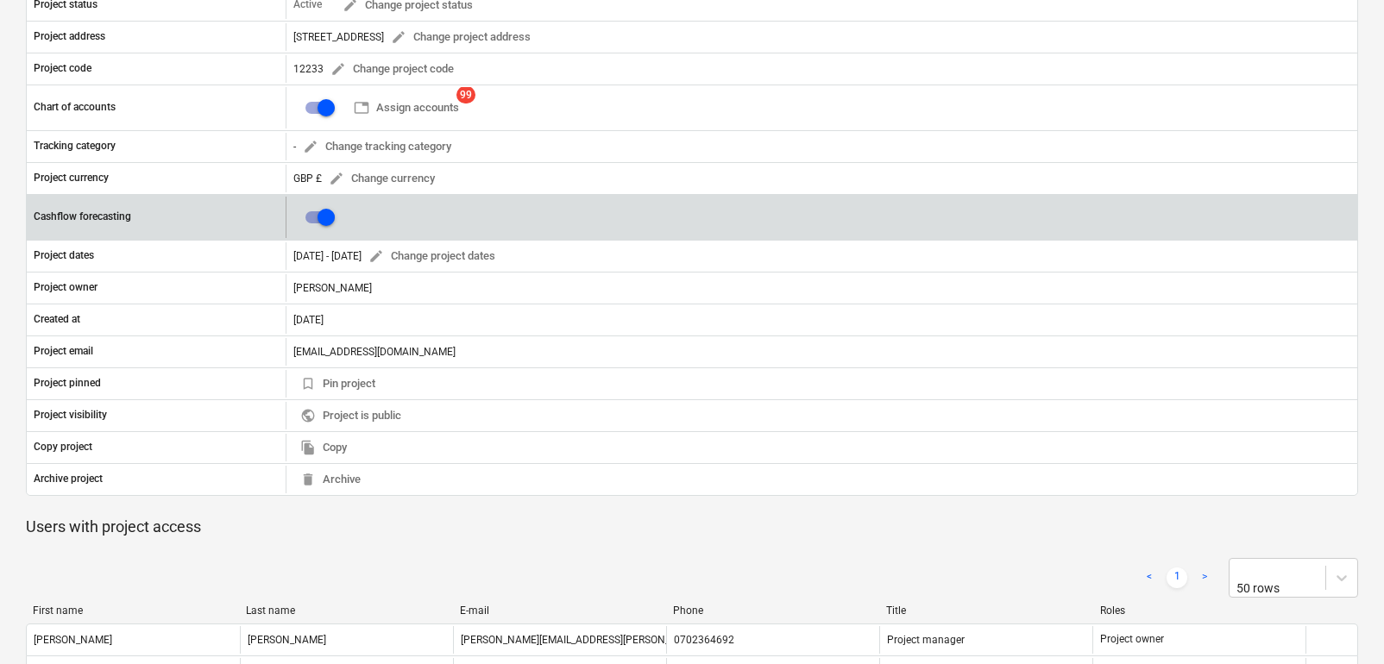
scroll to position [123, 0]
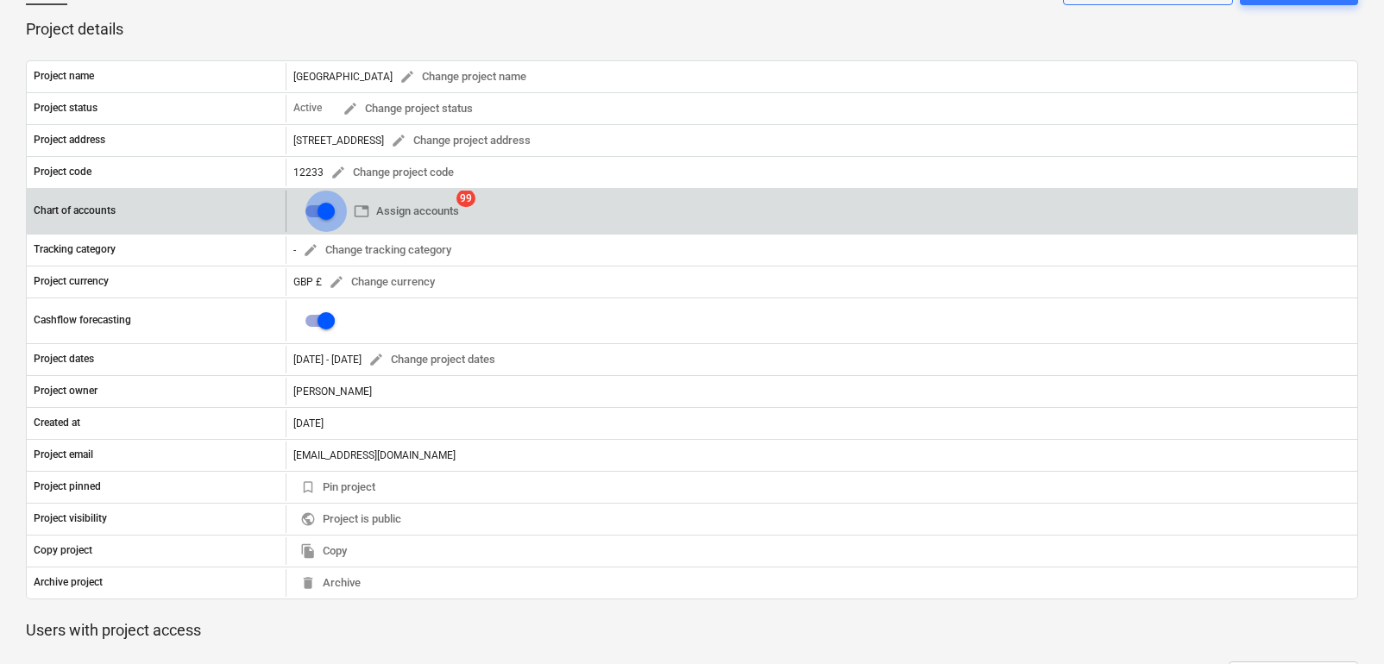
click at [324, 198] on input "checkbox" at bounding box center [325, 211] width 41 height 41
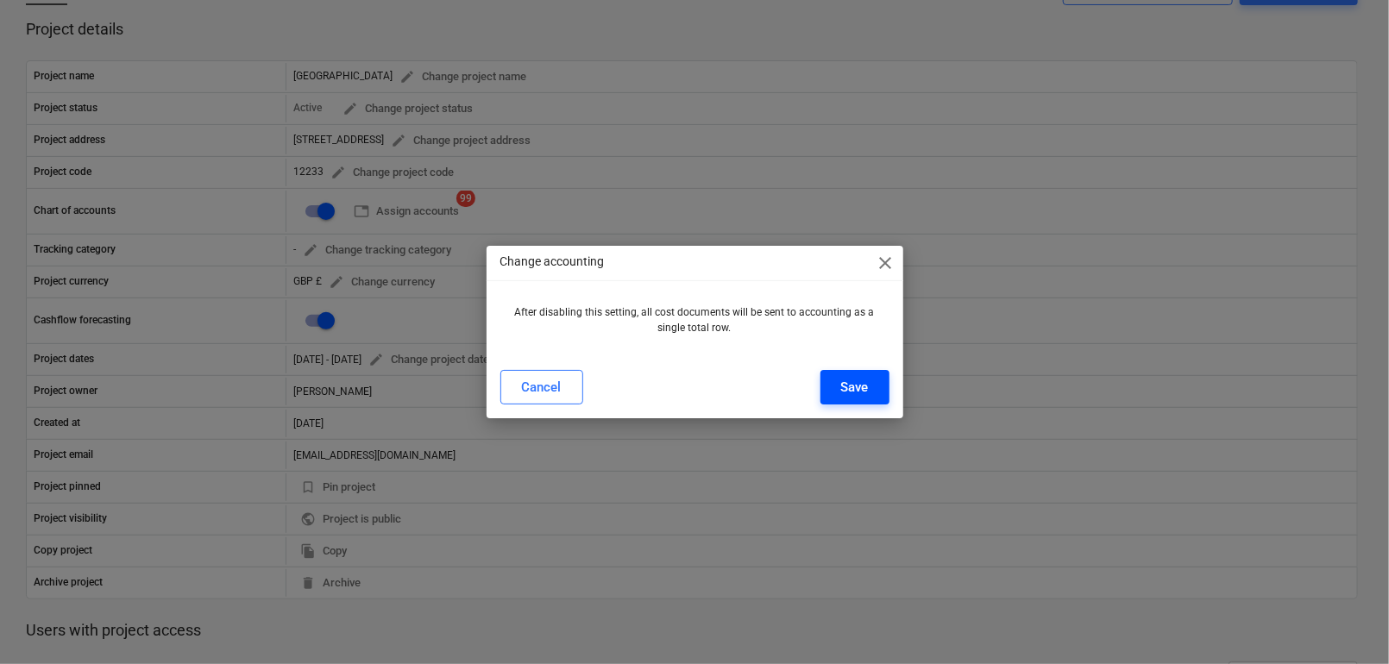
click at [856, 378] on div "Save" at bounding box center [855, 387] width 28 height 22
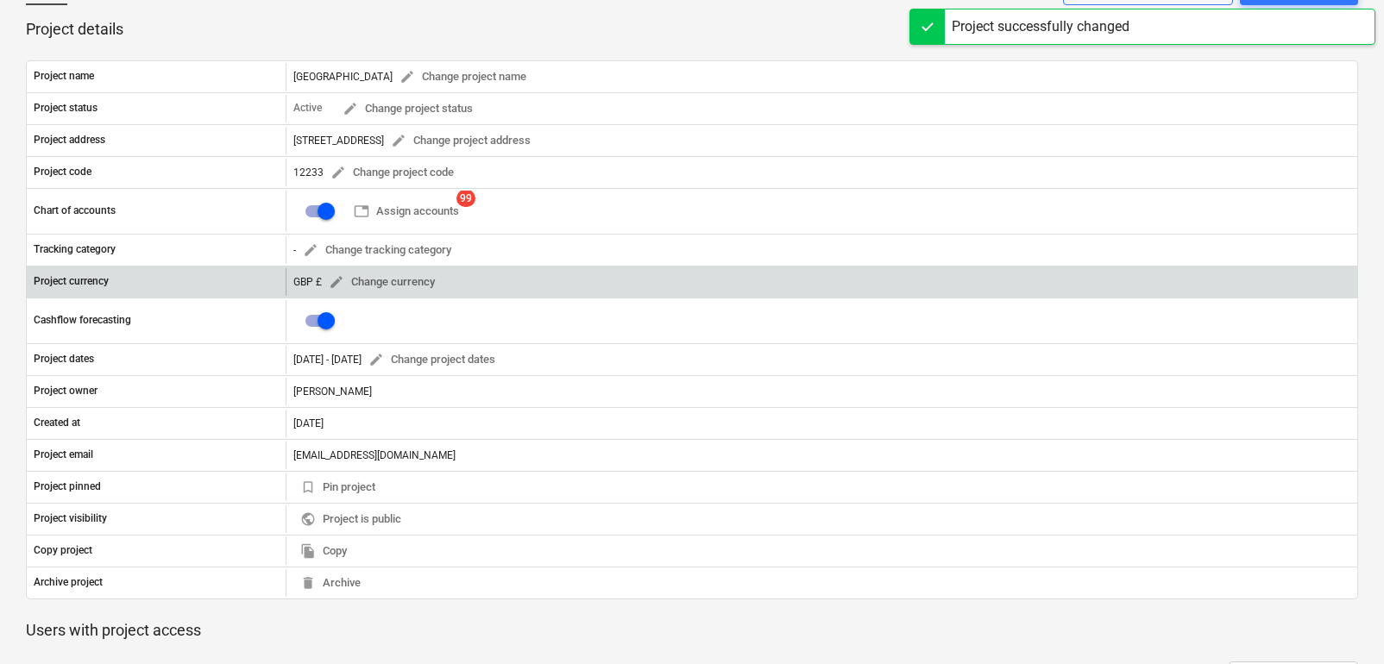
checkbox input "false"
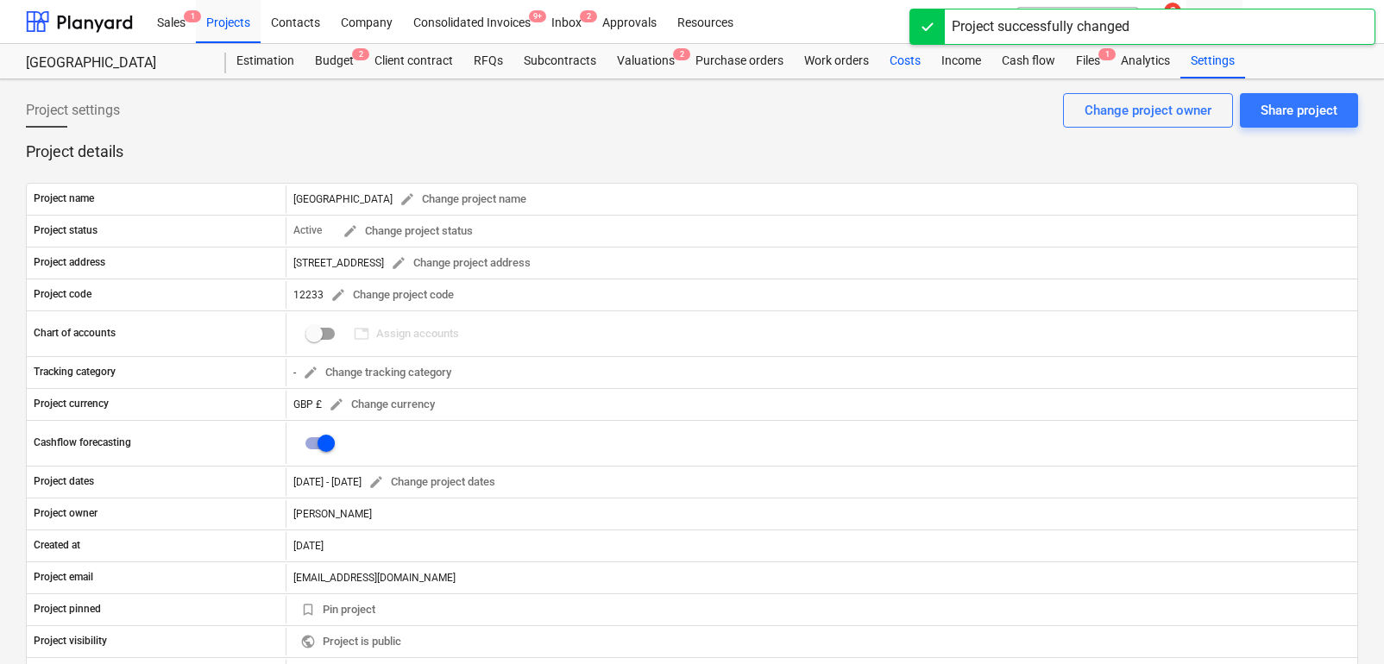
click at [905, 65] on div "Costs" at bounding box center [905, 61] width 52 height 35
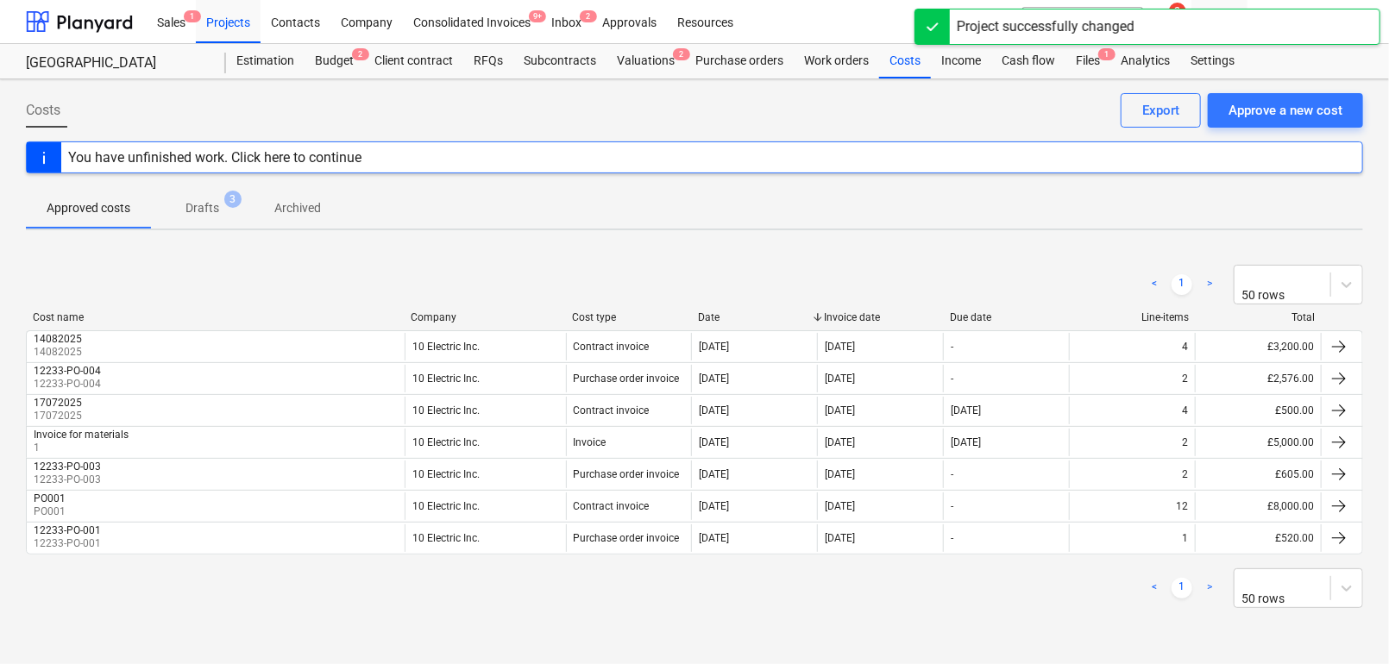
click at [212, 211] on p "Drafts" at bounding box center [203, 208] width 34 height 18
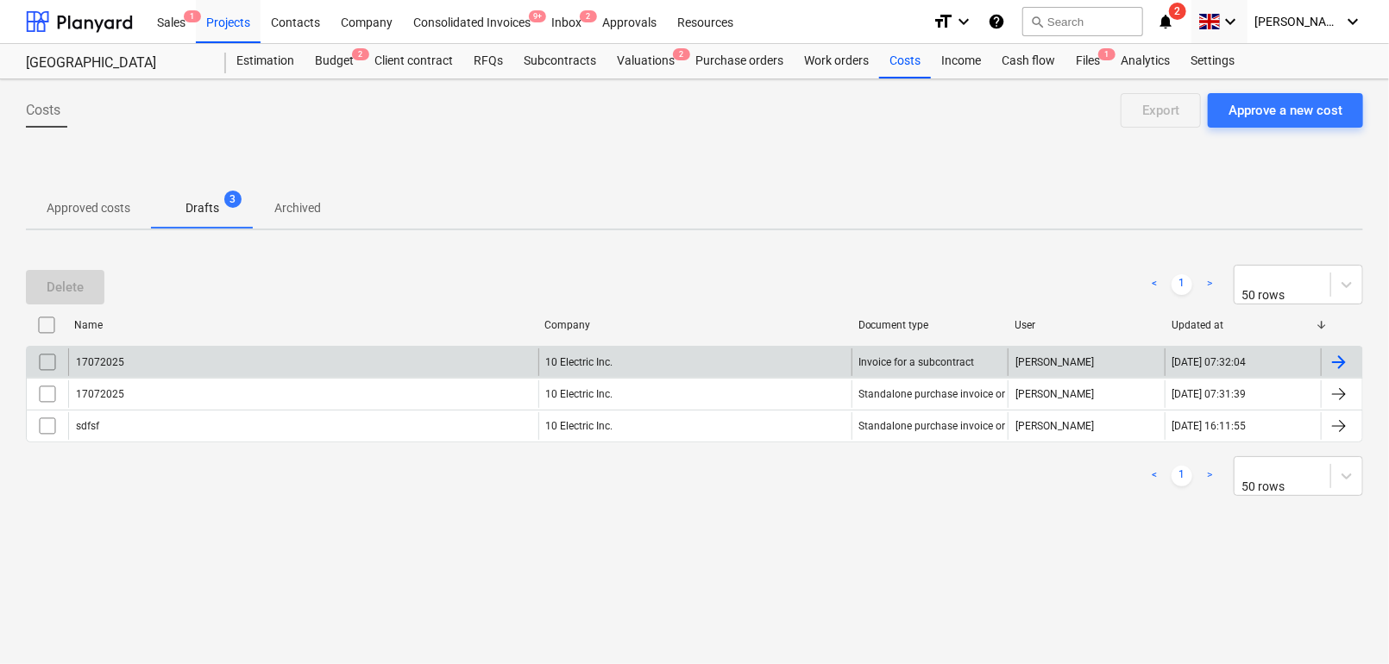
click at [154, 356] on div "17072025" at bounding box center [303, 363] width 470 height 28
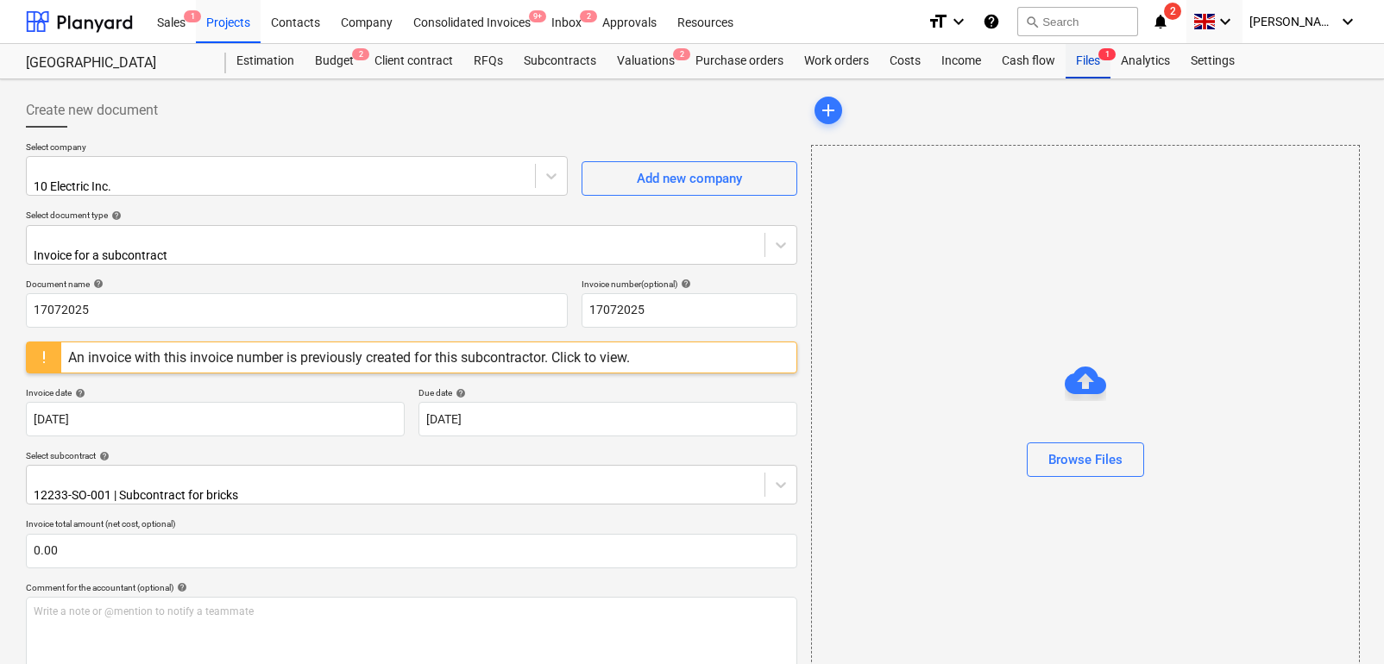
click at [1084, 68] on div "Files 1" at bounding box center [1088, 61] width 45 height 35
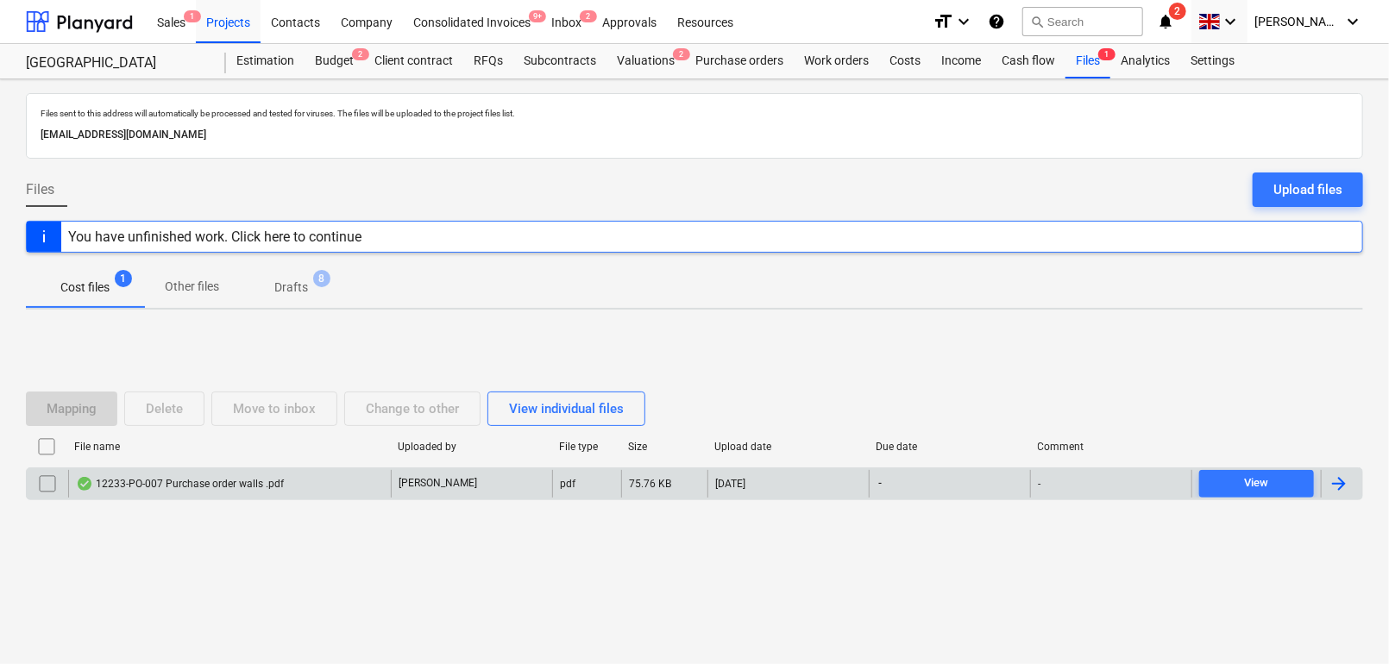
click at [174, 470] on div "12233-PO-007 Purchase order walls .pdf" at bounding box center [229, 484] width 323 height 28
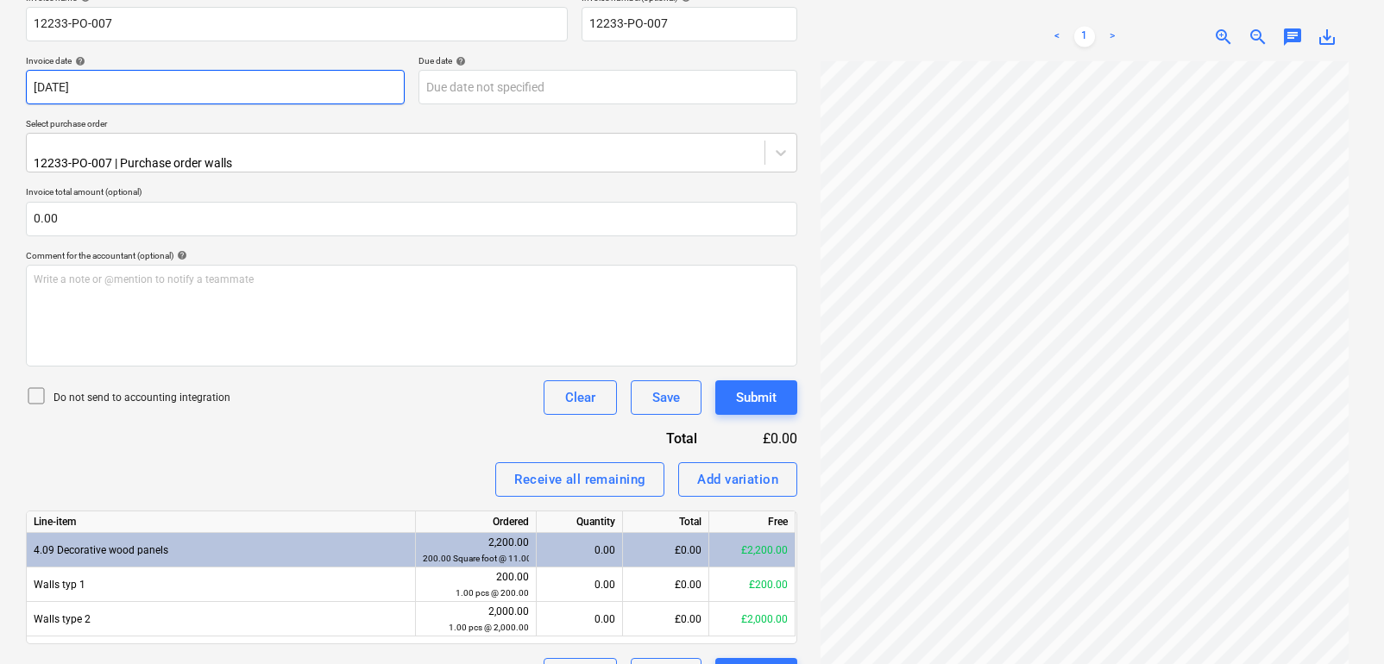
scroll to position [312, 0]
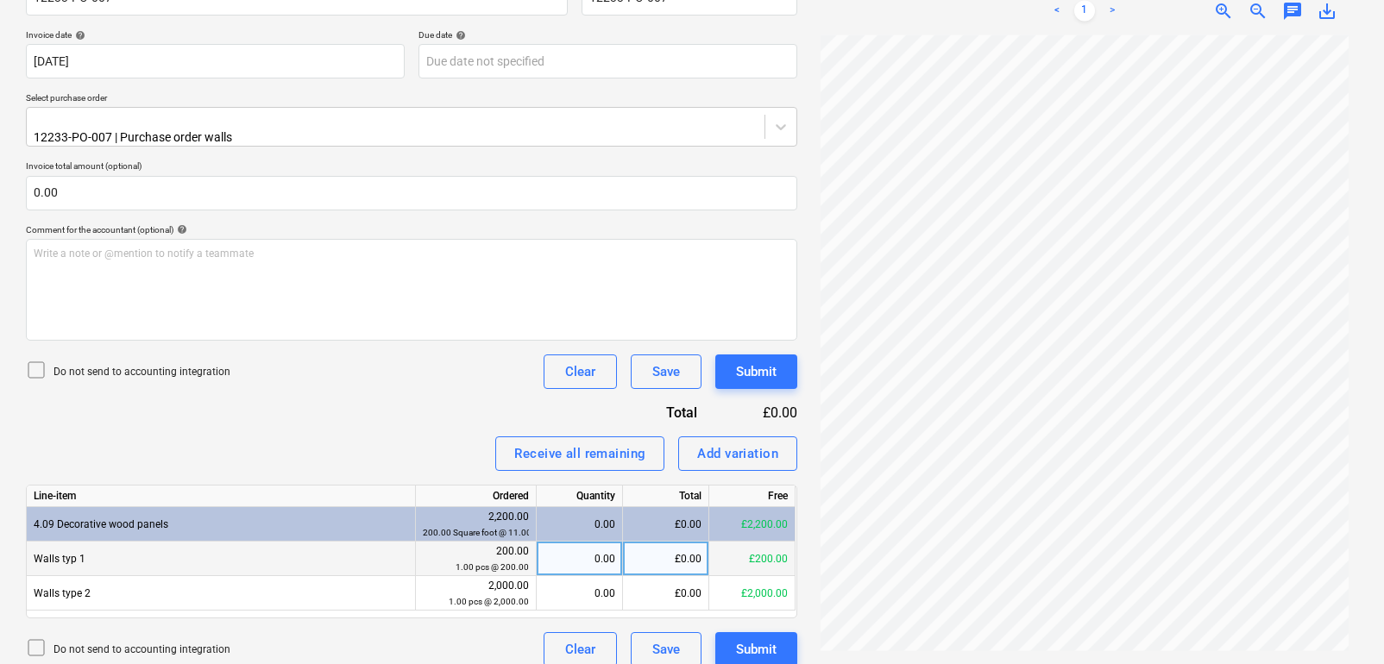
click at [608, 553] on div "0.00" at bounding box center [580, 559] width 72 height 35
type input "0,5"
type input "0.5"
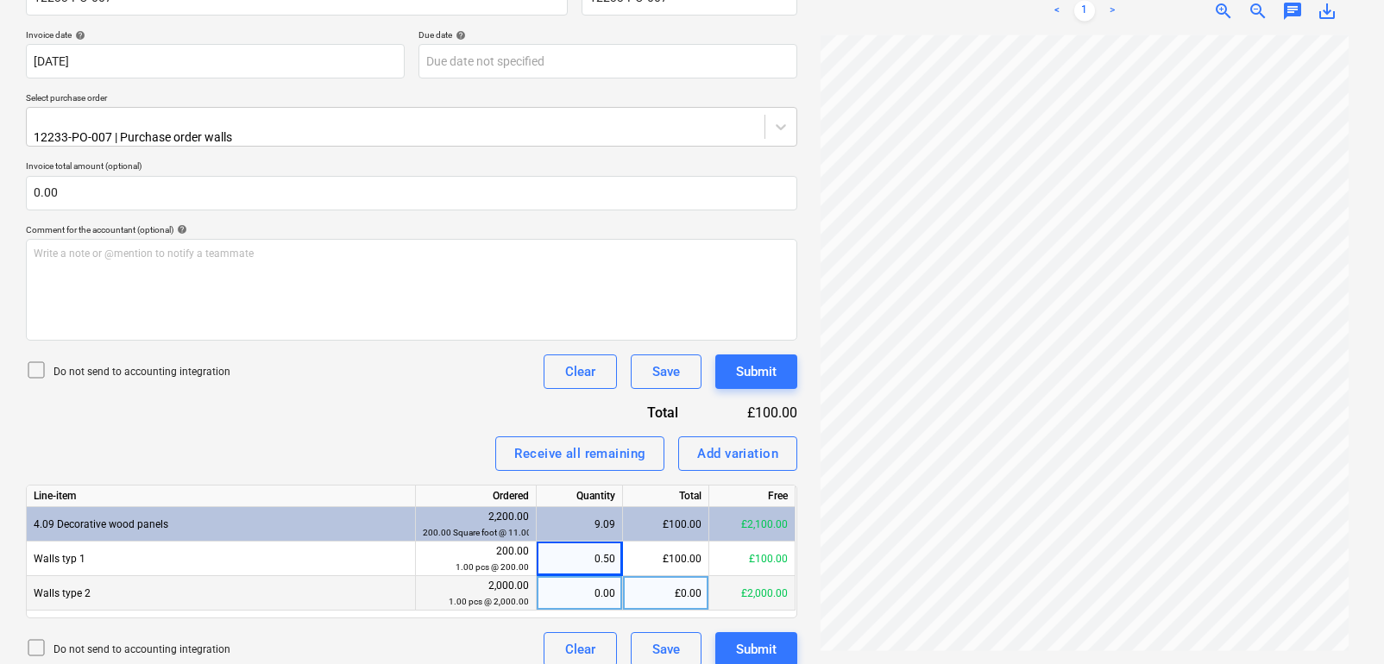
click at [589, 582] on div "0.00" at bounding box center [580, 593] width 72 height 35
type input "0"
type input "1"
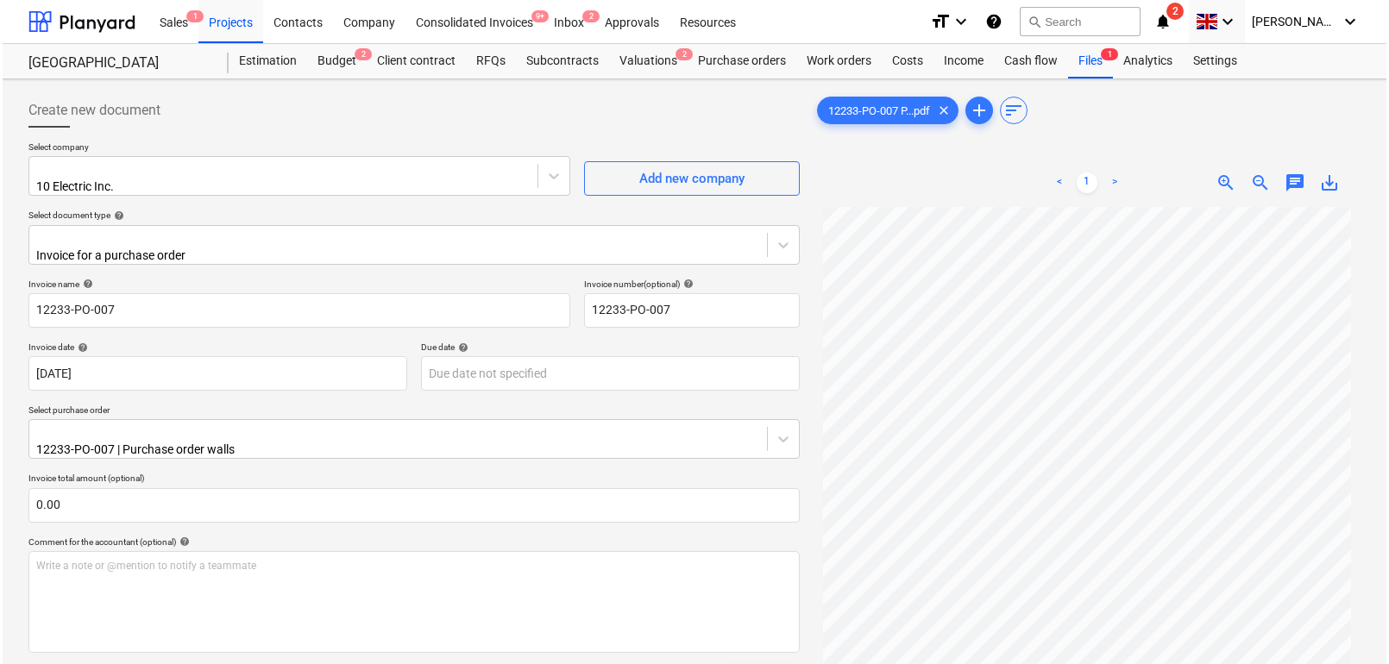
scroll to position [150, 0]
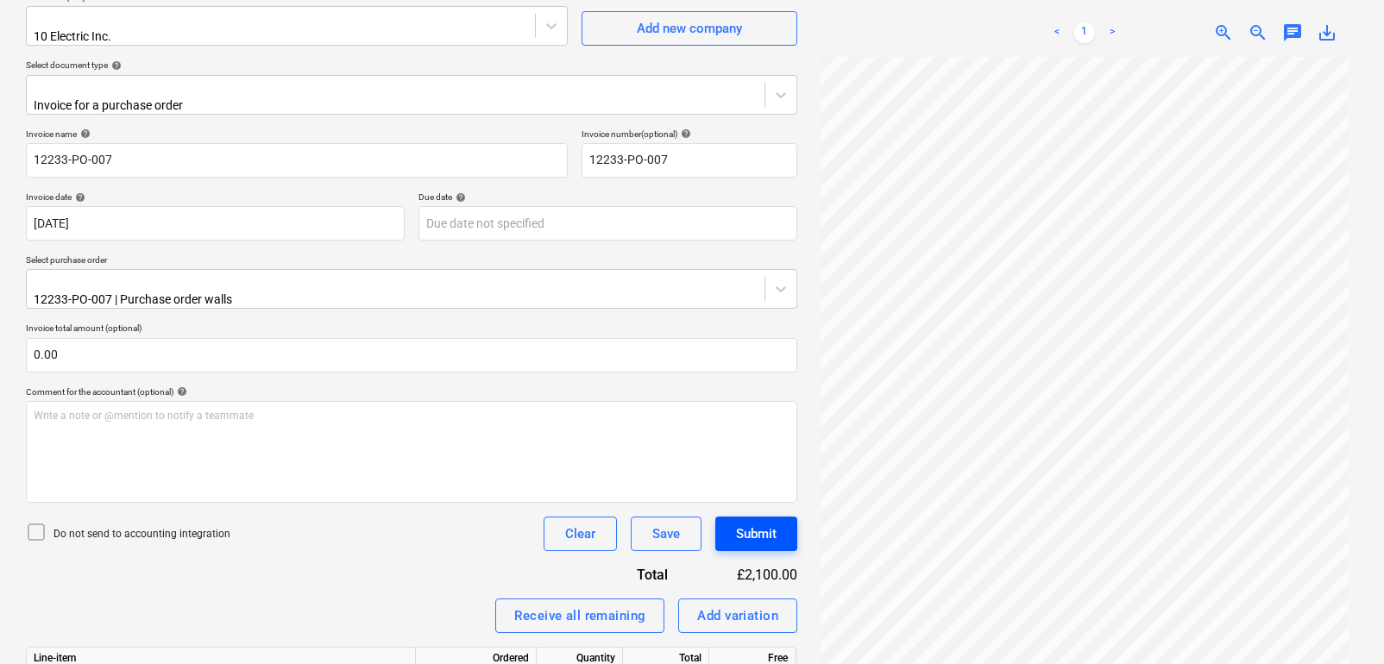
click at [771, 517] on button "Submit" at bounding box center [756, 534] width 82 height 35
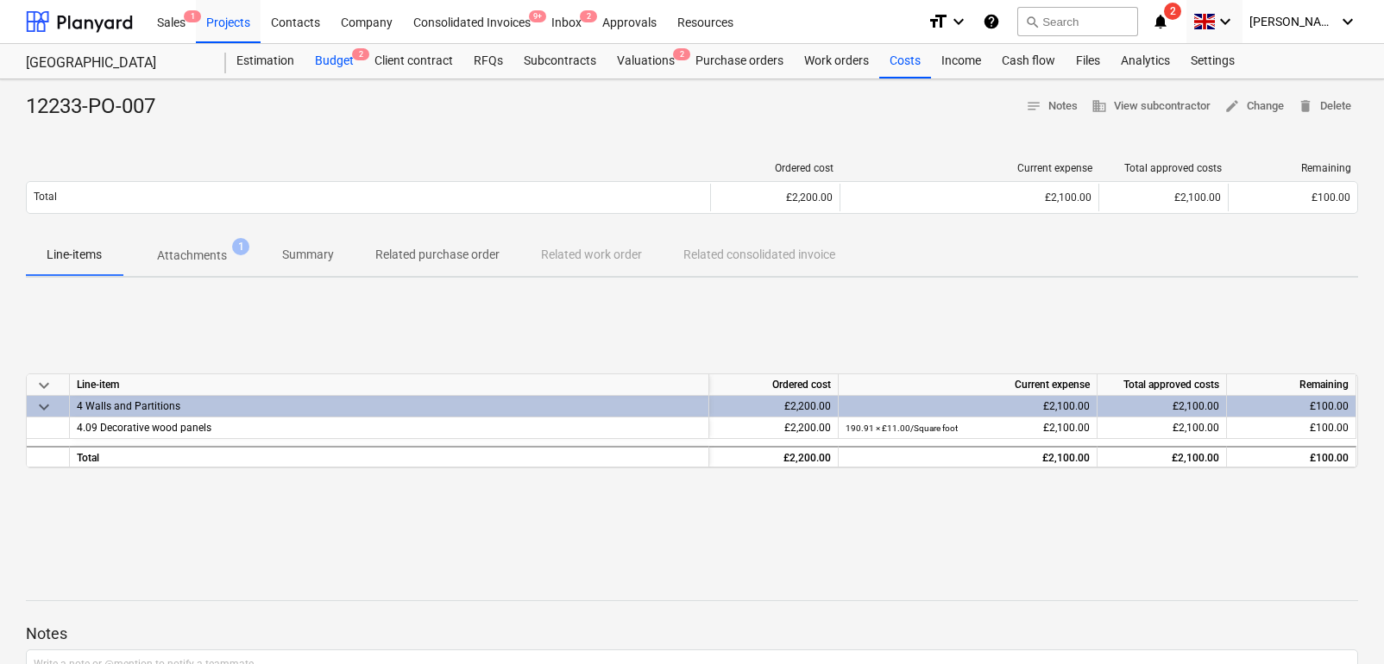
click at [335, 66] on div "Budget 2" at bounding box center [335, 61] width 60 height 35
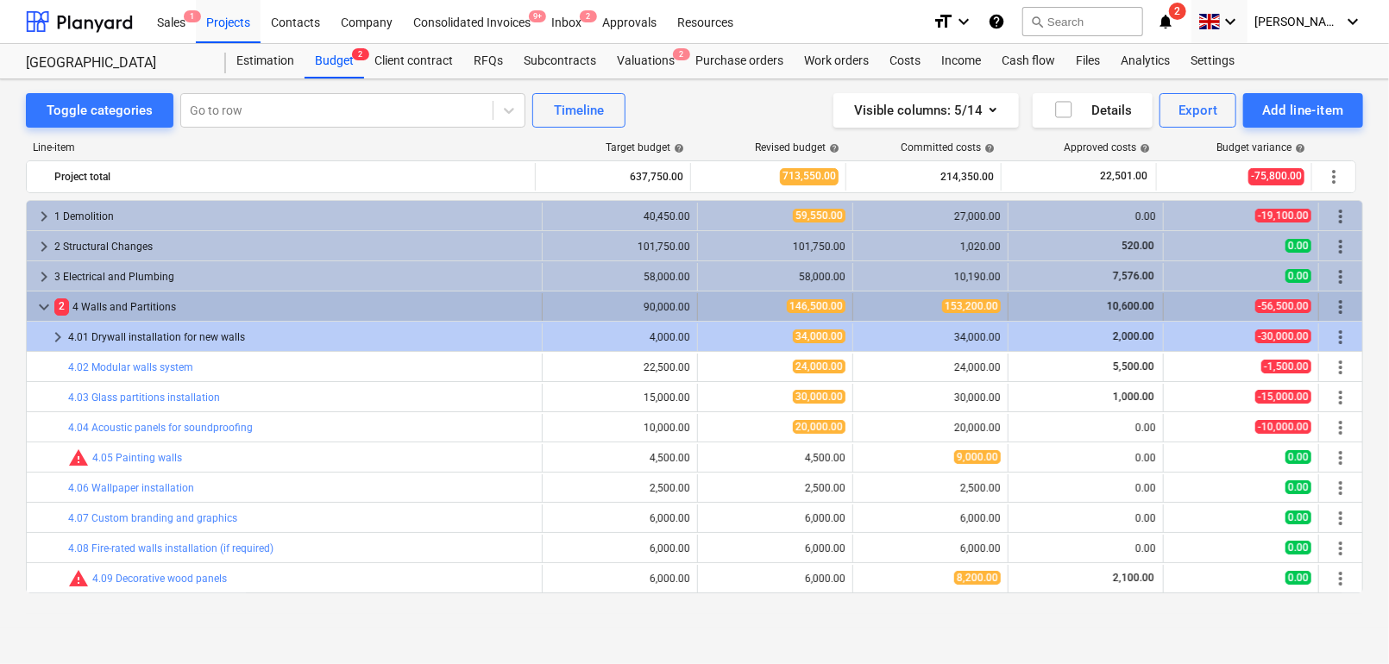
click at [39, 312] on span "keyboard_arrow_down" at bounding box center [44, 307] width 21 height 21
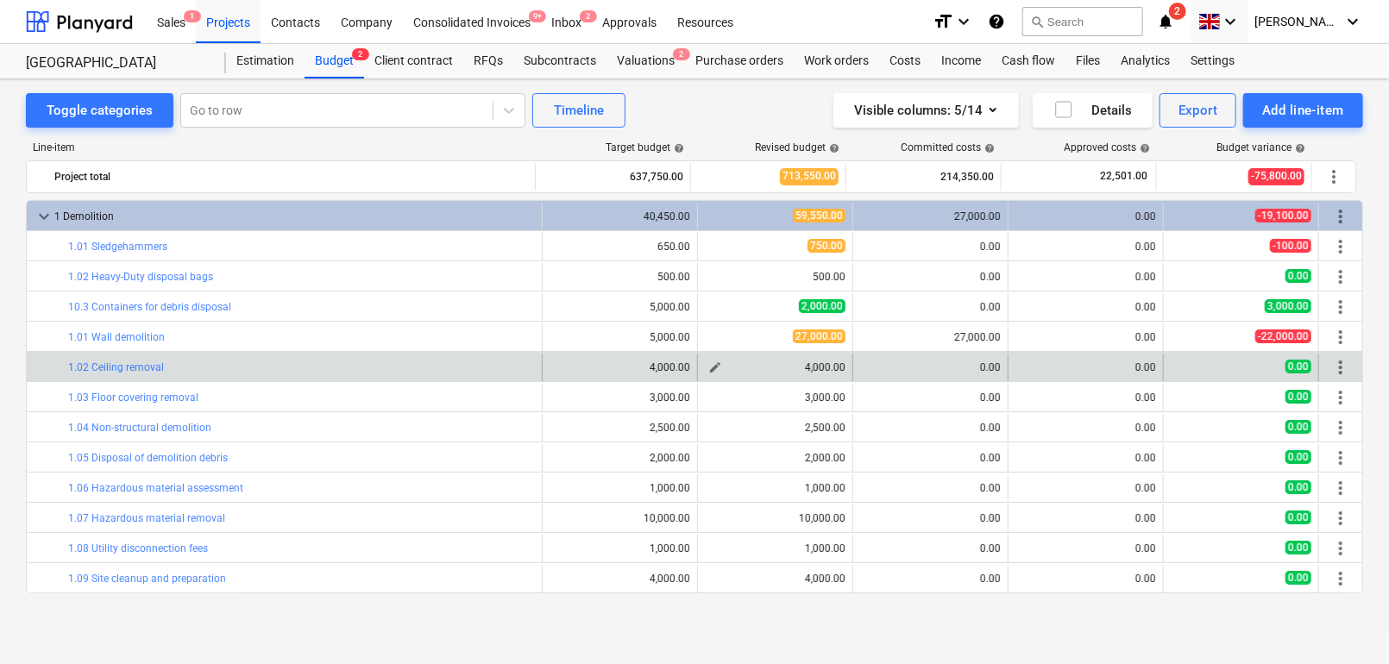
click at [708, 366] on span "edit" at bounding box center [715, 368] width 14 height 14
type textarea "x"
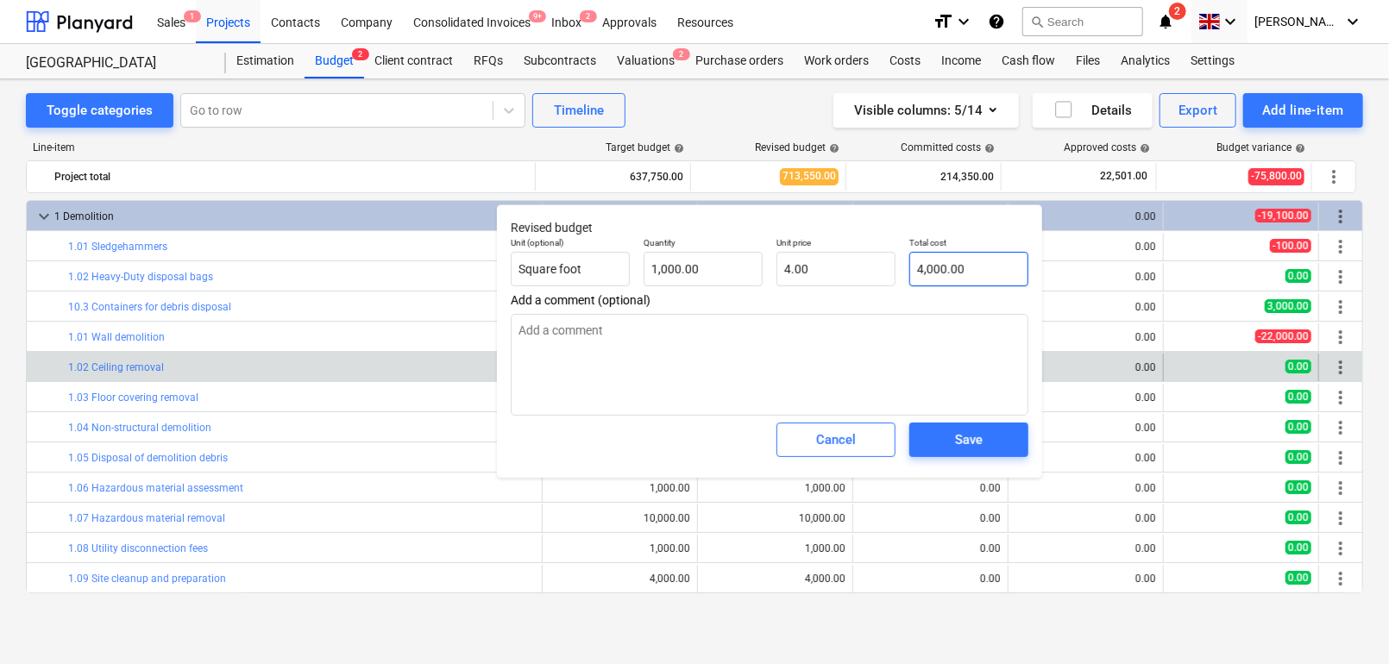
type input "4000"
click at [948, 267] on input "4000" at bounding box center [968, 269] width 119 height 35
type textarea "x"
type input "5"
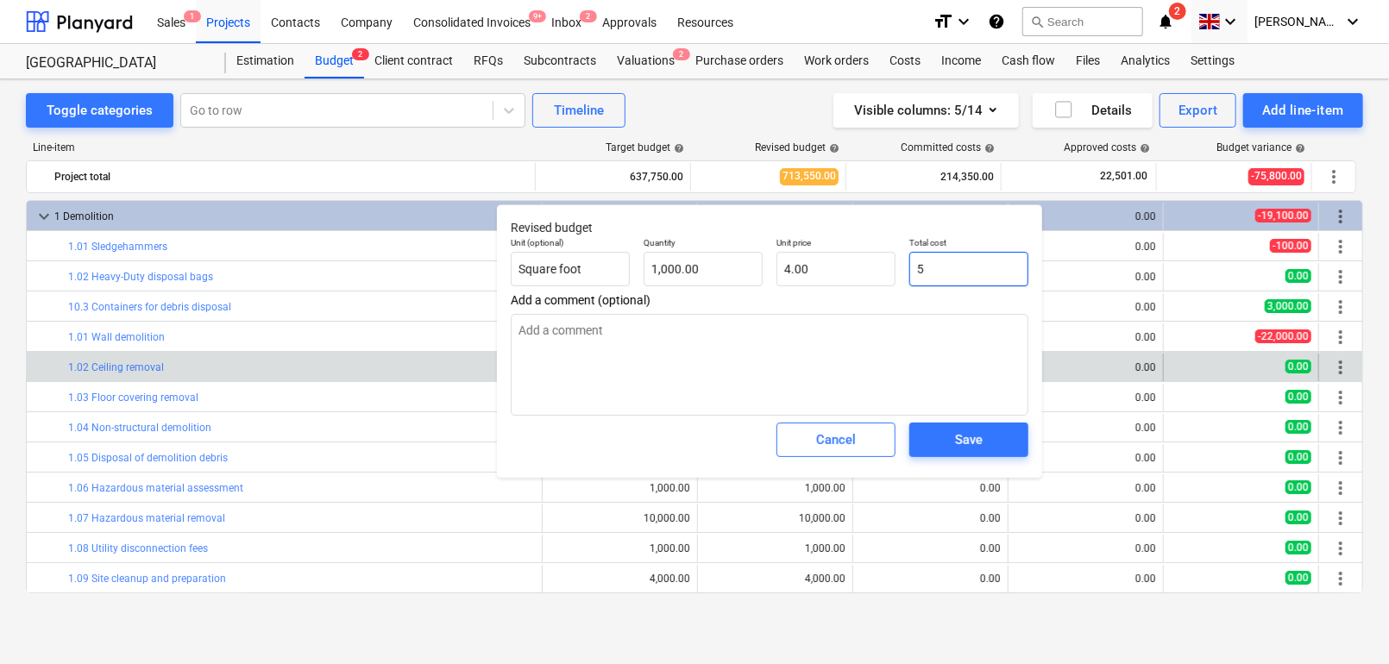
type input "0.01"
type textarea "x"
type input "50"
type input "0.05"
type textarea "x"
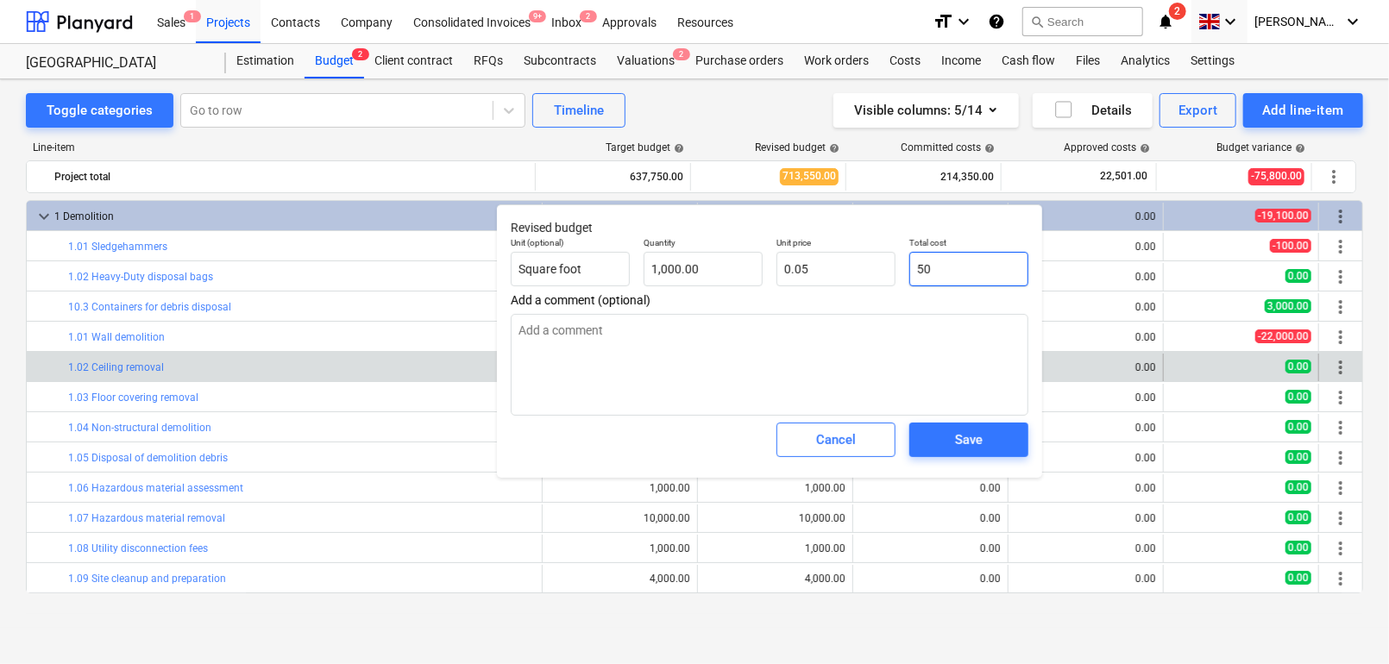
type input "500"
type input "0.50"
type textarea "x"
type input "5000"
type input "5.00"
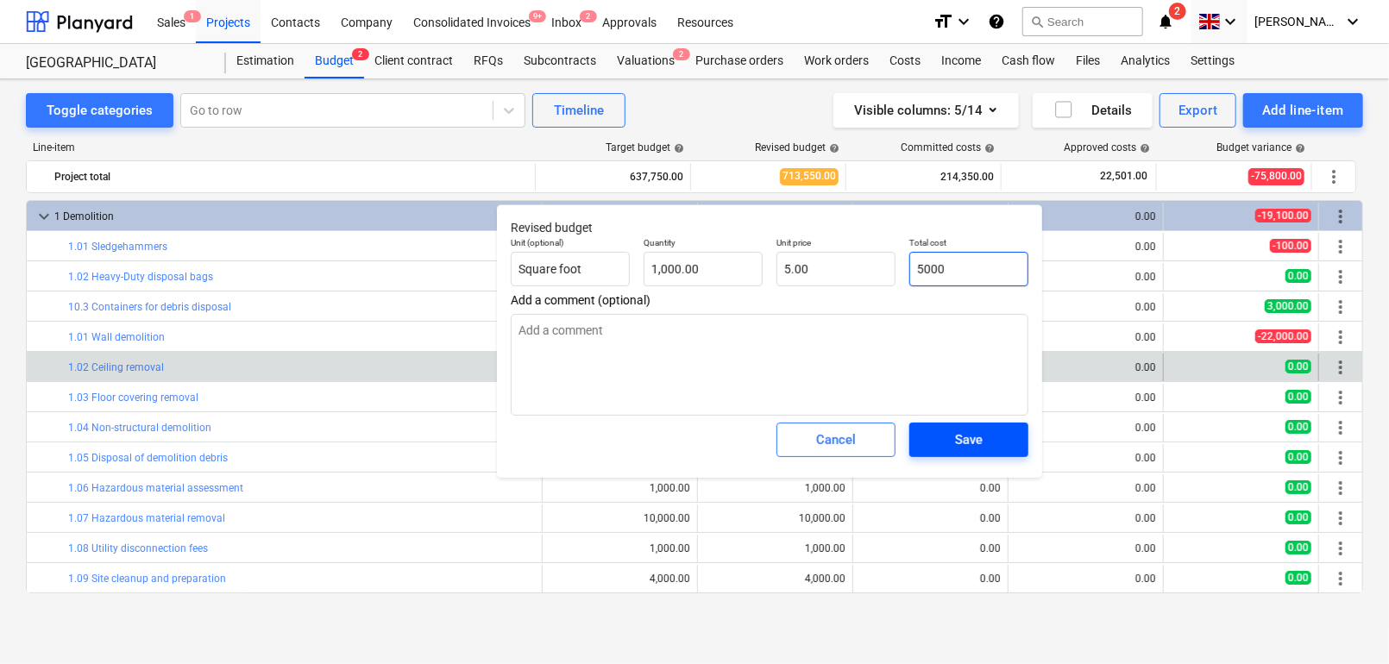
type input "5000"
type textarea "x"
type input "5,000.00"
click at [973, 437] on div "Save" at bounding box center [969, 440] width 28 height 22
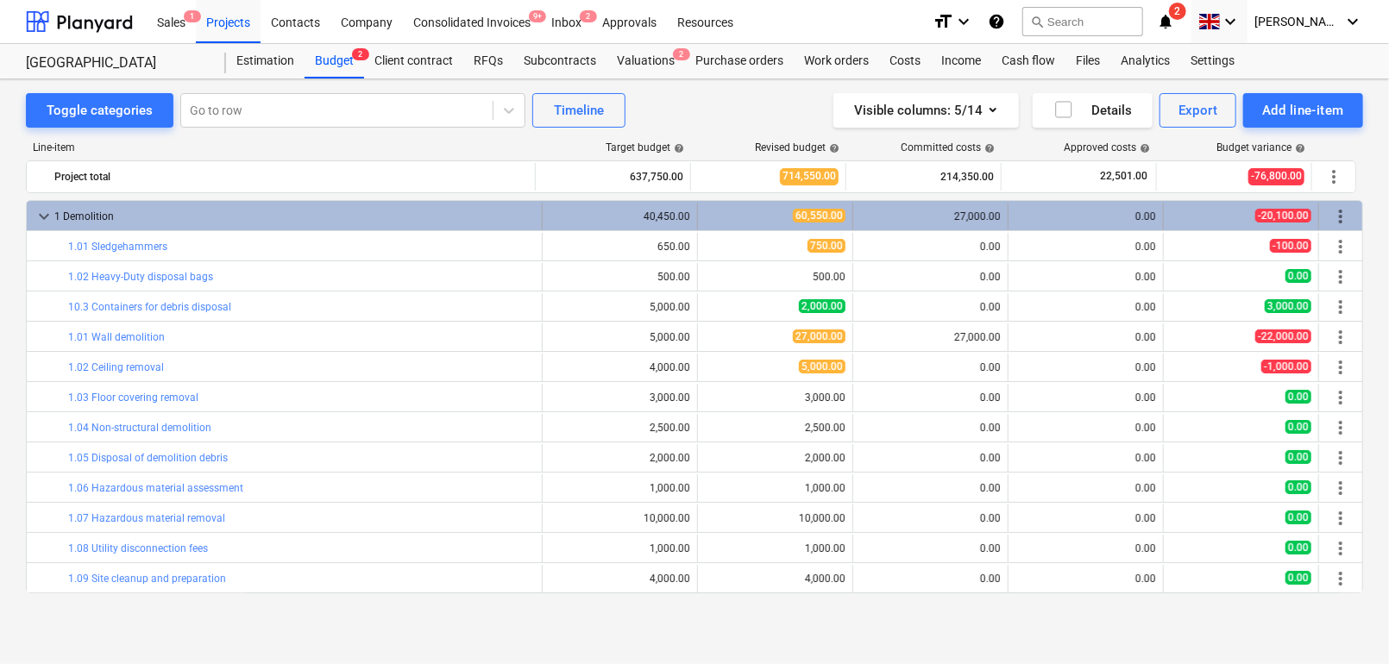
click at [37, 214] on span "keyboard_arrow_down" at bounding box center [44, 216] width 21 height 21
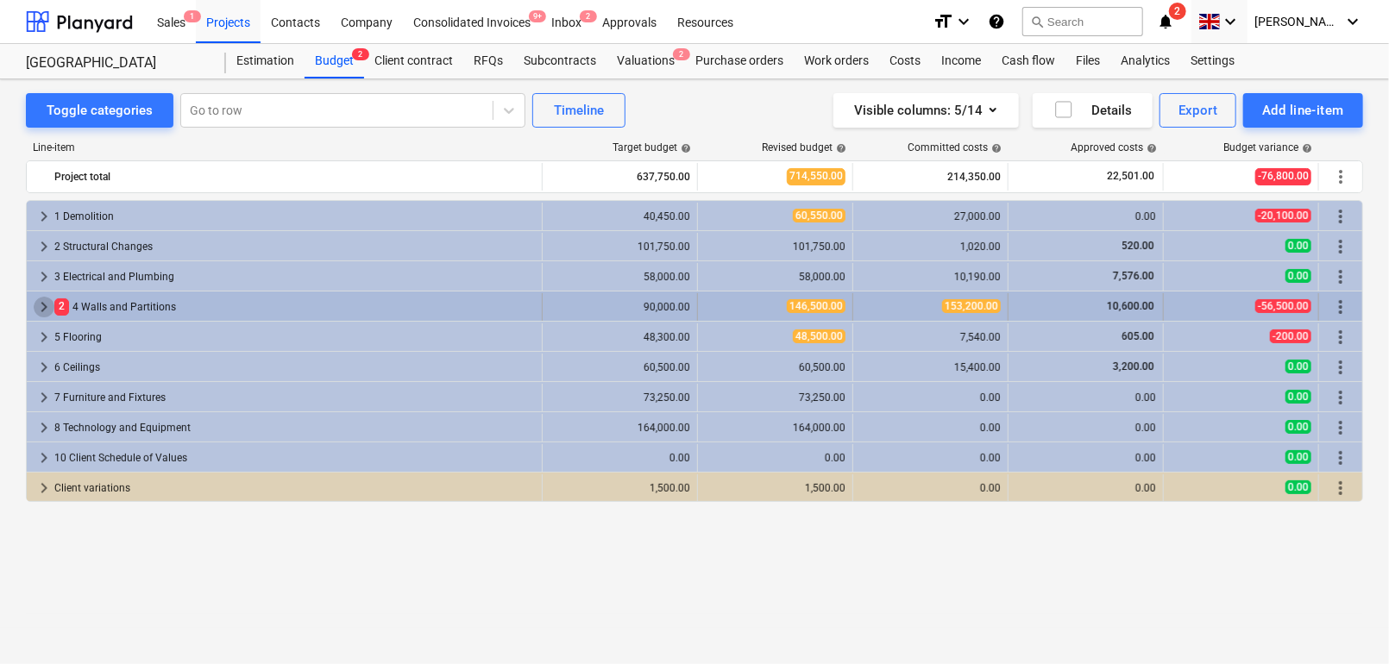
click at [45, 307] on span "keyboard_arrow_right" at bounding box center [44, 307] width 21 height 21
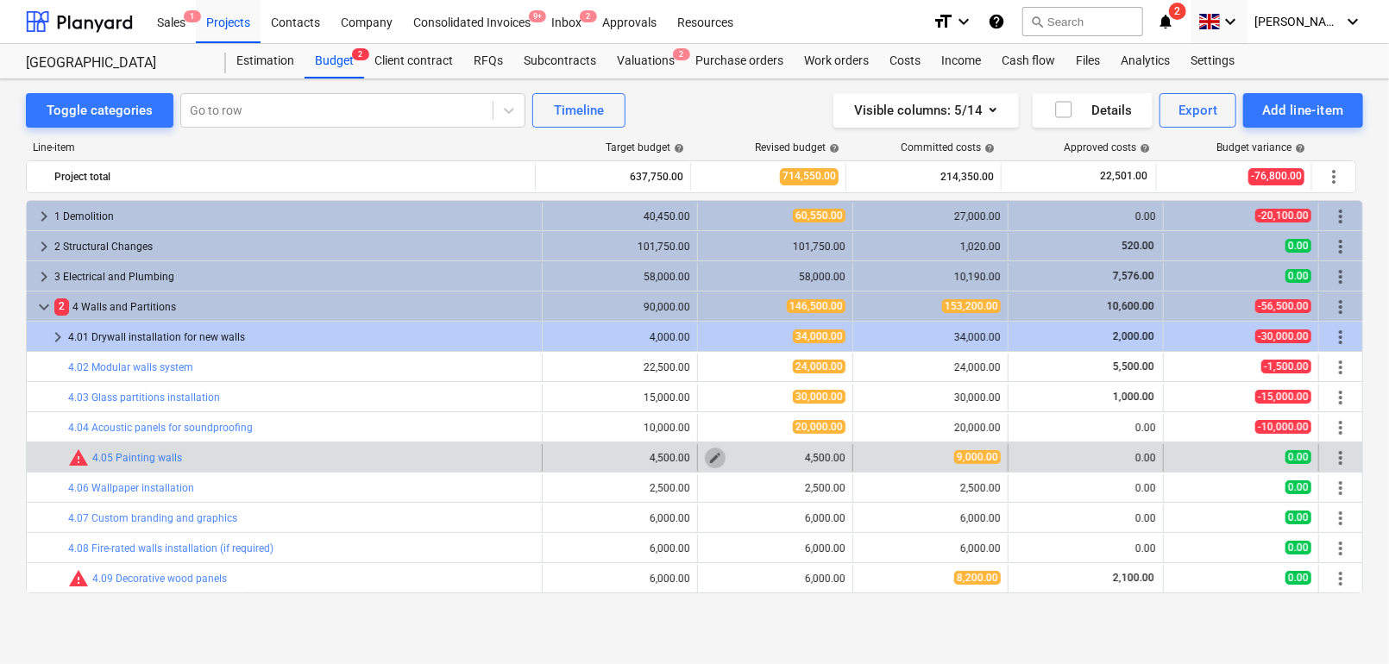
click at [708, 456] on span "edit" at bounding box center [715, 458] width 14 height 14
type textarea "x"
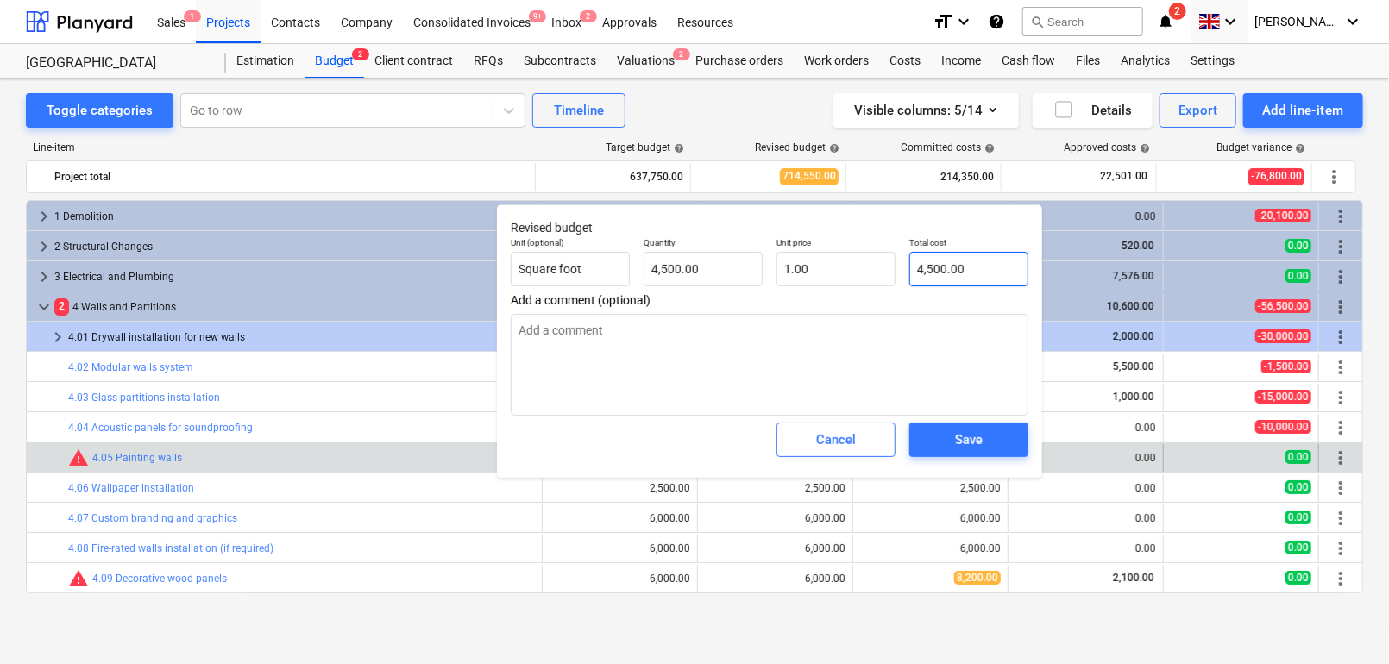
type input "4500"
click at [933, 263] on input "4500" at bounding box center [968, 269] width 119 height 35
type textarea "x"
type input "9"
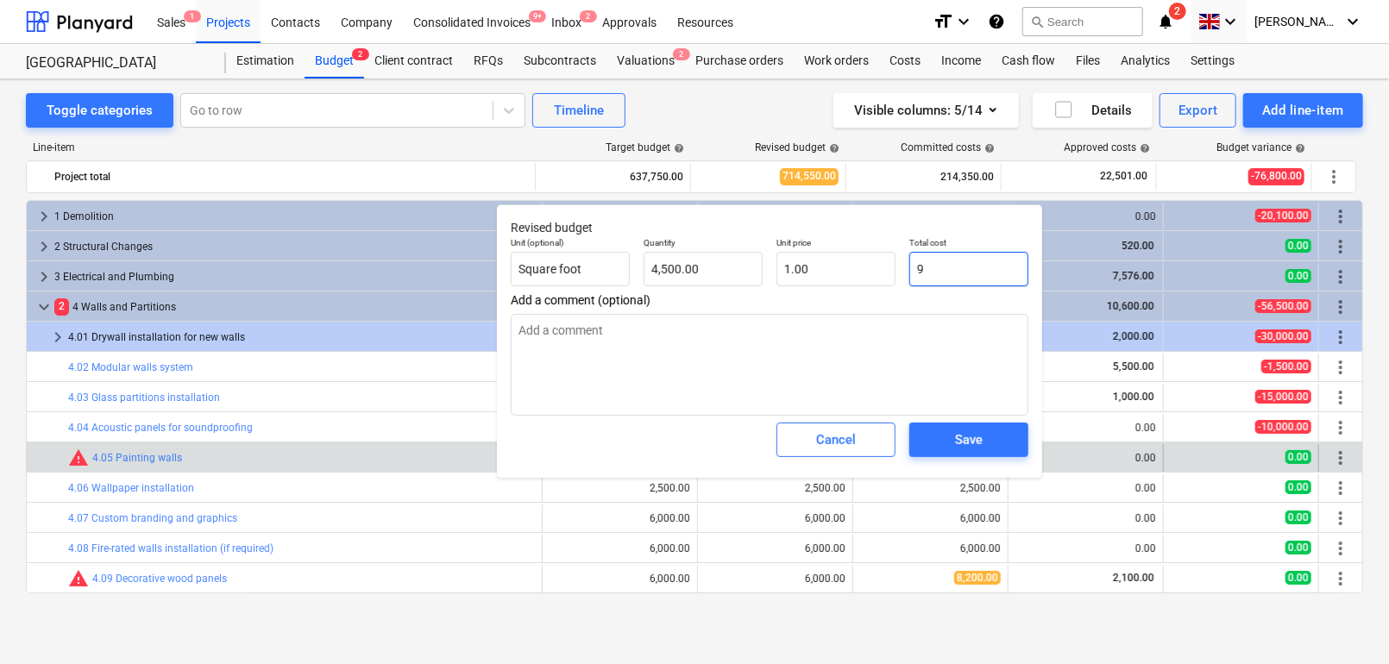
type input "0.00"
type textarea "x"
type input "90"
type input "0.02"
type textarea "x"
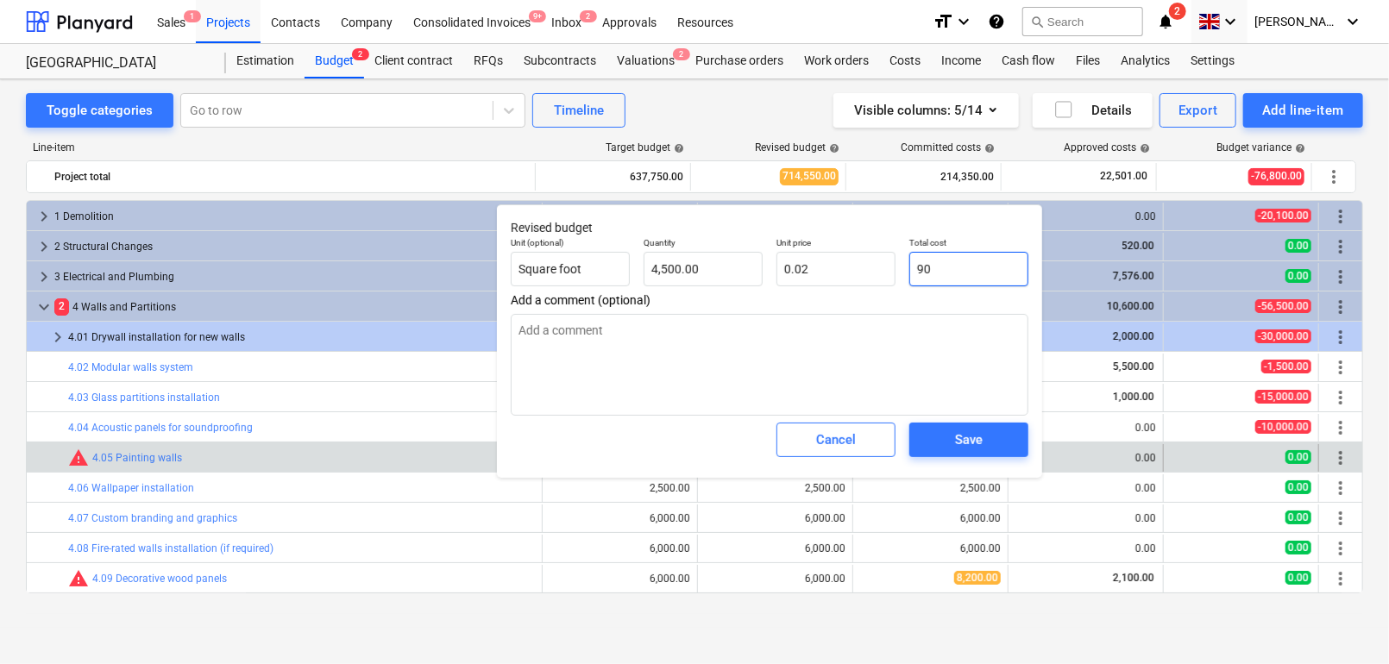
type input "900"
type input "0.20"
type input "9000"
type textarea "x"
type input "9000+"
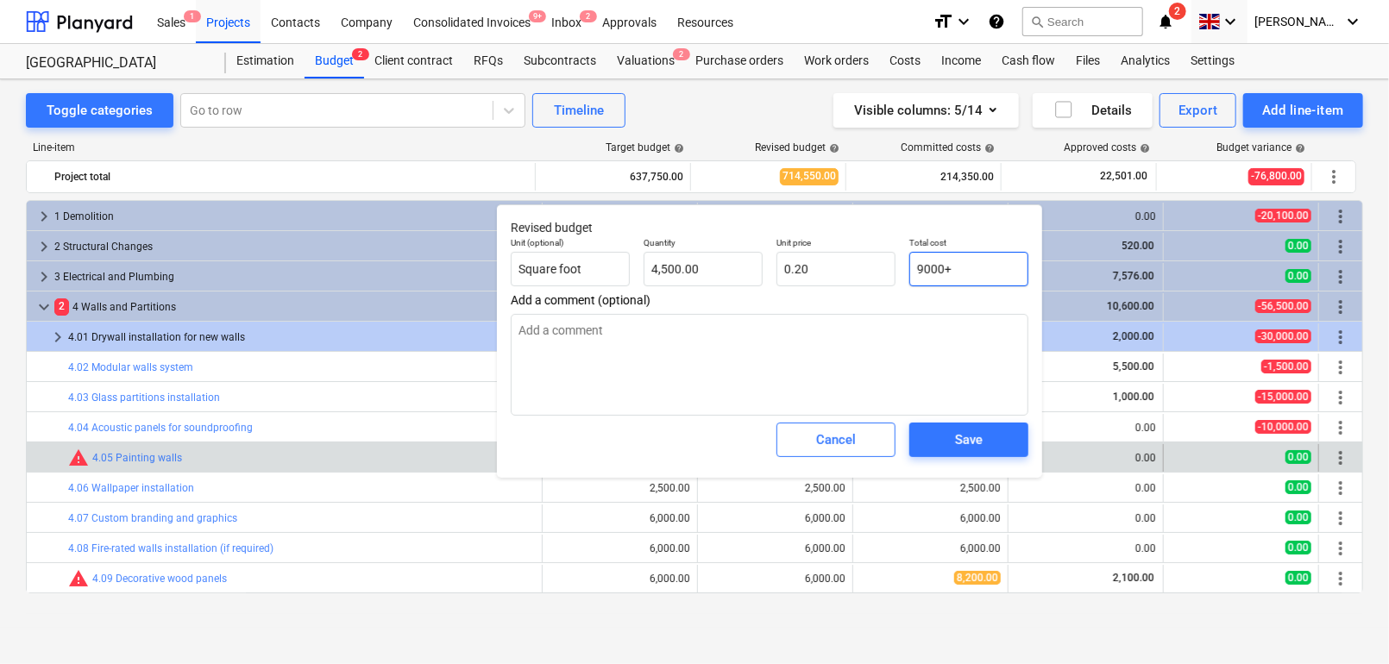
type input "0.00"
type textarea "x"
type input "9000"
type input "2.00"
type input "9000"
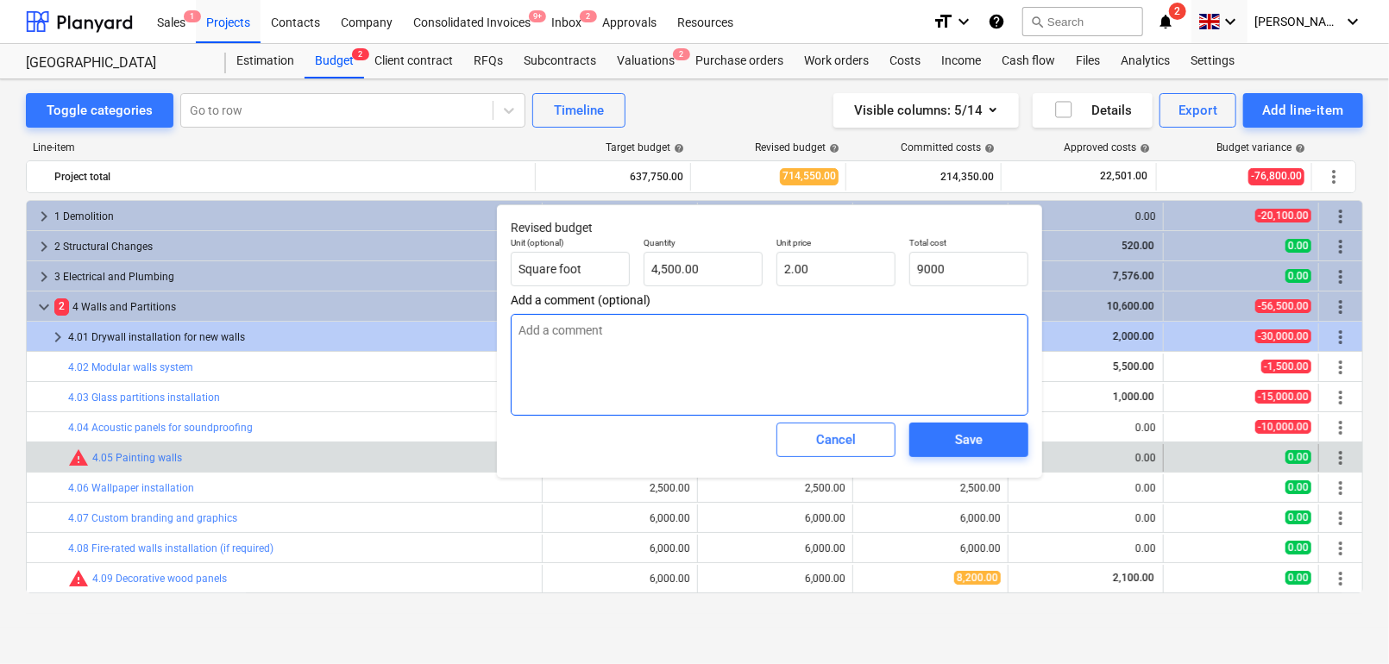
click at [830, 357] on textarea at bounding box center [770, 365] width 518 height 102
type textarea "x"
type input "9,000.00"
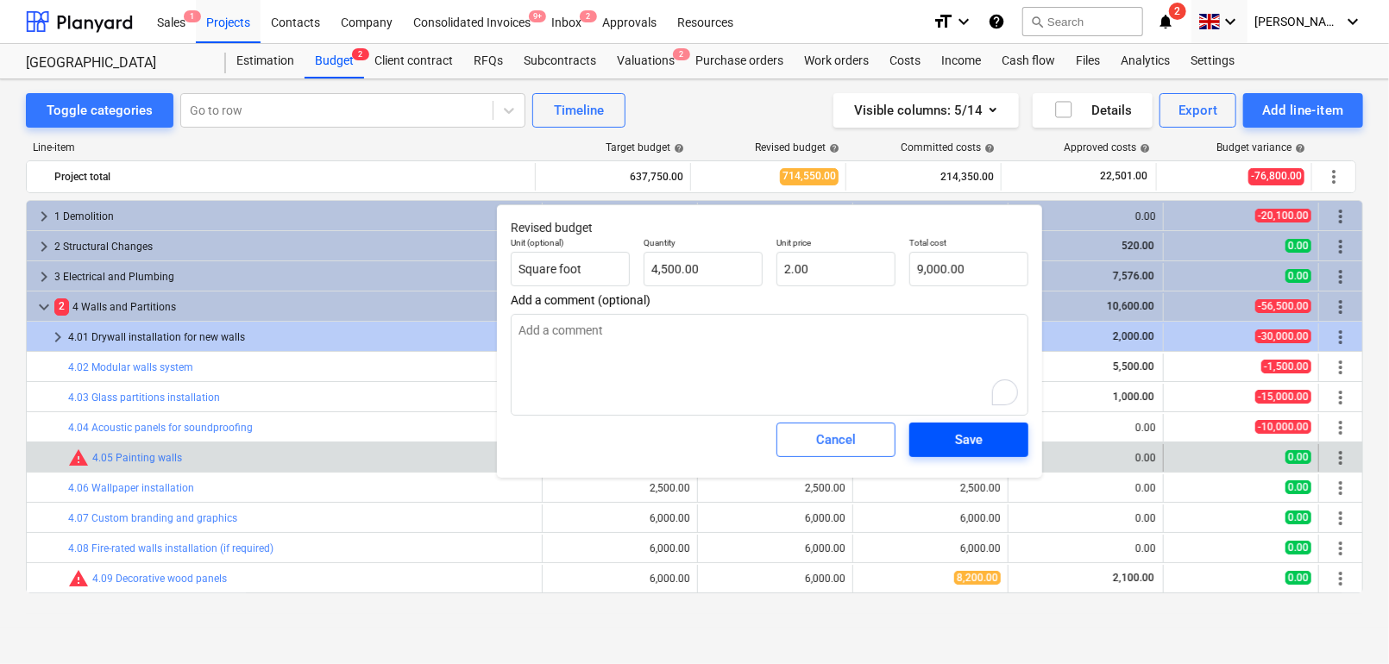
click at [930, 435] on span "Save" at bounding box center [969, 440] width 78 height 22
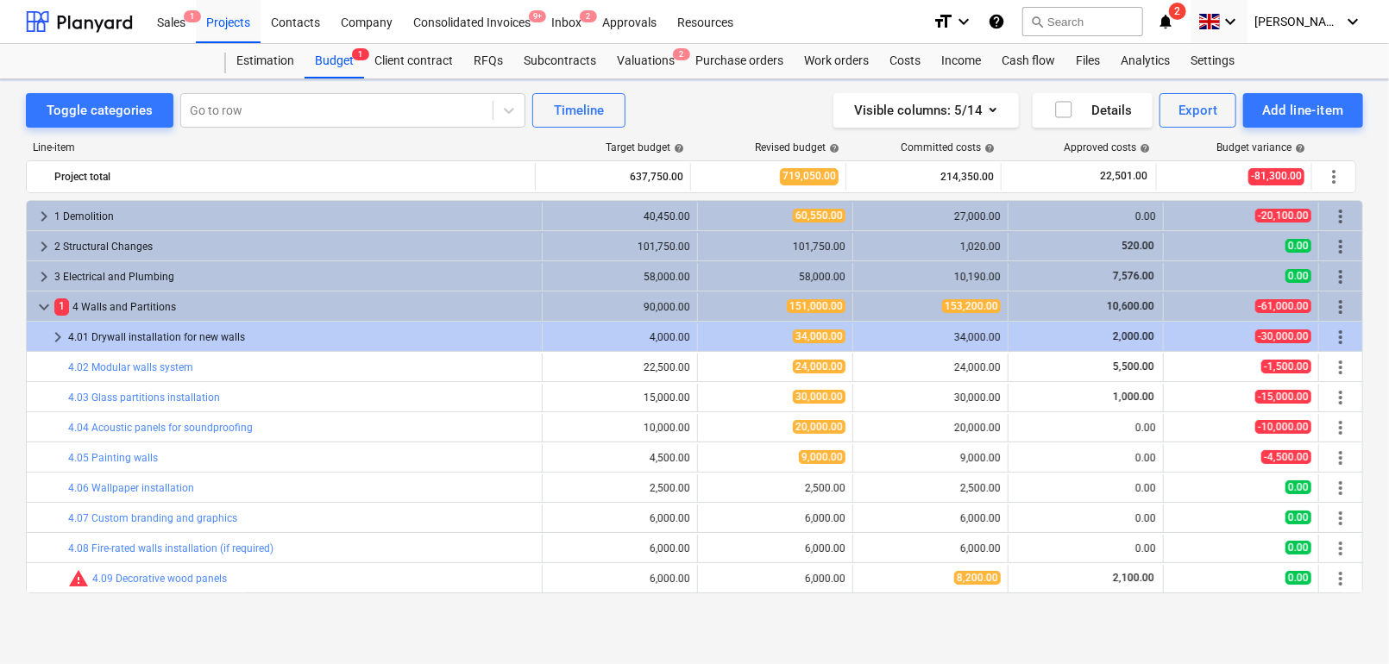
type textarea "x"
click at [1004, 108] on button "Visible columns : 5/14" at bounding box center [927, 110] width 186 height 35
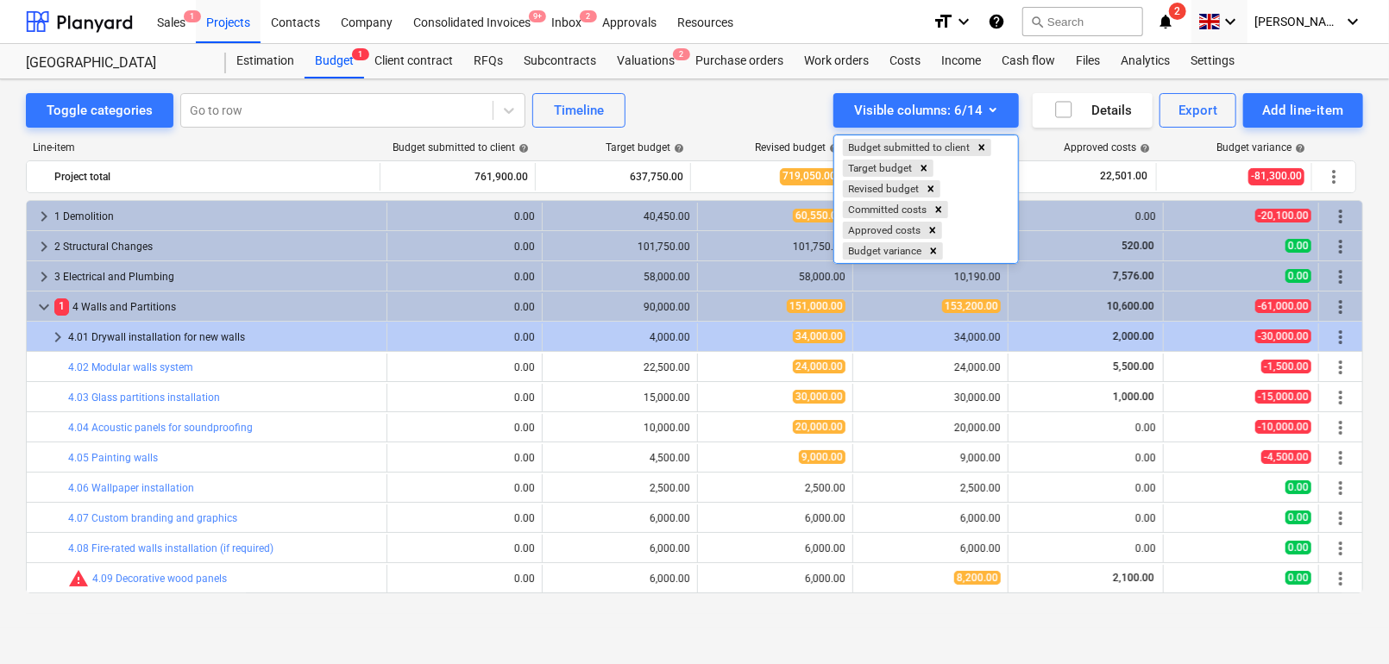
click at [461, 269] on div at bounding box center [694, 332] width 1389 height 664
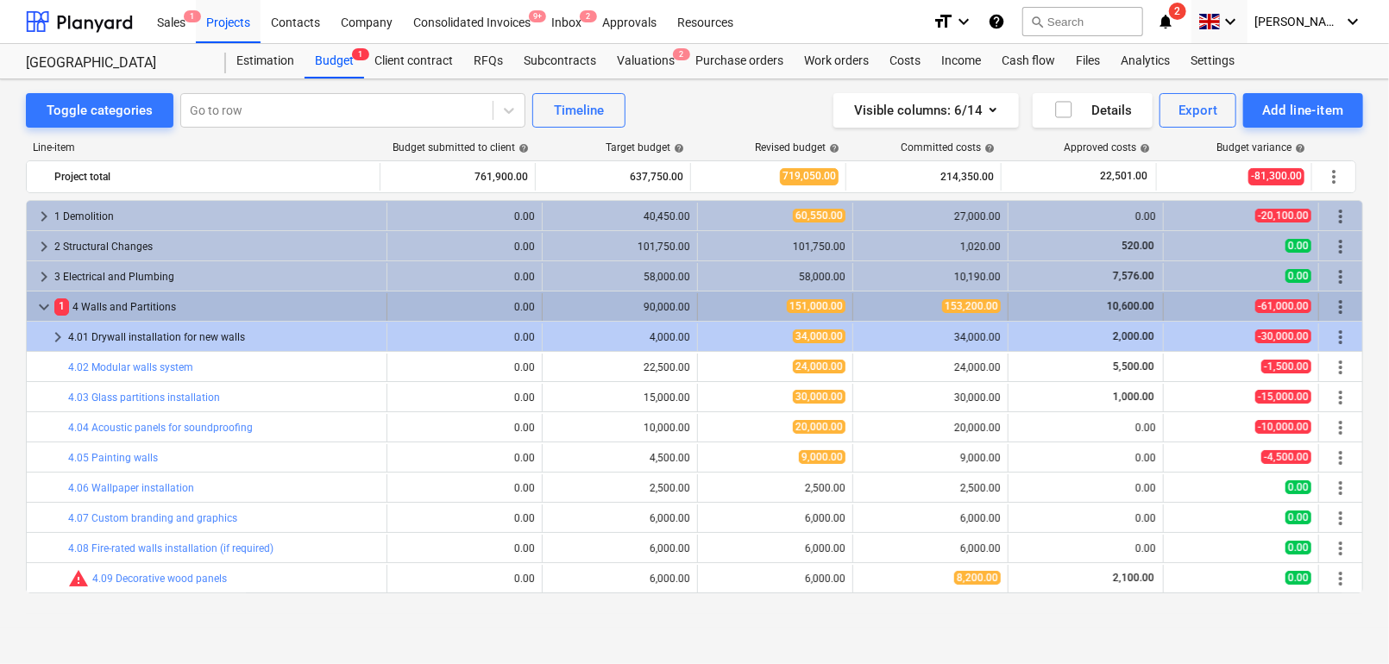
click at [45, 302] on span "keyboard_arrow_down" at bounding box center [44, 307] width 21 height 21
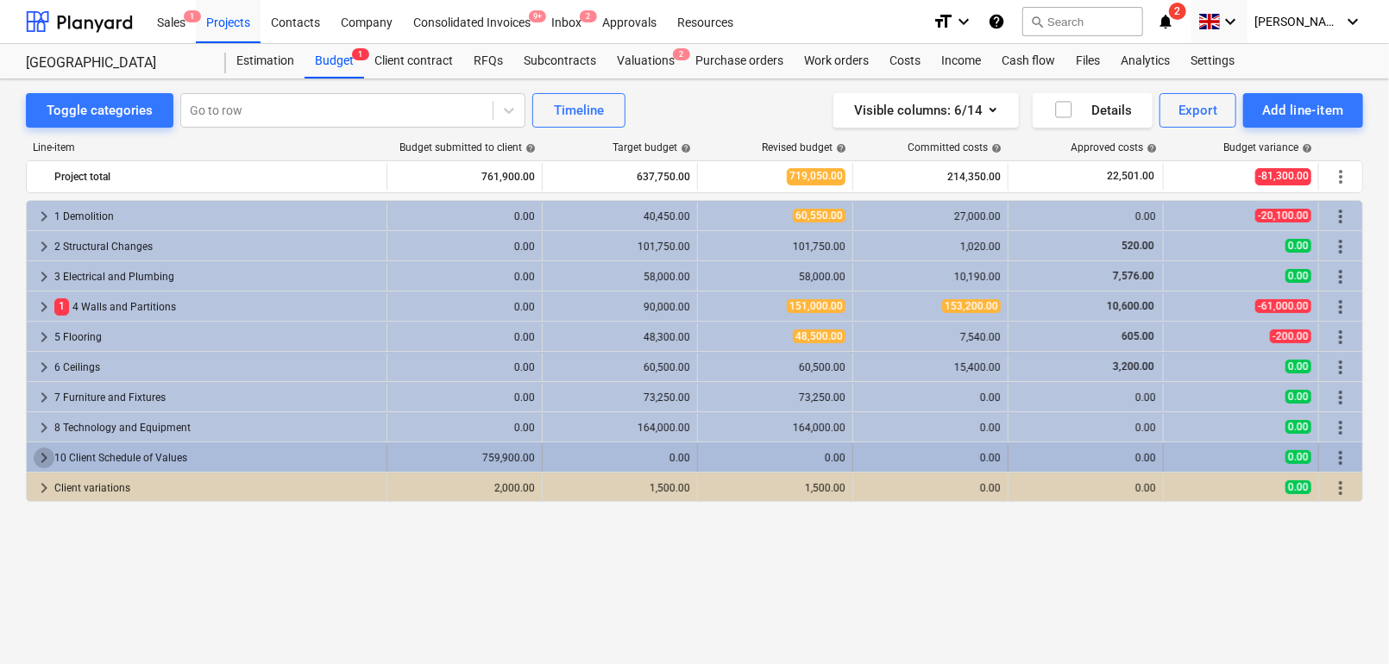
click at [41, 455] on span "keyboard_arrow_right" at bounding box center [44, 458] width 21 height 21
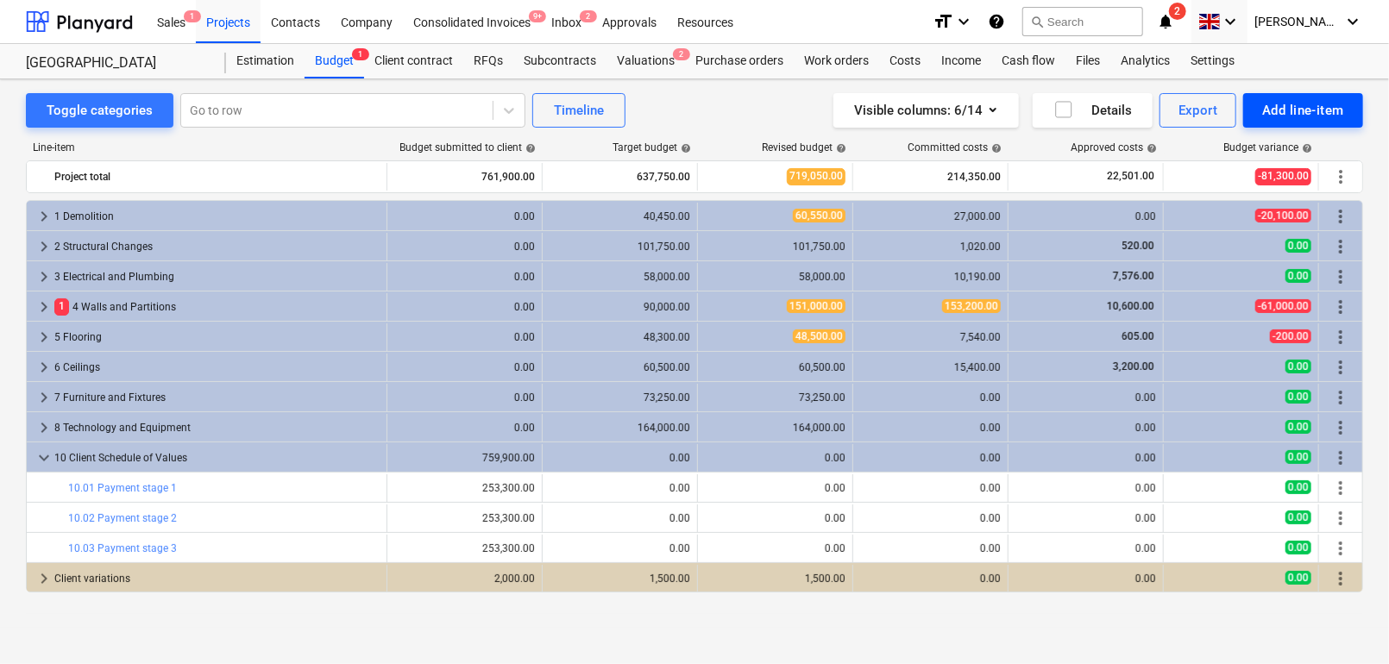
click at [1268, 108] on div "Add line-item" at bounding box center [1303, 110] width 82 height 22
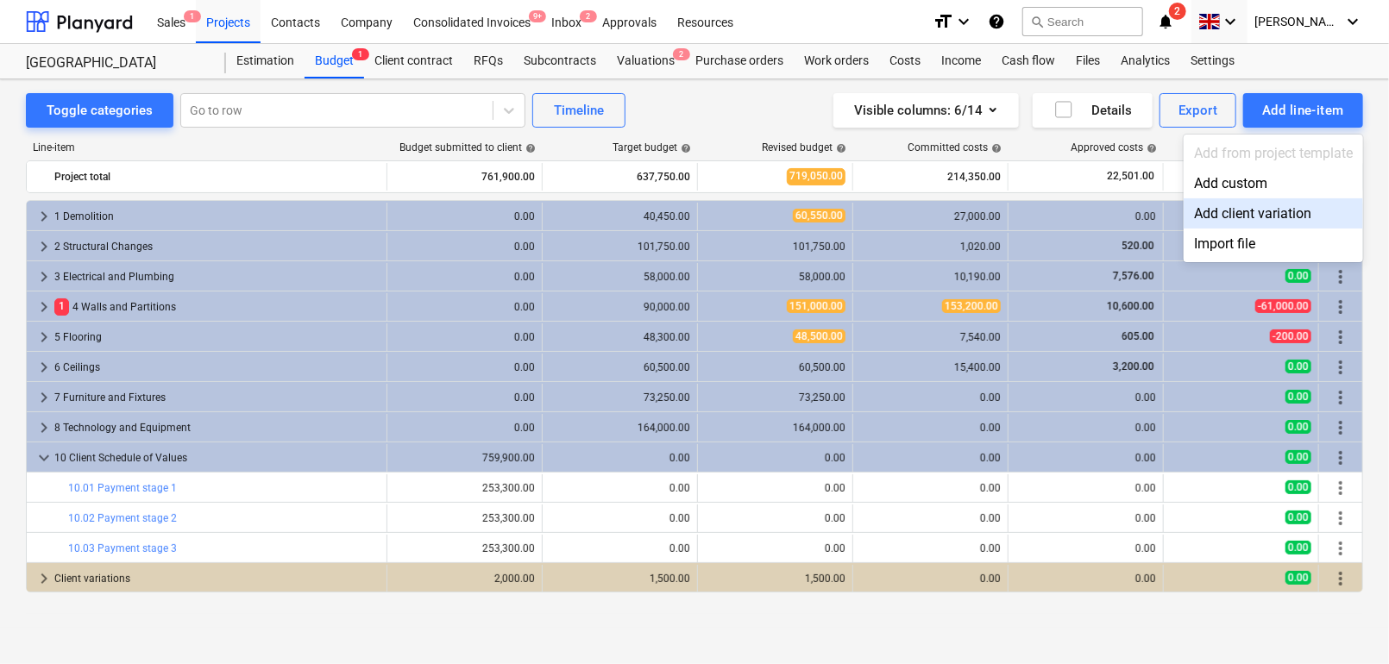
click at [1245, 208] on div "Add client variation" at bounding box center [1273, 213] width 179 height 30
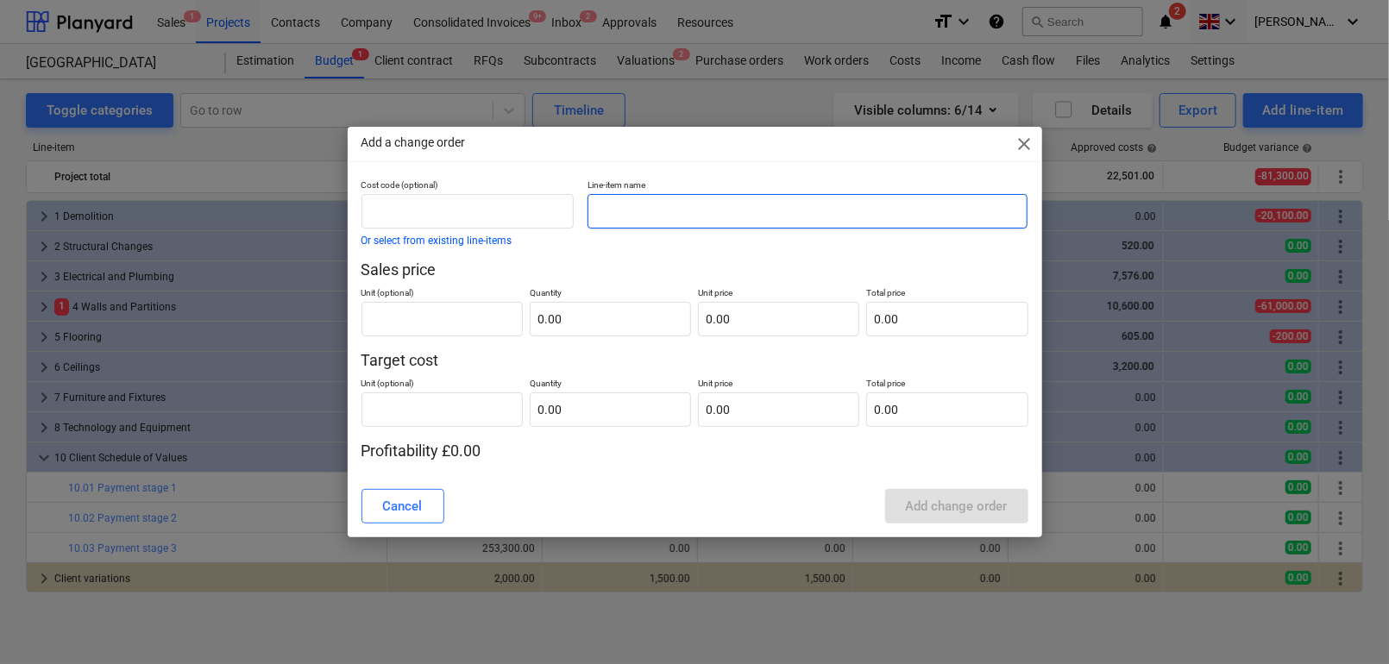
click at [700, 214] on input "text" at bounding box center [808, 211] width 440 height 35
type input "VO2"
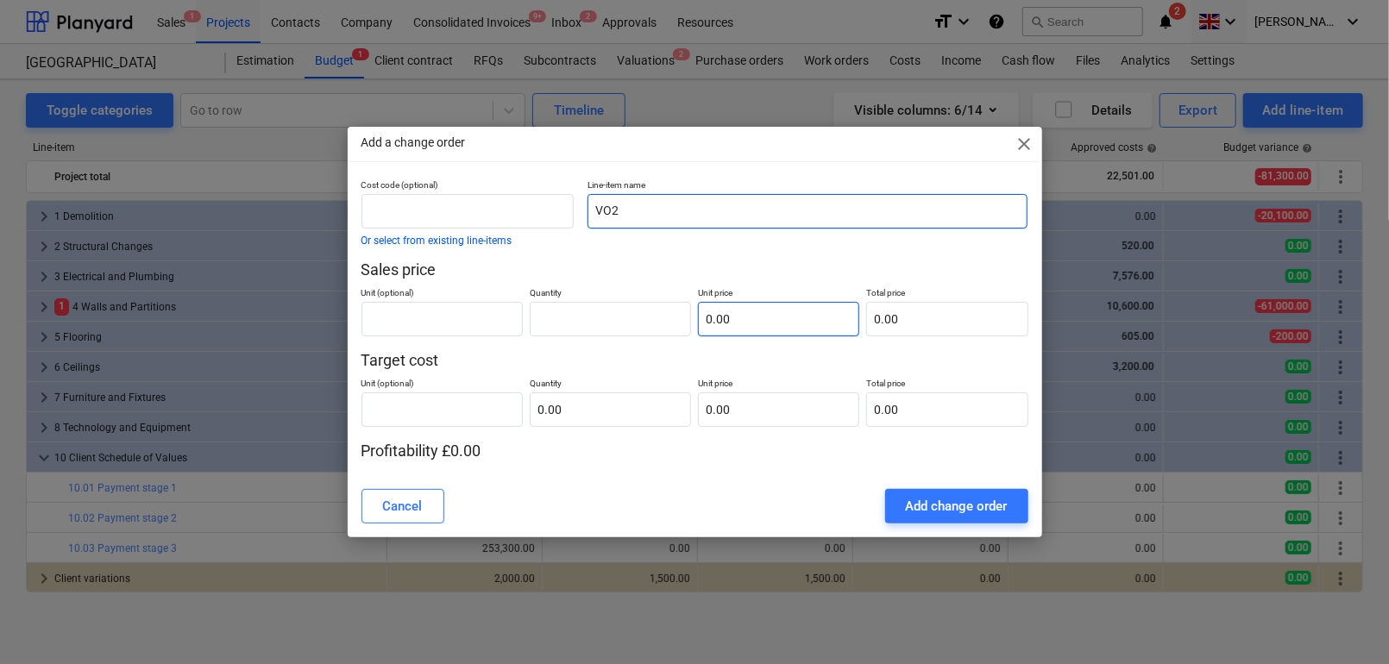
type input "0.00"
type input "pcs"
type input "2"
type input "1.00"
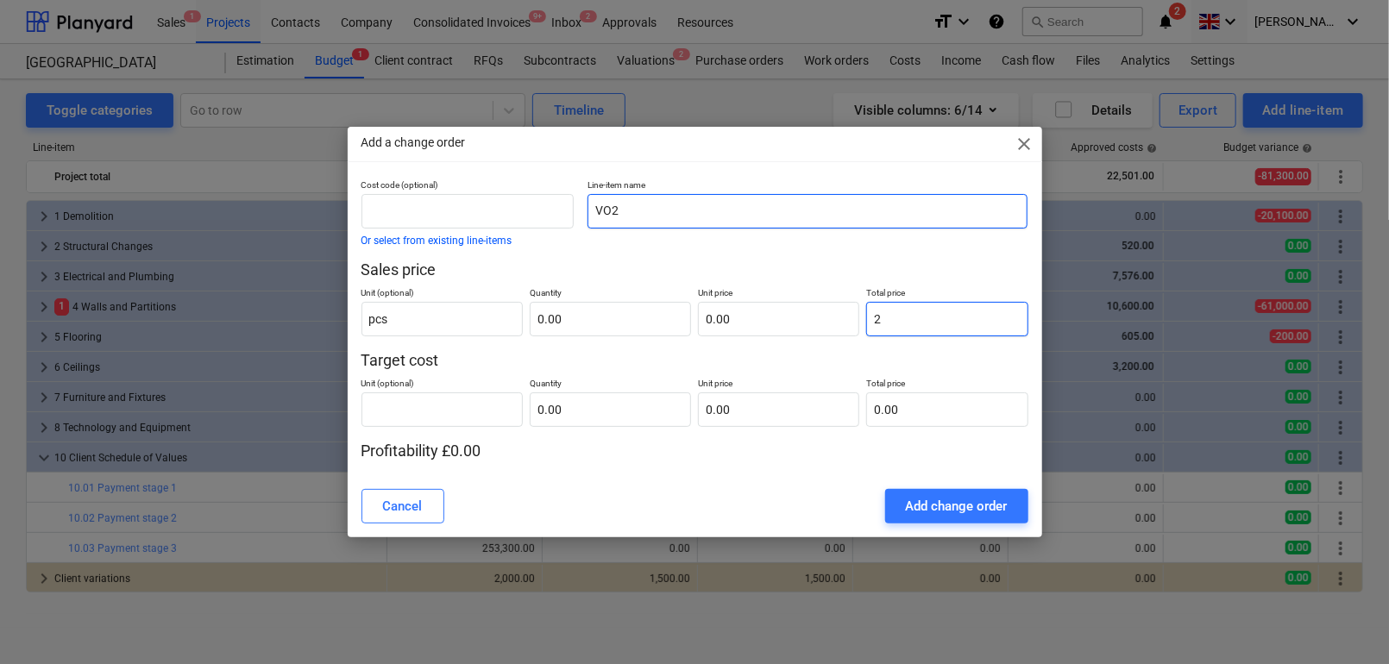
type input "2.00"
type input "20"
type input "20.00"
type input "200"
type input "200.00"
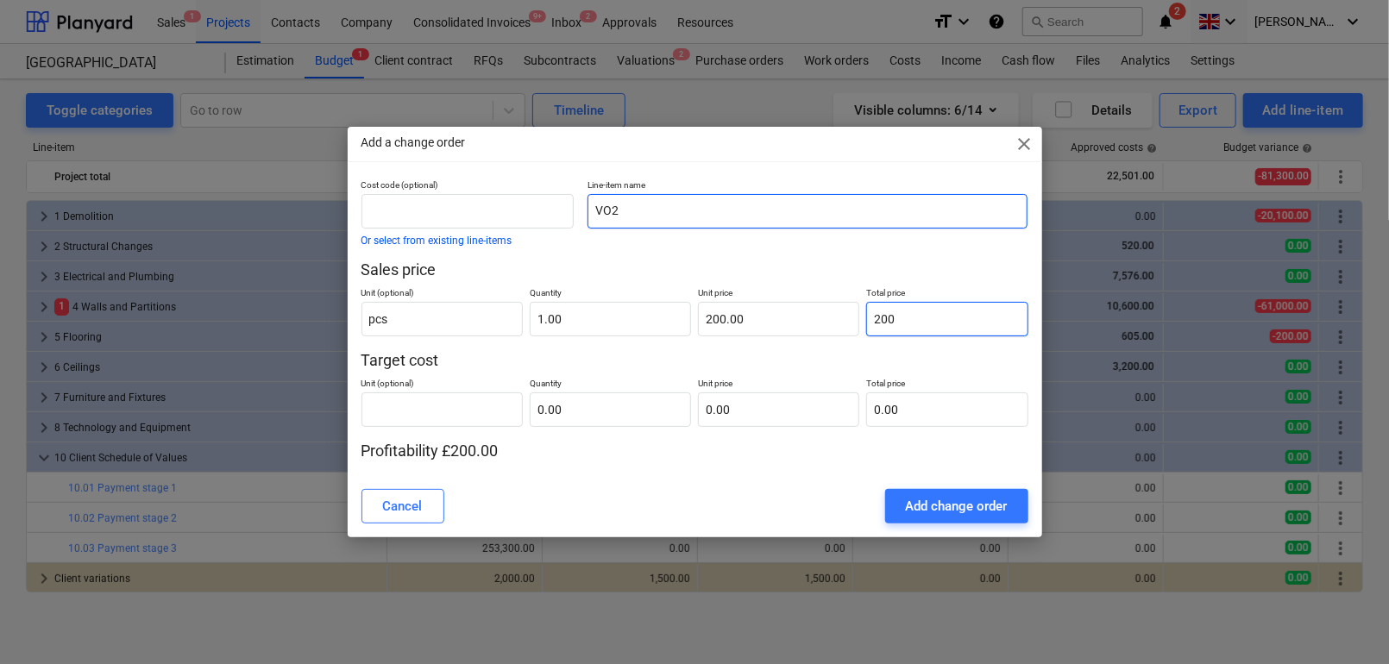
type input "2000"
type input "2,000.00"
type input "20000"
type input "20,000.00"
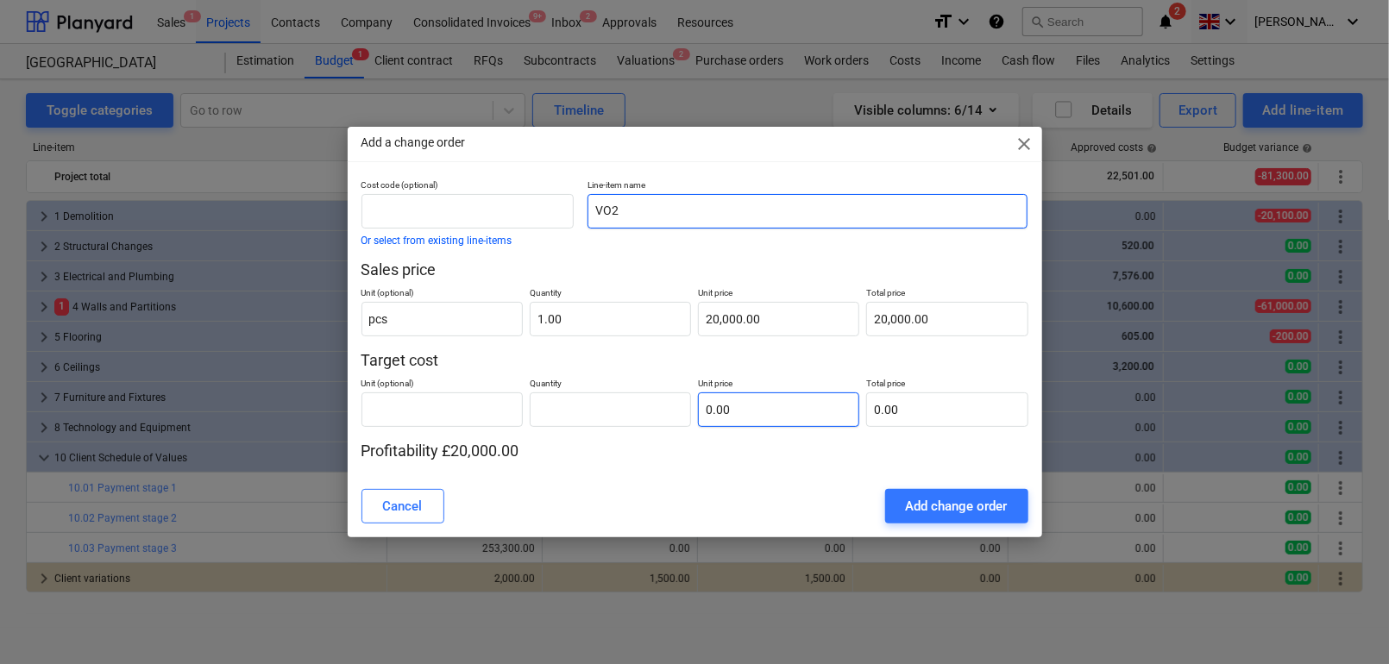
type input "0.00"
type input "pcs"
type input "1"
type input "1.00"
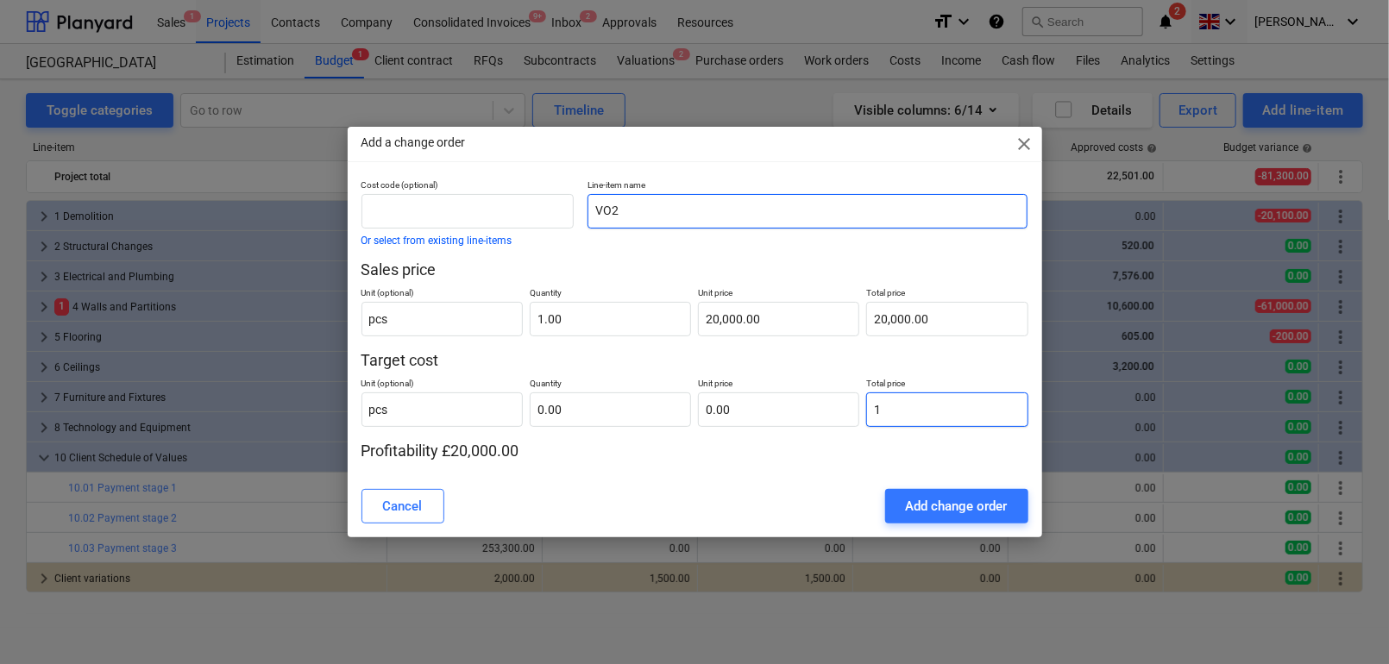
type input "1.00"
type input "18"
type input "18.00"
type input "180"
type input "180.00"
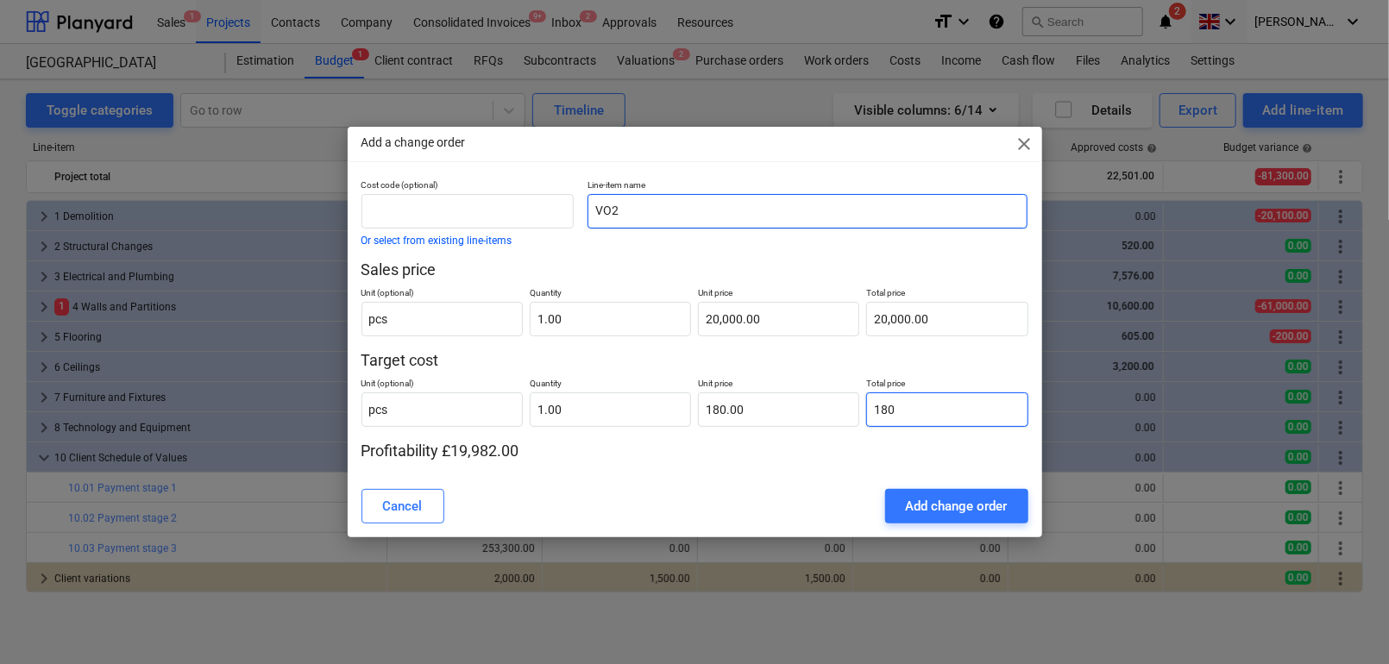
type input "1800"
type input "1,800.00"
type input "18000"
type input "18,000.00"
type input "180000"
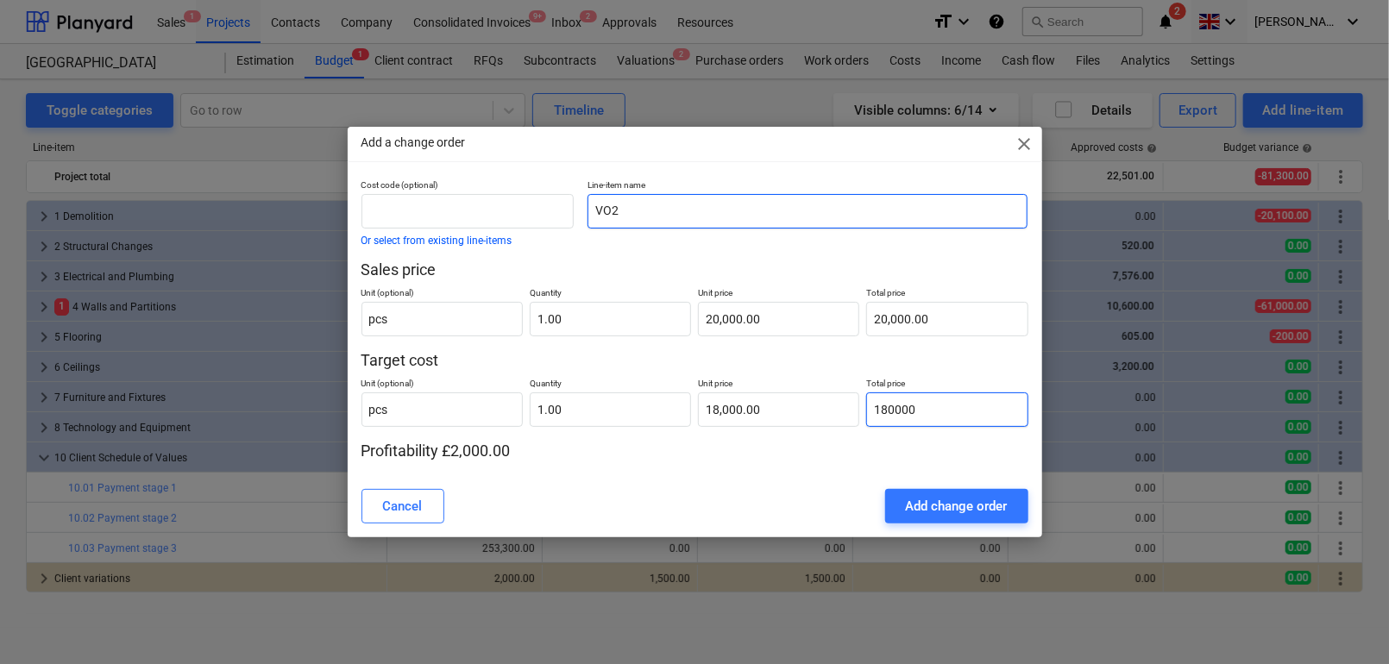
type input "180,000.00"
type input "18000"
type input "18,000.00"
click at [695, 445] on p "Profitability £2,000.00" at bounding box center [695, 451] width 667 height 21
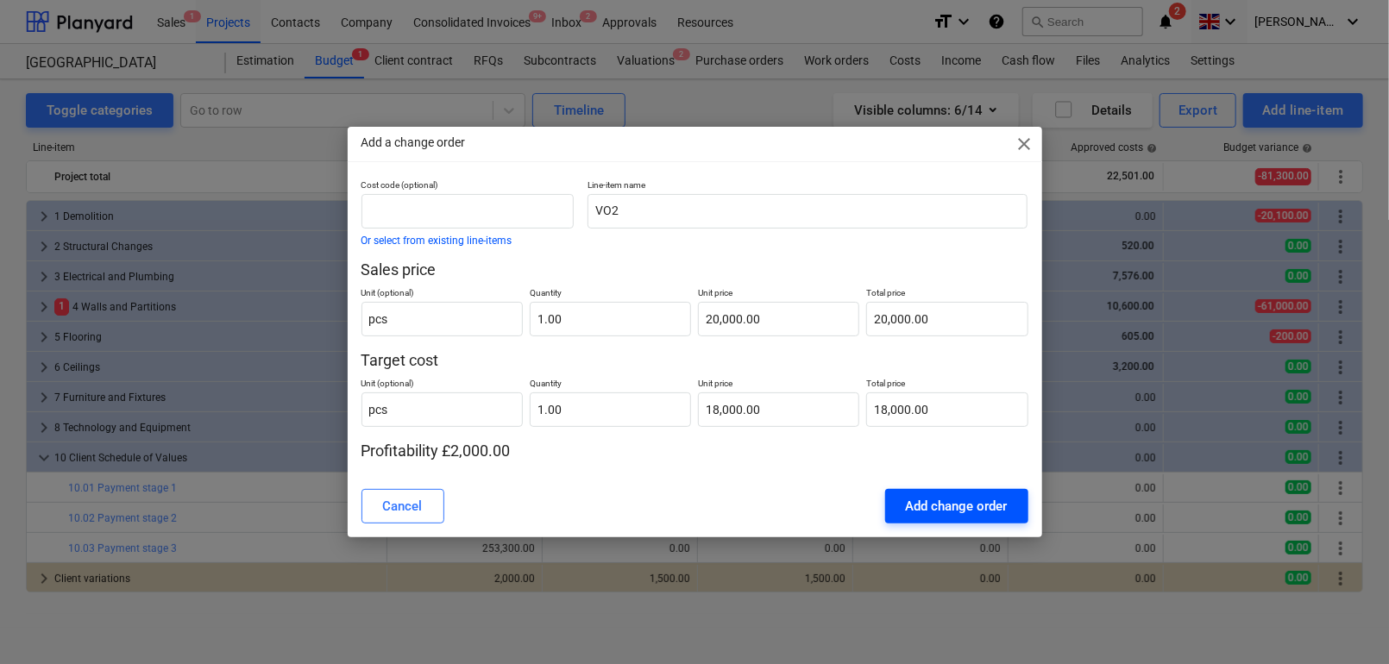
click at [911, 502] on div "Add change order" at bounding box center [957, 506] width 102 height 22
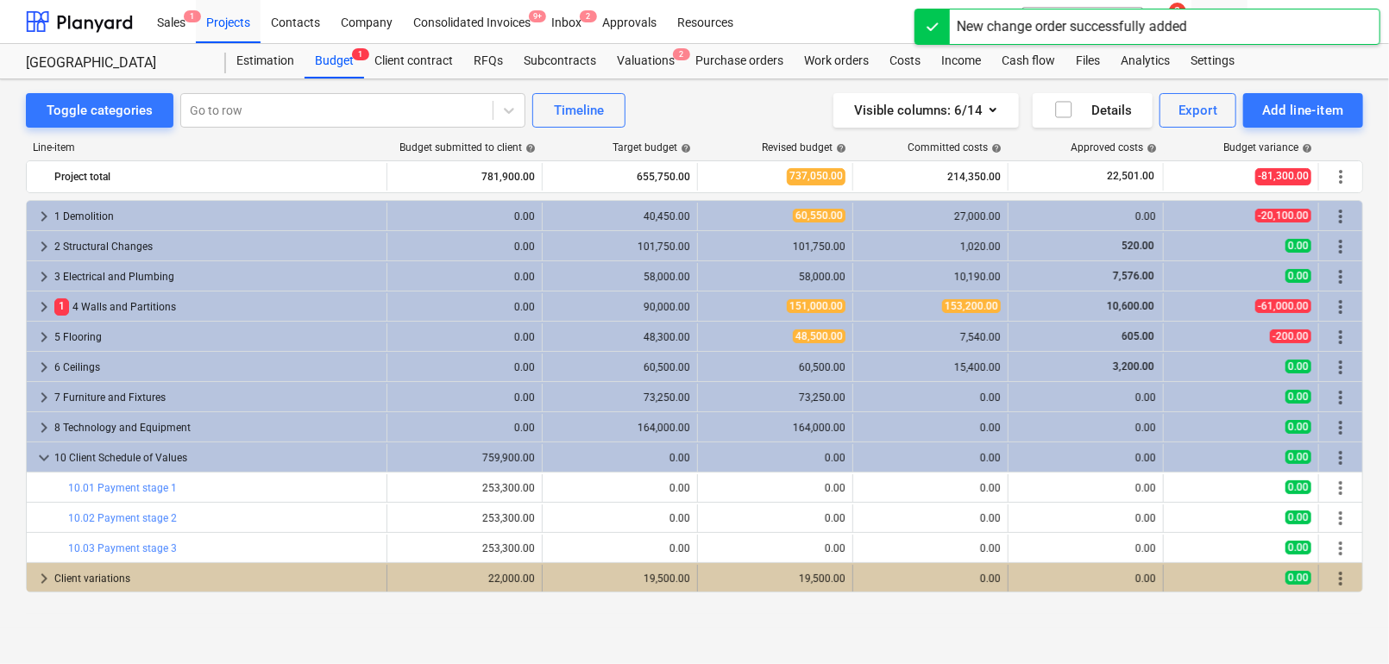
click at [45, 583] on span "keyboard_arrow_right" at bounding box center [44, 579] width 21 height 21
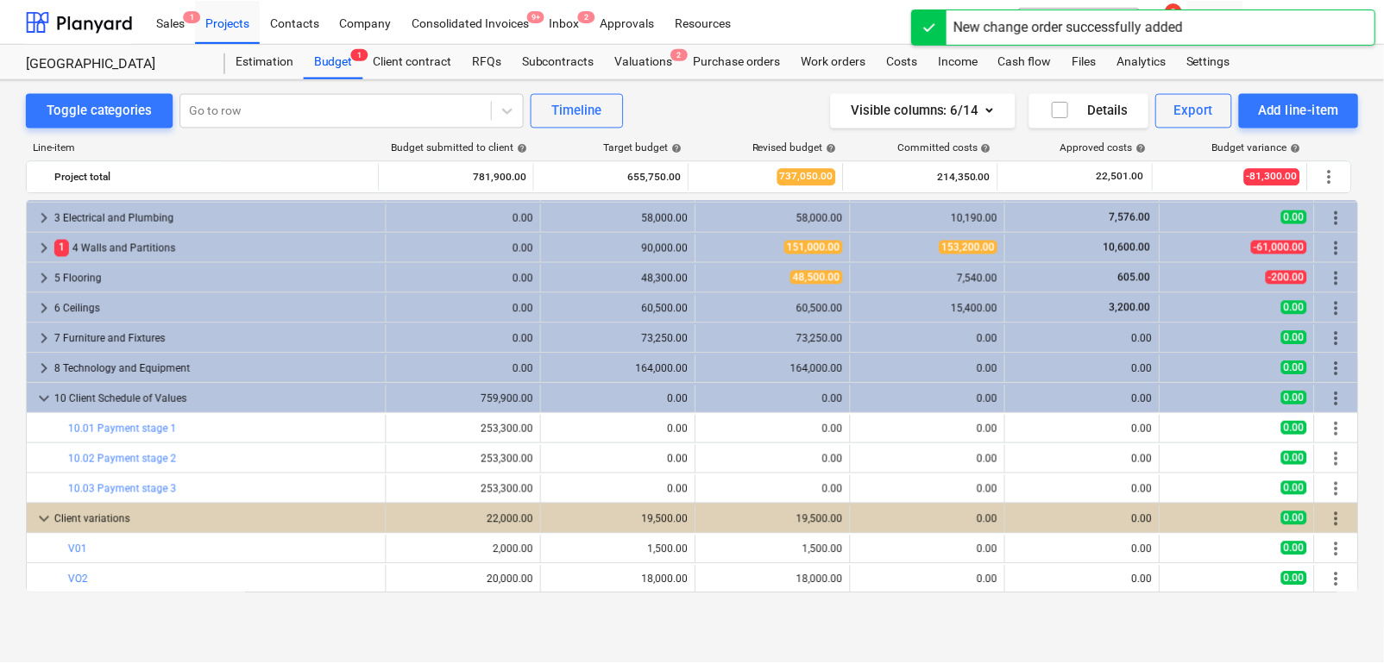
scroll to position [59, 0]
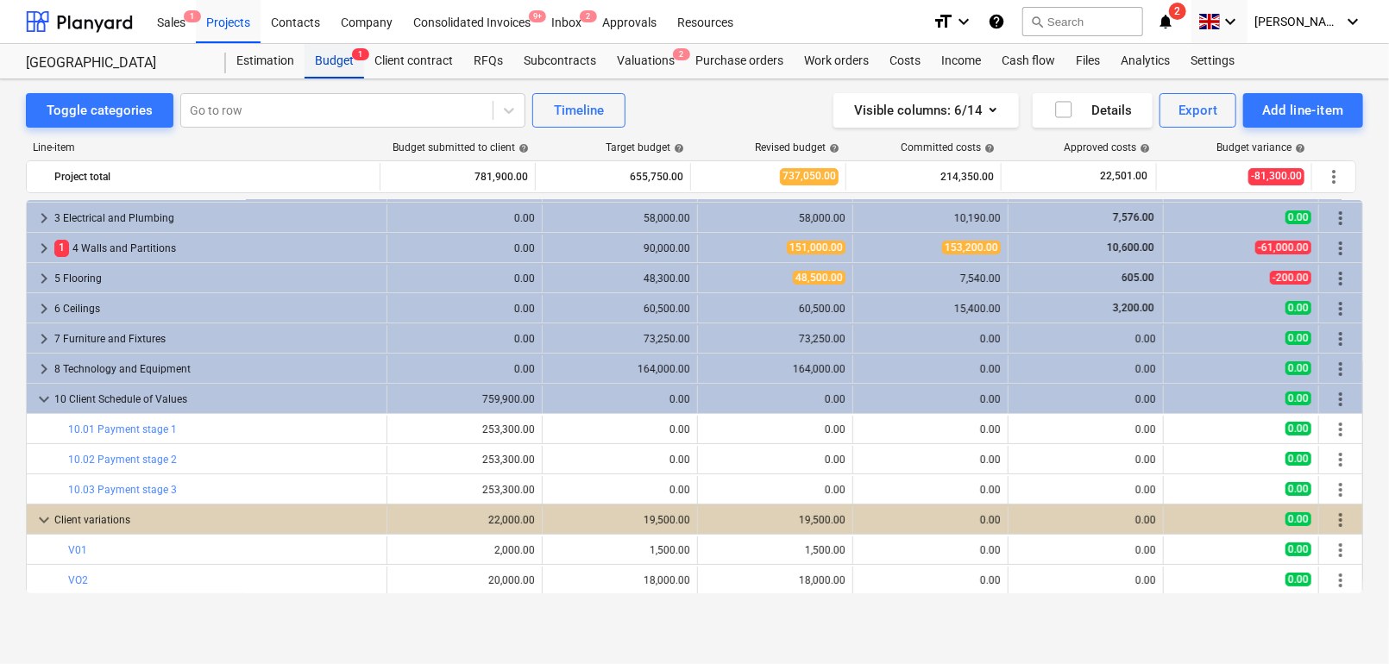
click at [335, 64] on div "Budget 1" at bounding box center [335, 61] width 60 height 35
click at [231, 24] on div "Projects" at bounding box center [228, 21] width 65 height 44
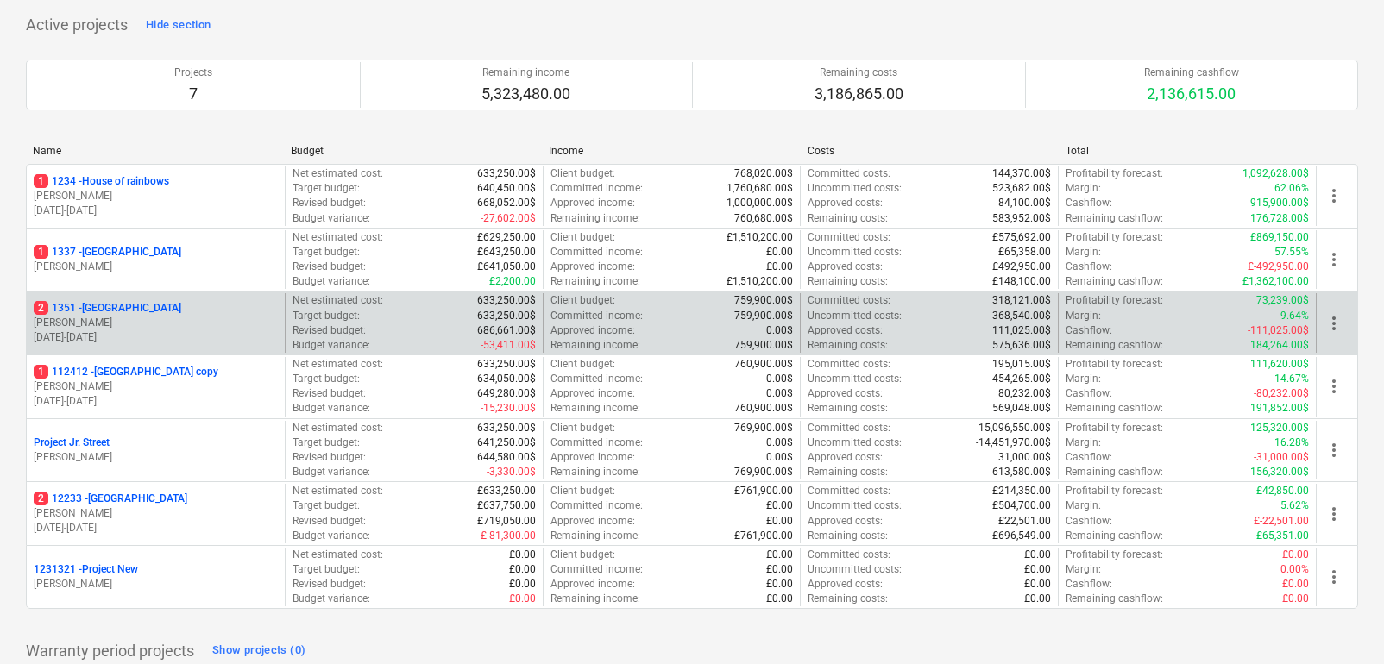
scroll to position [152, 0]
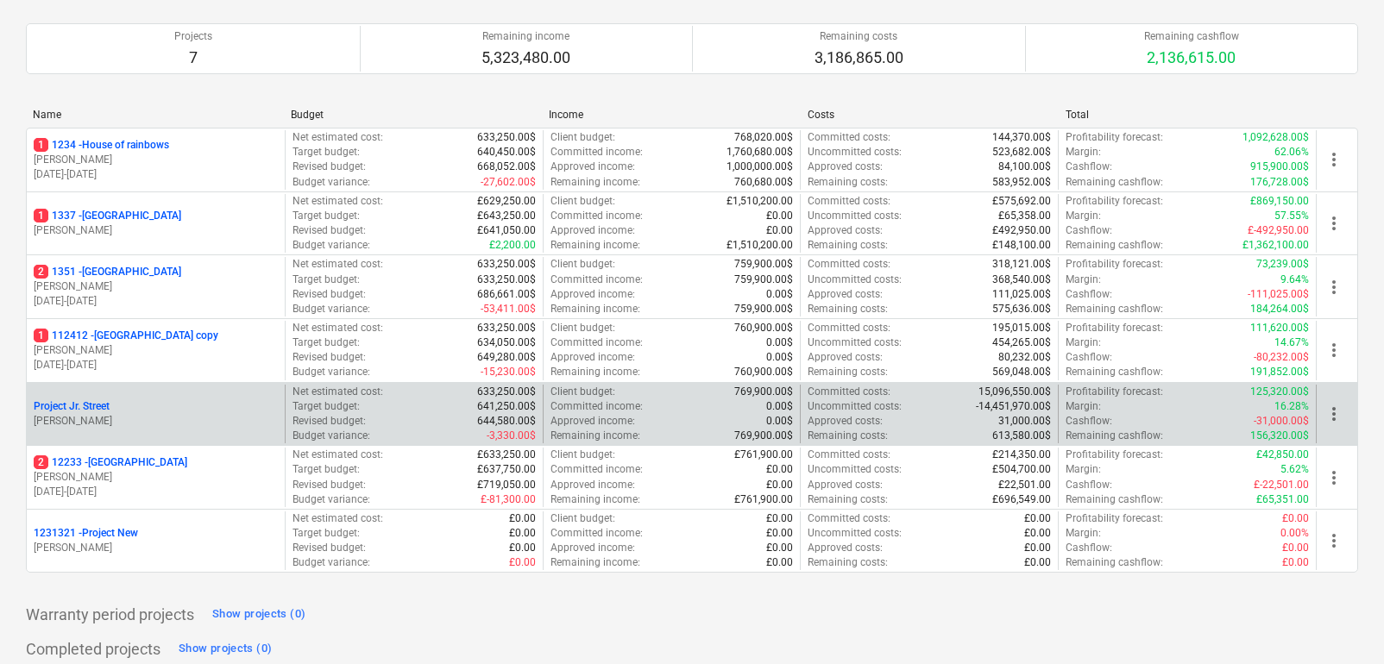
click at [149, 440] on div "Project Jr. Street J. Walker" at bounding box center [156, 415] width 258 height 60
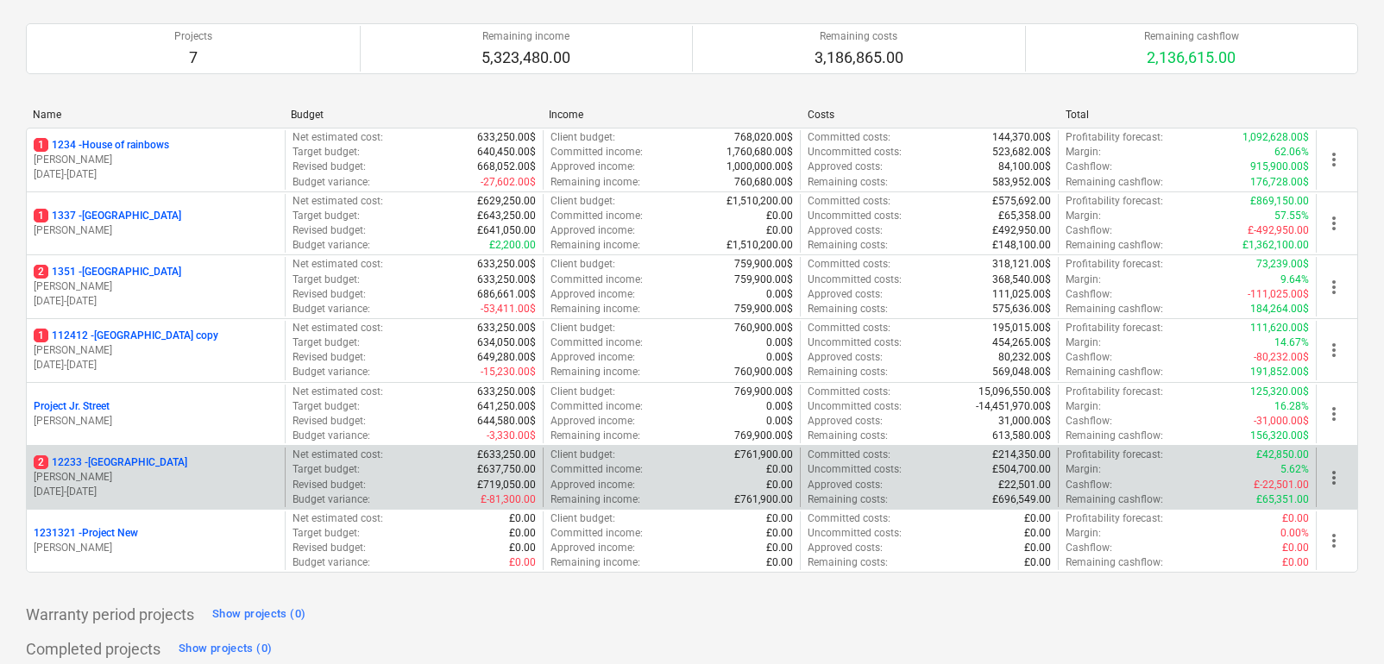
click at [141, 459] on p "2 12233 - West Street" at bounding box center [111, 463] width 154 height 15
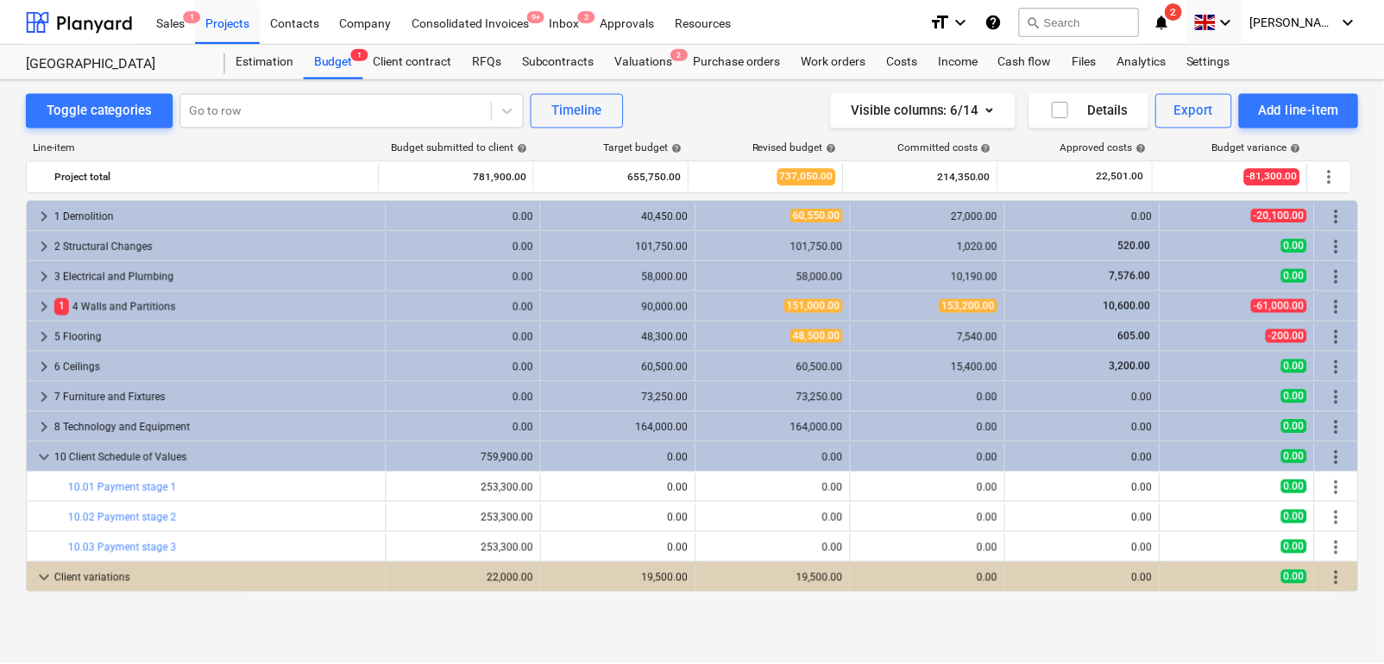
scroll to position [59, 0]
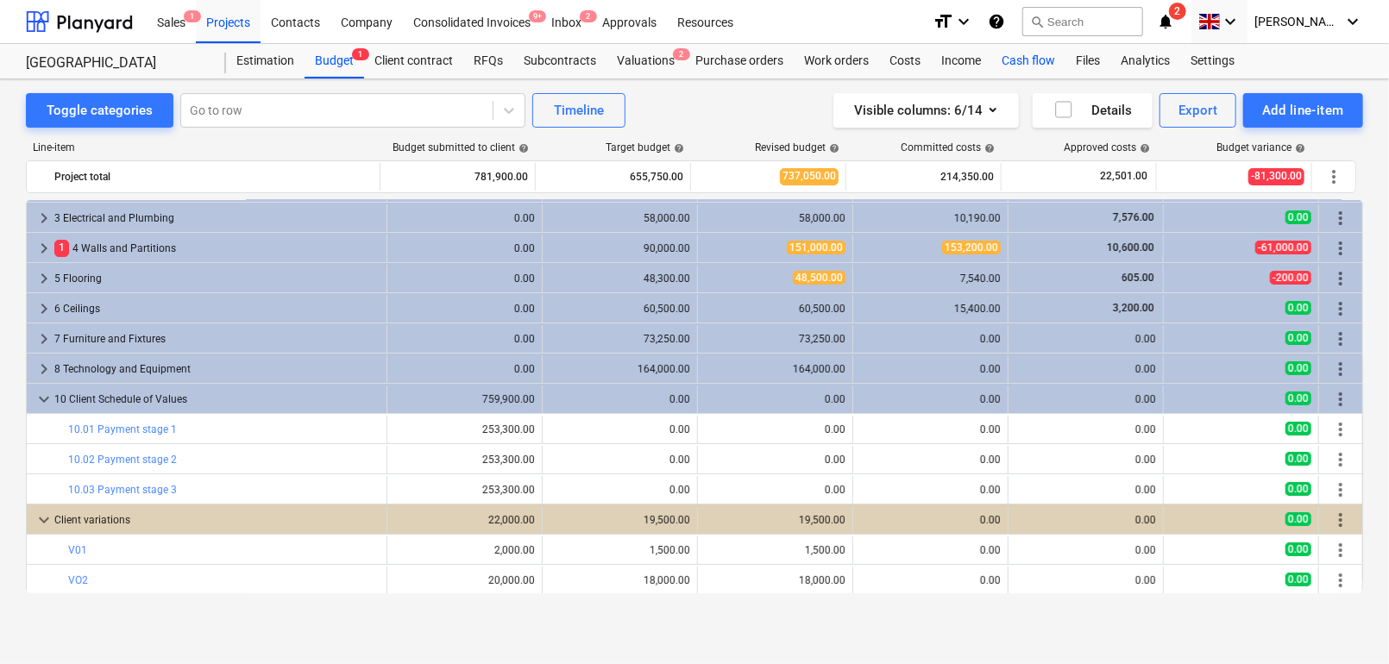
click at [1026, 59] on div "Cash flow" at bounding box center [1028, 61] width 74 height 35
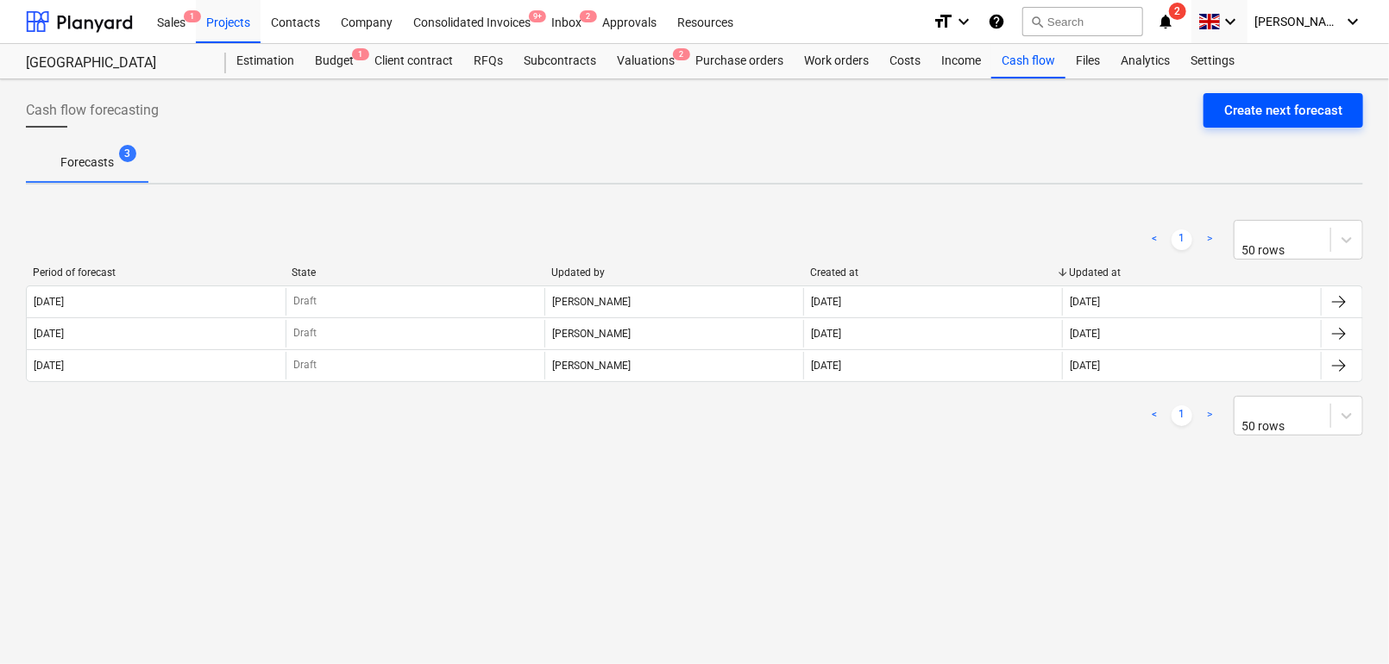
click at [1255, 113] on div "Create next forecast" at bounding box center [1283, 110] width 118 height 22
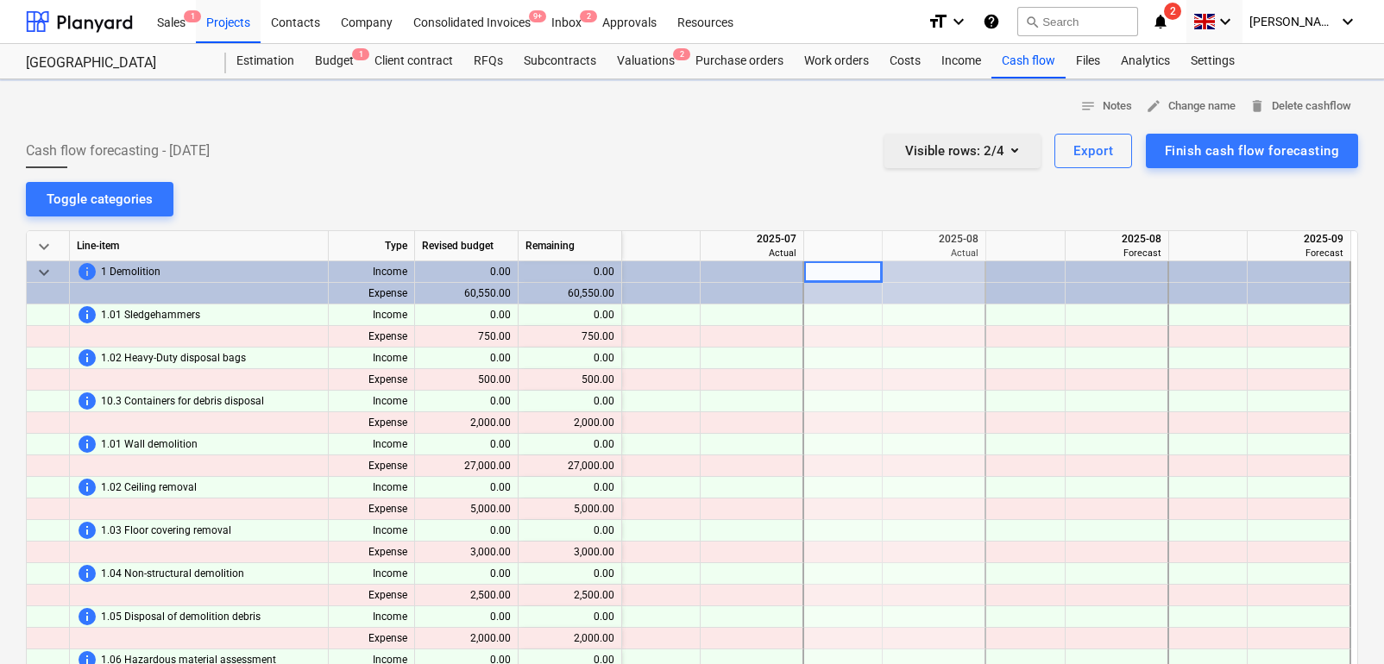
click at [1004, 145] on div "Visible rows : 2/4" at bounding box center [962, 151] width 115 height 22
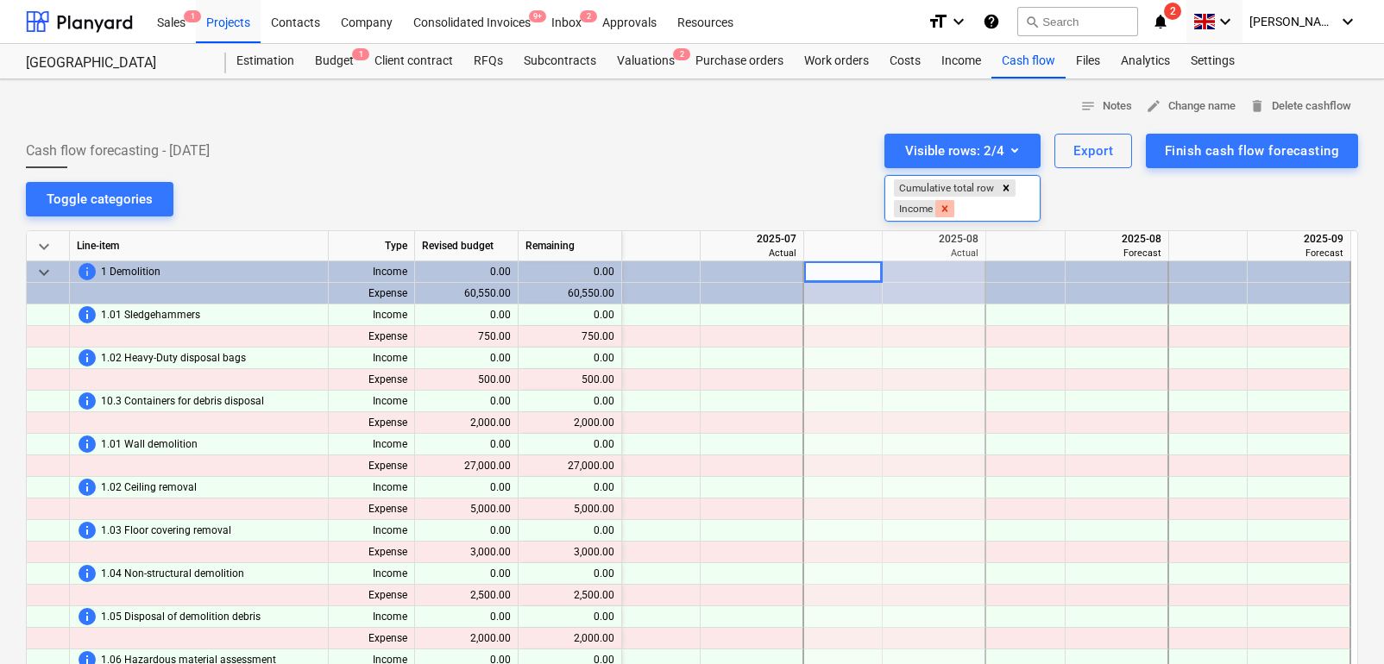
click at [949, 212] on icon "Remove Income" at bounding box center [945, 209] width 12 height 12
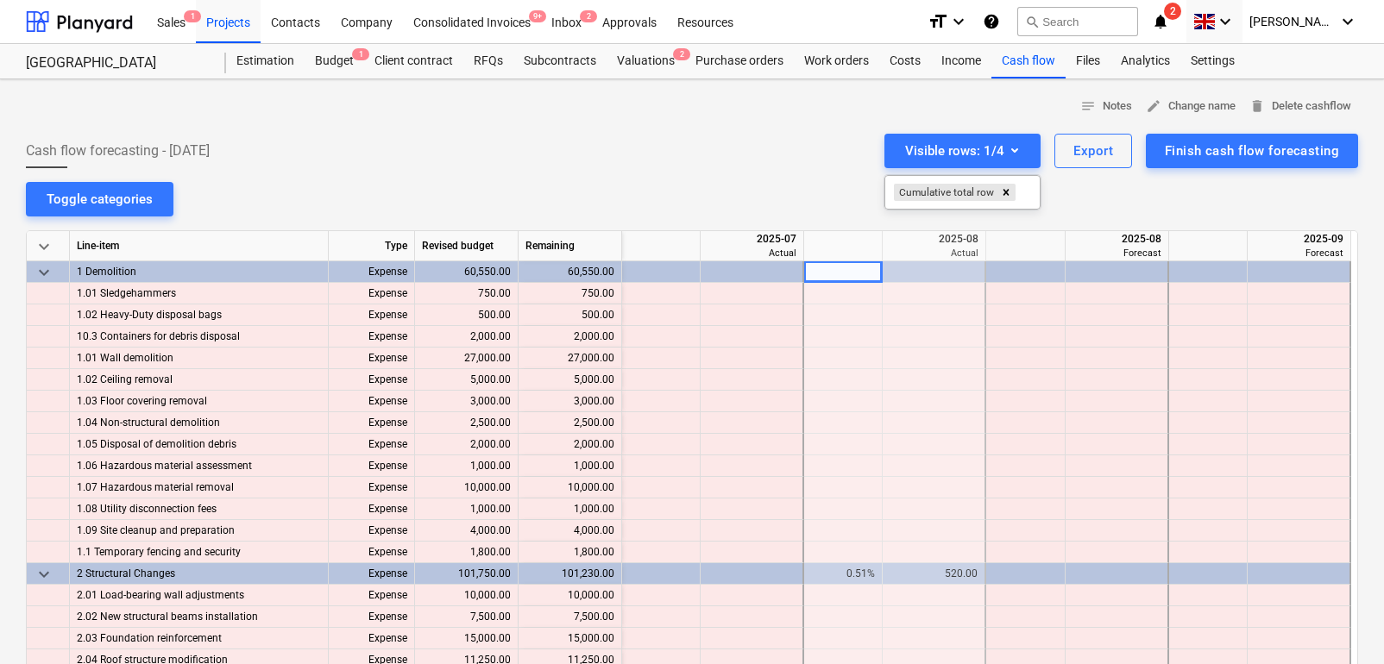
click at [43, 254] on div at bounding box center [692, 332] width 1384 height 664
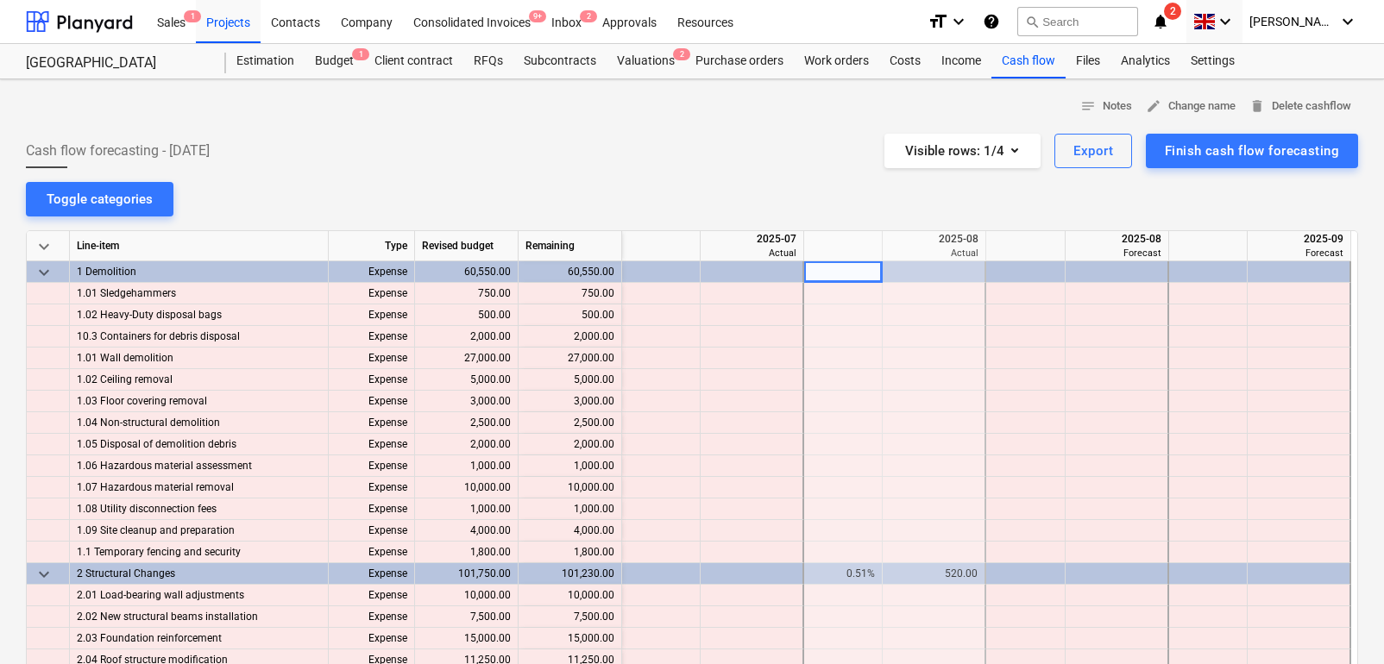
click at [43, 244] on span "keyboard_arrow_down" at bounding box center [44, 246] width 21 height 21
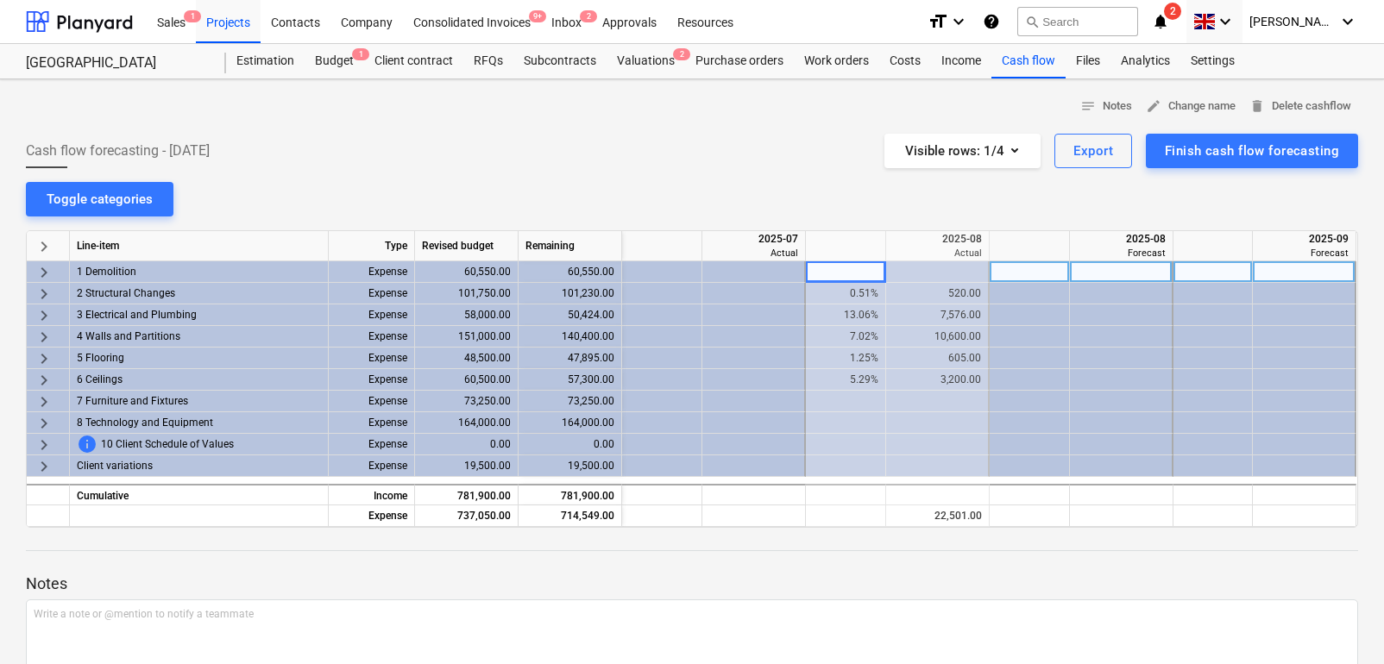
click at [1185, 280] on div at bounding box center [1212, 272] width 79 height 22
type input "20"
click at [36, 271] on span "keyboard_arrow_right" at bounding box center [44, 272] width 21 height 21
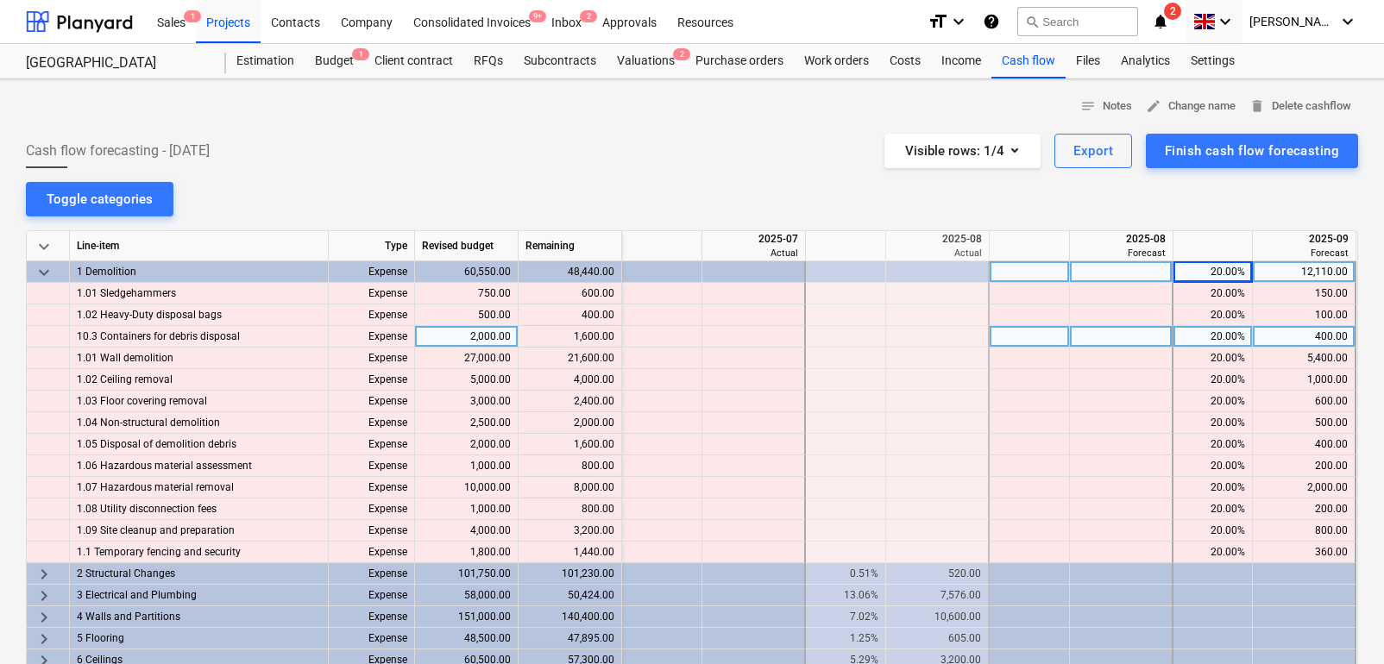
click at [1287, 340] on div "400.00" at bounding box center [1304, 337] width 88 height 22
click at [47, 267] on span "keyboard_arrow_down" at bounding box center [44, 272] width 21 height 21
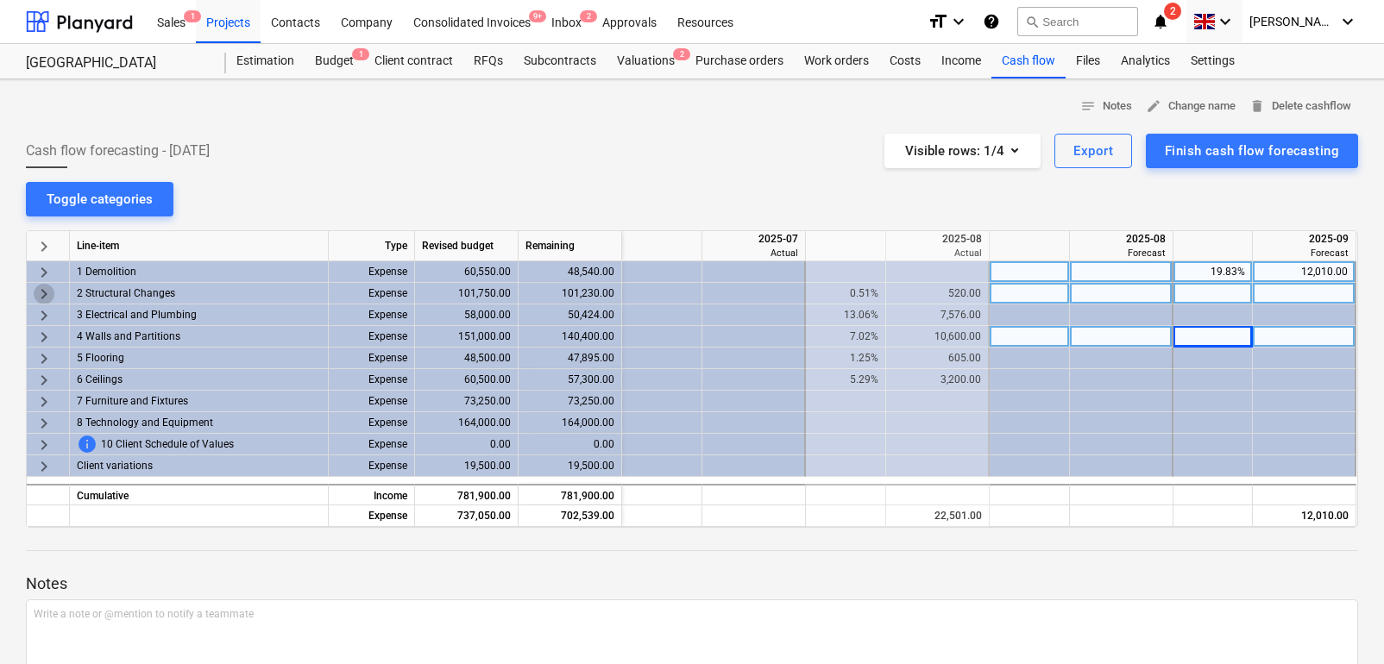
click at [50, 286] on span "keyboard_arrow_right" at bounding box center [44, 294] width 21 height 21
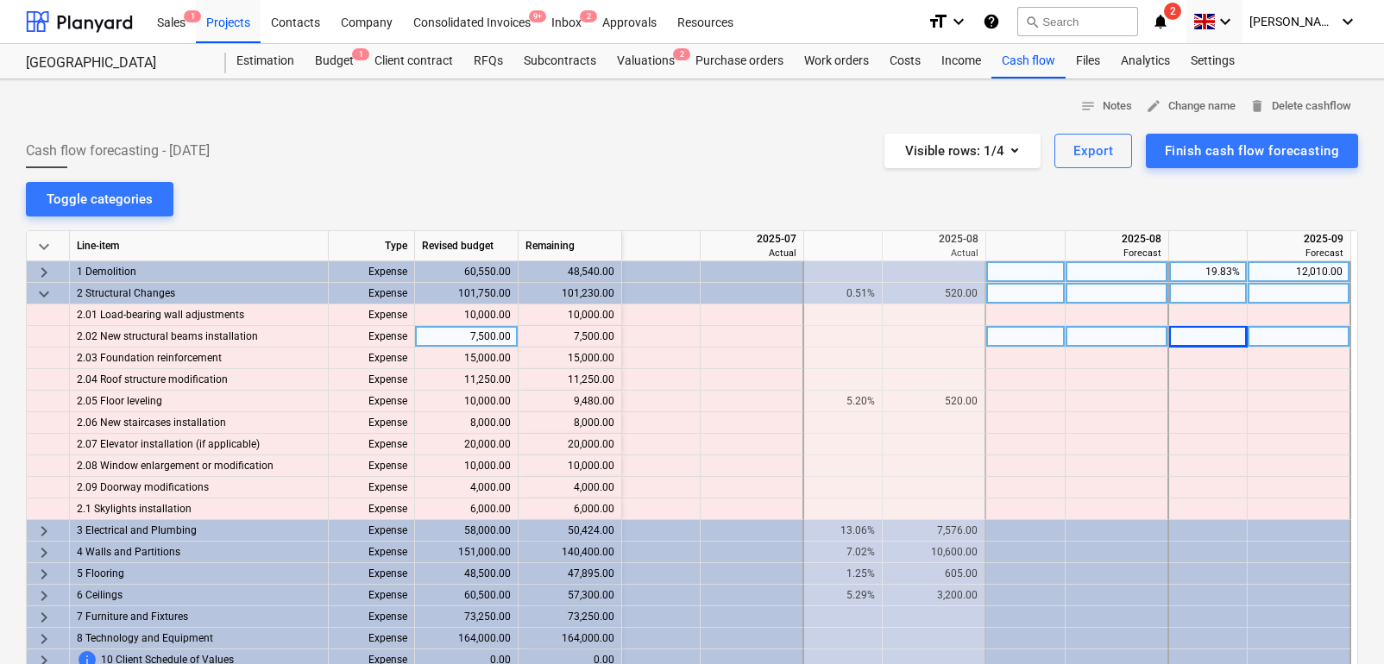
click at [41, 292] on span "keyboard_arrow_down" at bounding box center [44, 294] width 21 height 21
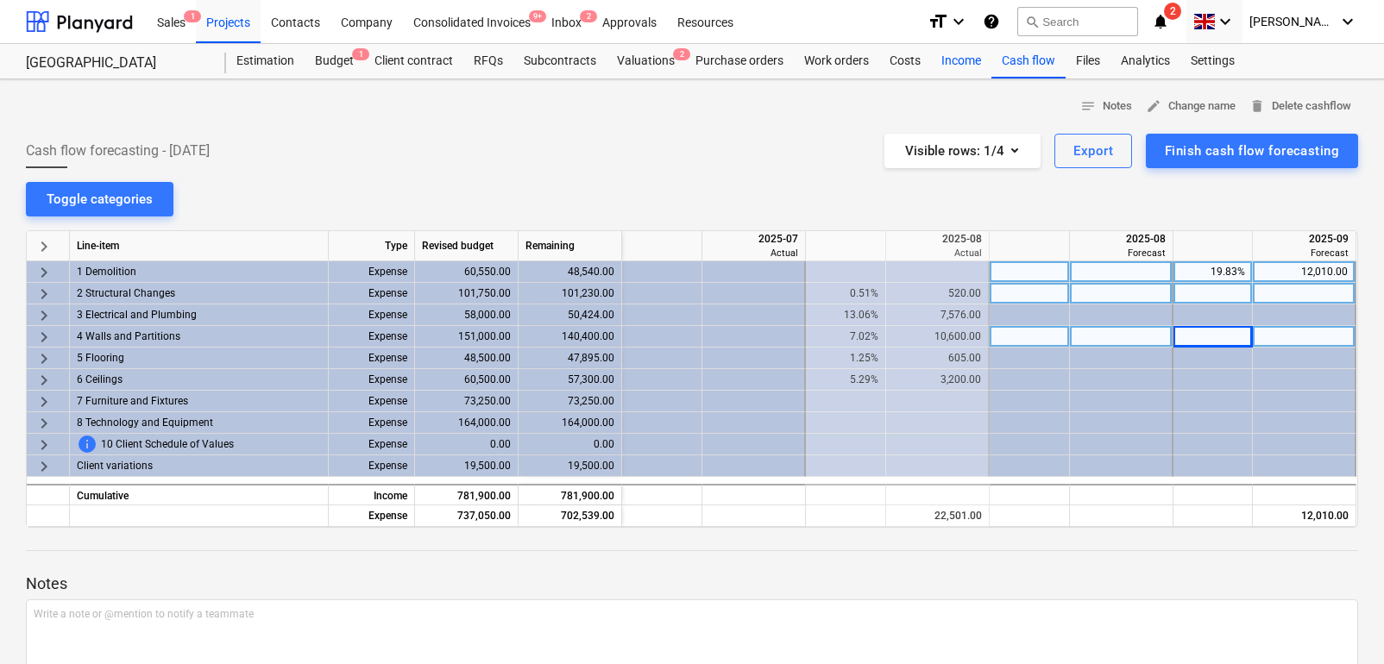
click at [960, 57] on div "Income" at bounding box center [961, 61] width 60 height 35
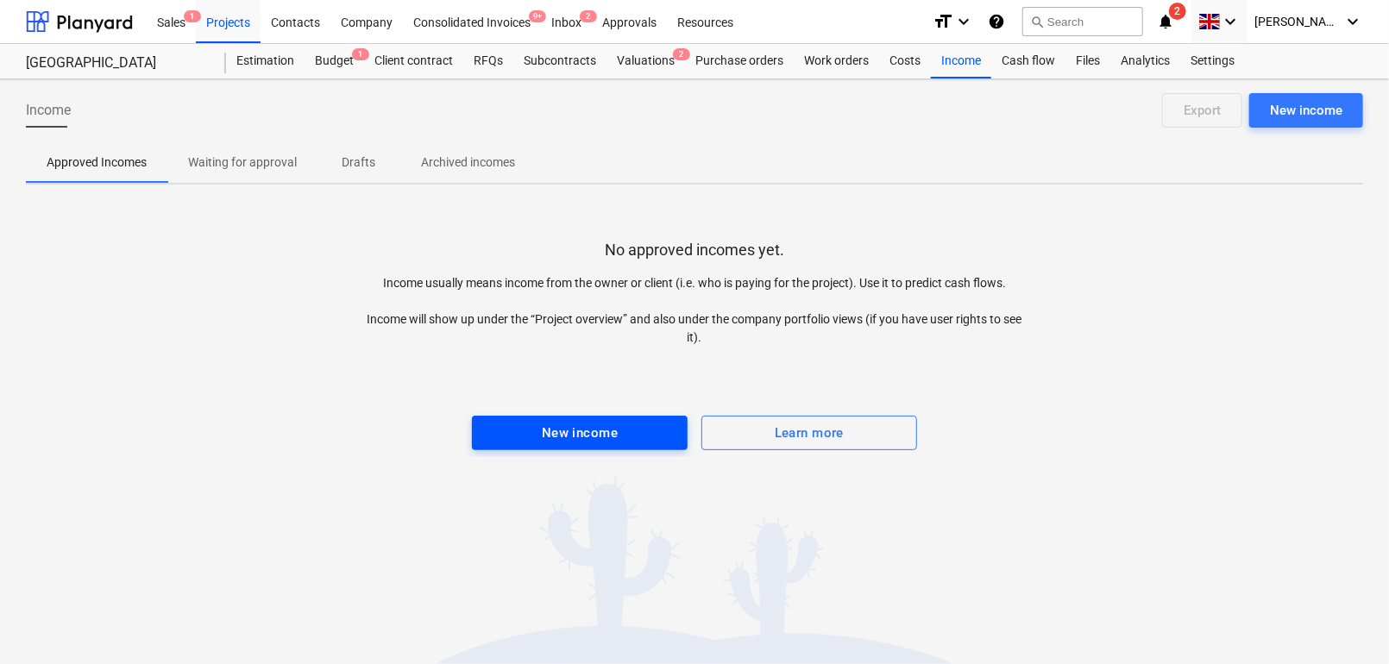
click at [559, 436] on div "New income" at bounding box center [580, 433] width 76 height 22
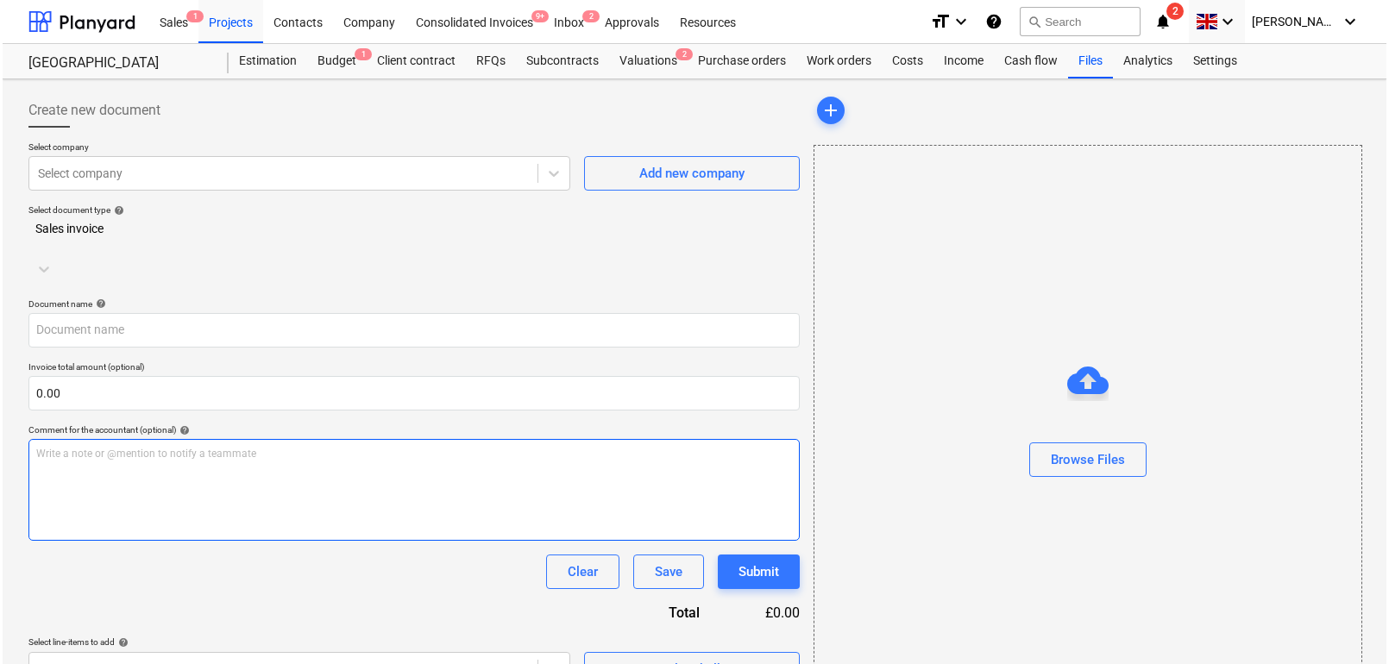
scroll to position [45, 0]
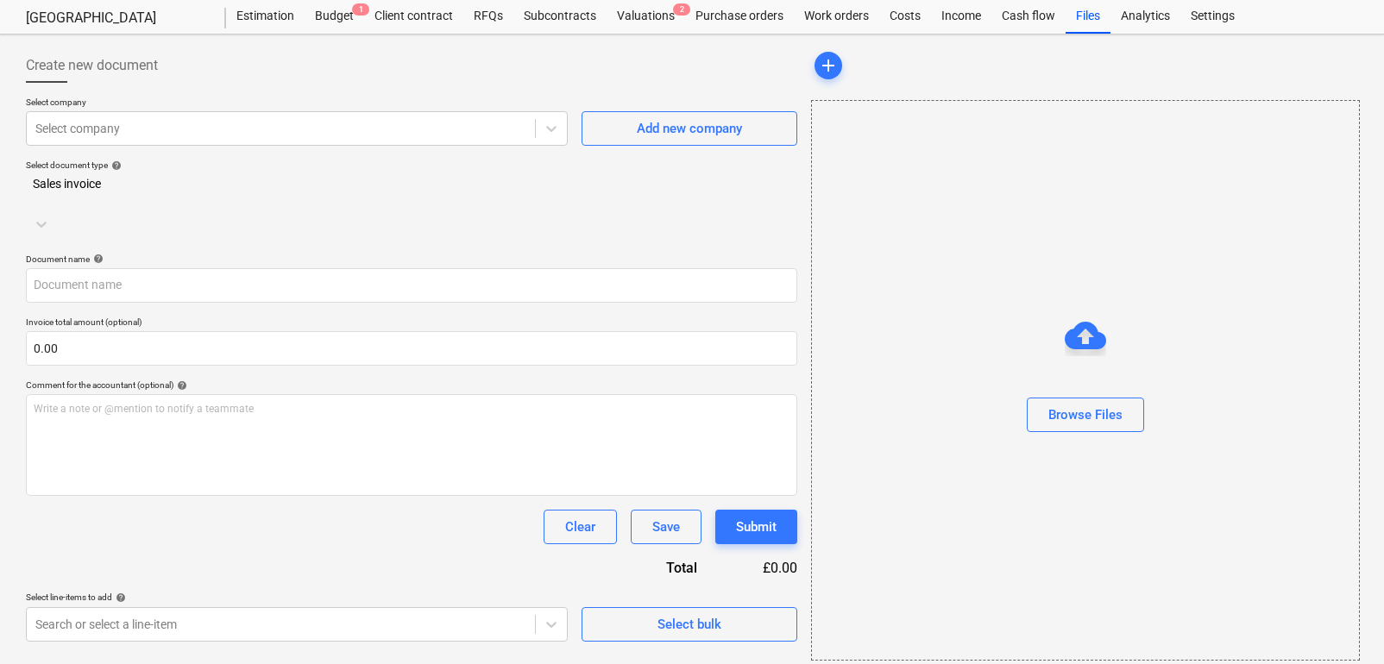
click at [606, 592] on div "Select bulk" at bounding box center [690, 616] width 216 height 49
click at [607, 613] on span "Select bulk" at bounding box center [689, 624] width 173 height 22
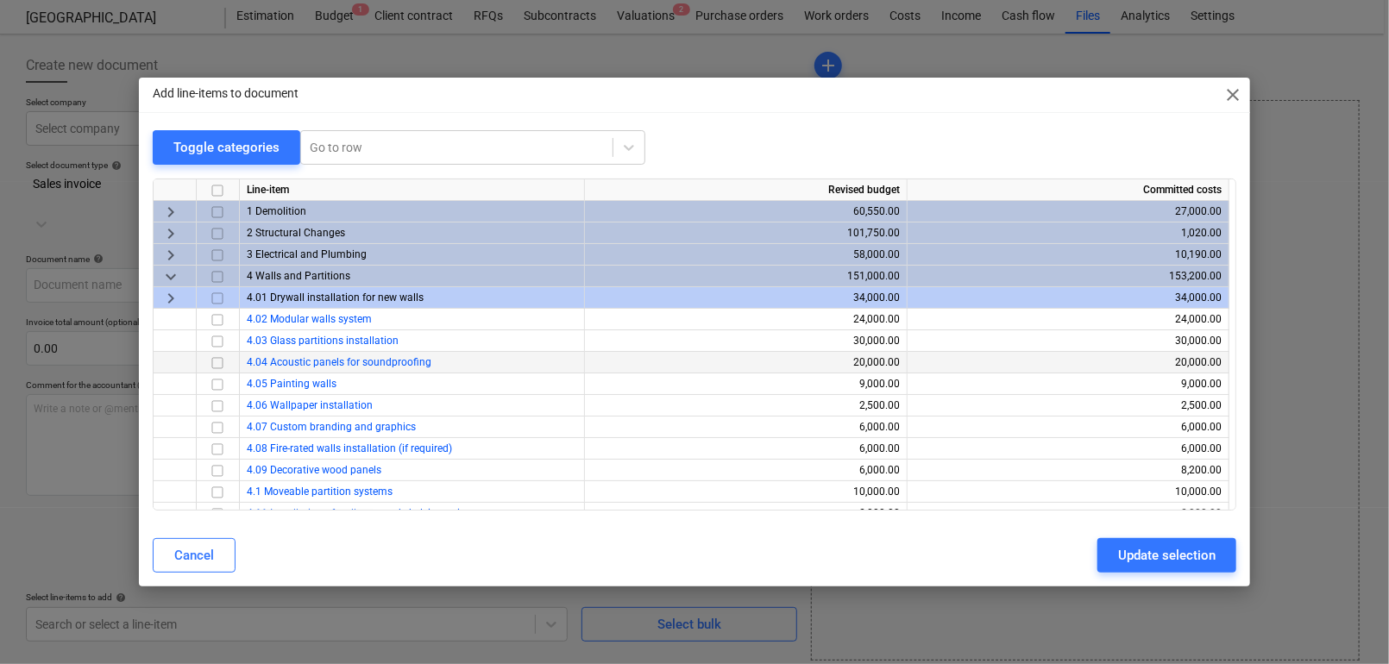
scroll to position [165, 0]
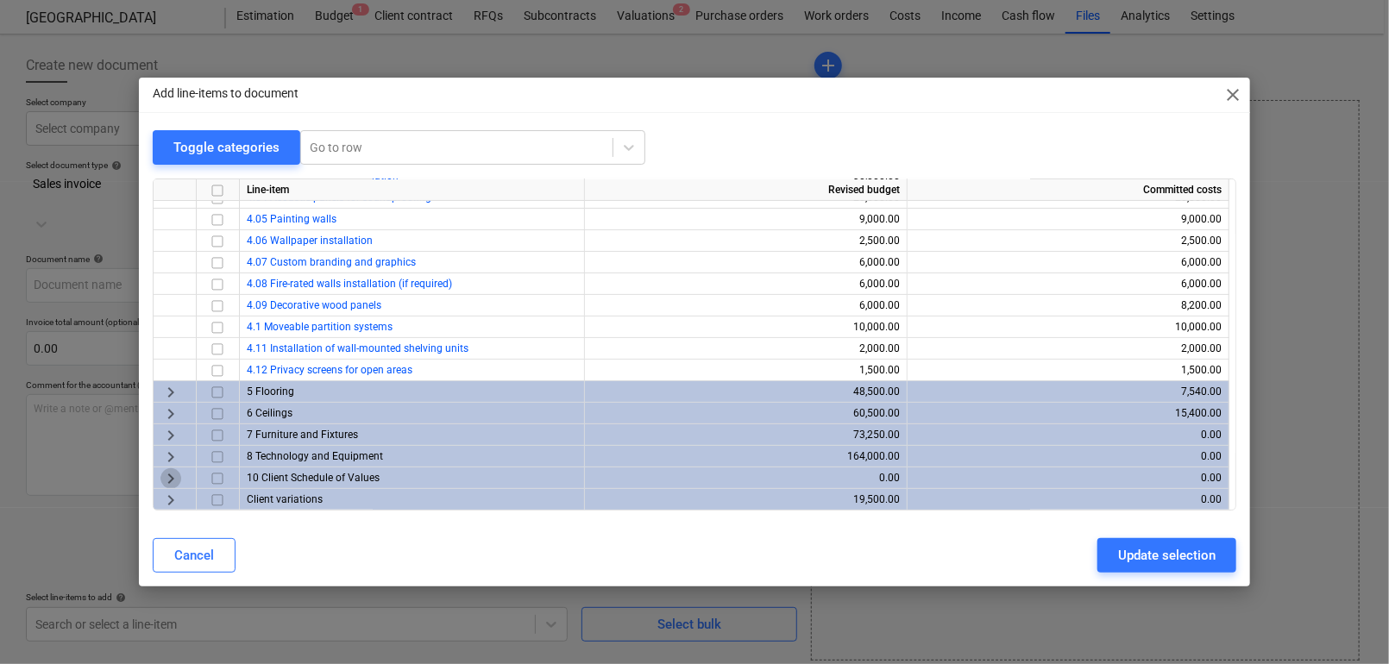
click at [165, 475] on span "keyboard_arrow_right" at bounding box center [170, 479] width 21 height 21
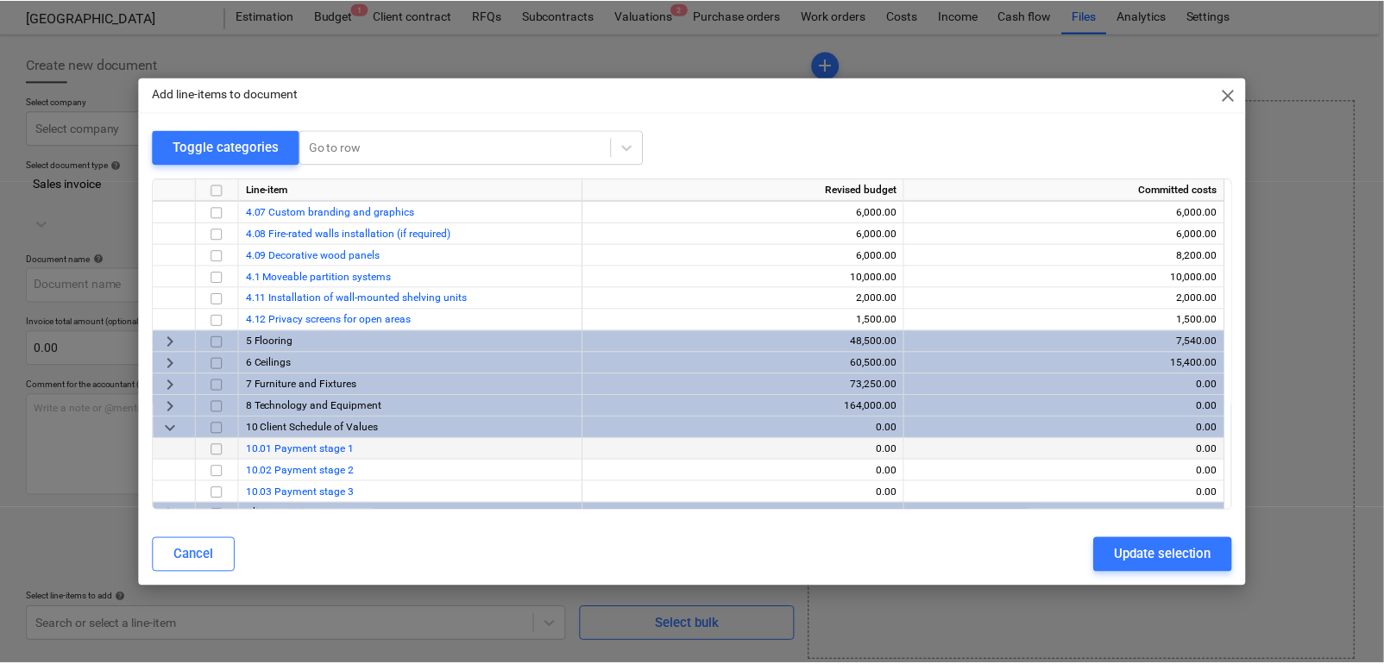
scroll to position [213, 0]
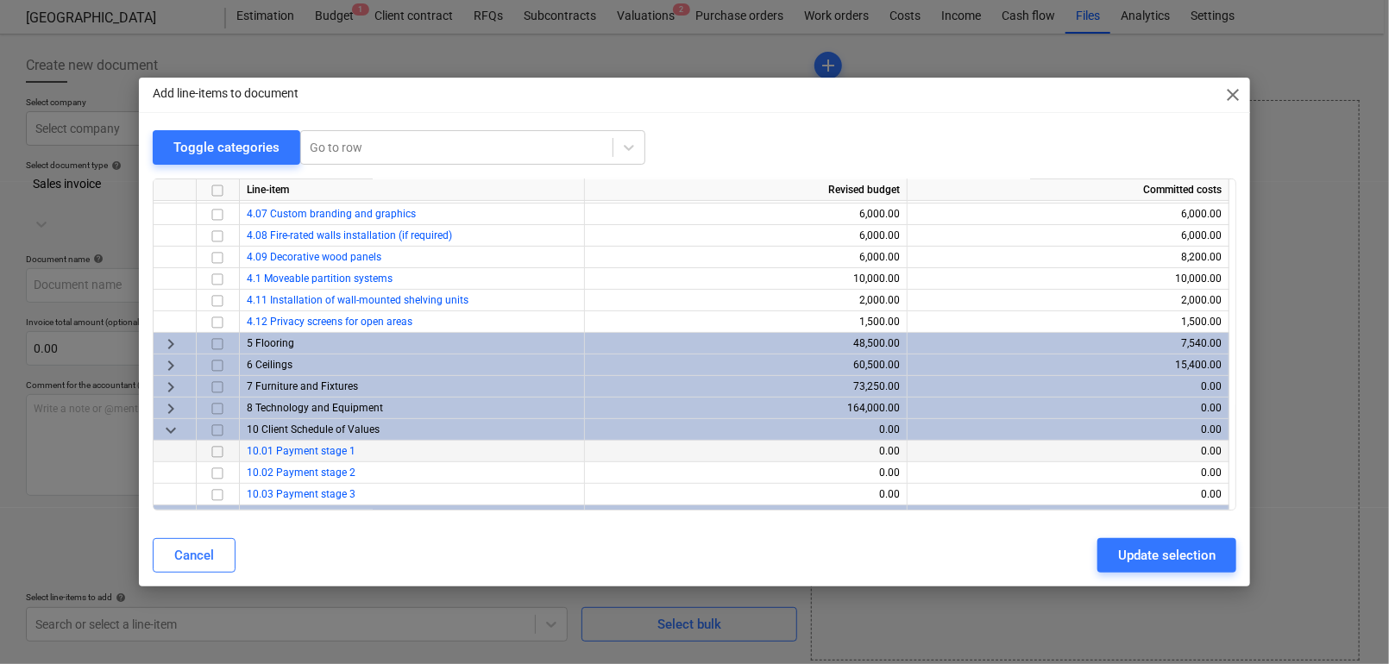
click at [217, 448] on input "checkbox" at bounding box center [217, 452] width 21 height 21
click at [1123, 547] on div "Update selection" at bounding box center [1167, 555] width 98 height 22
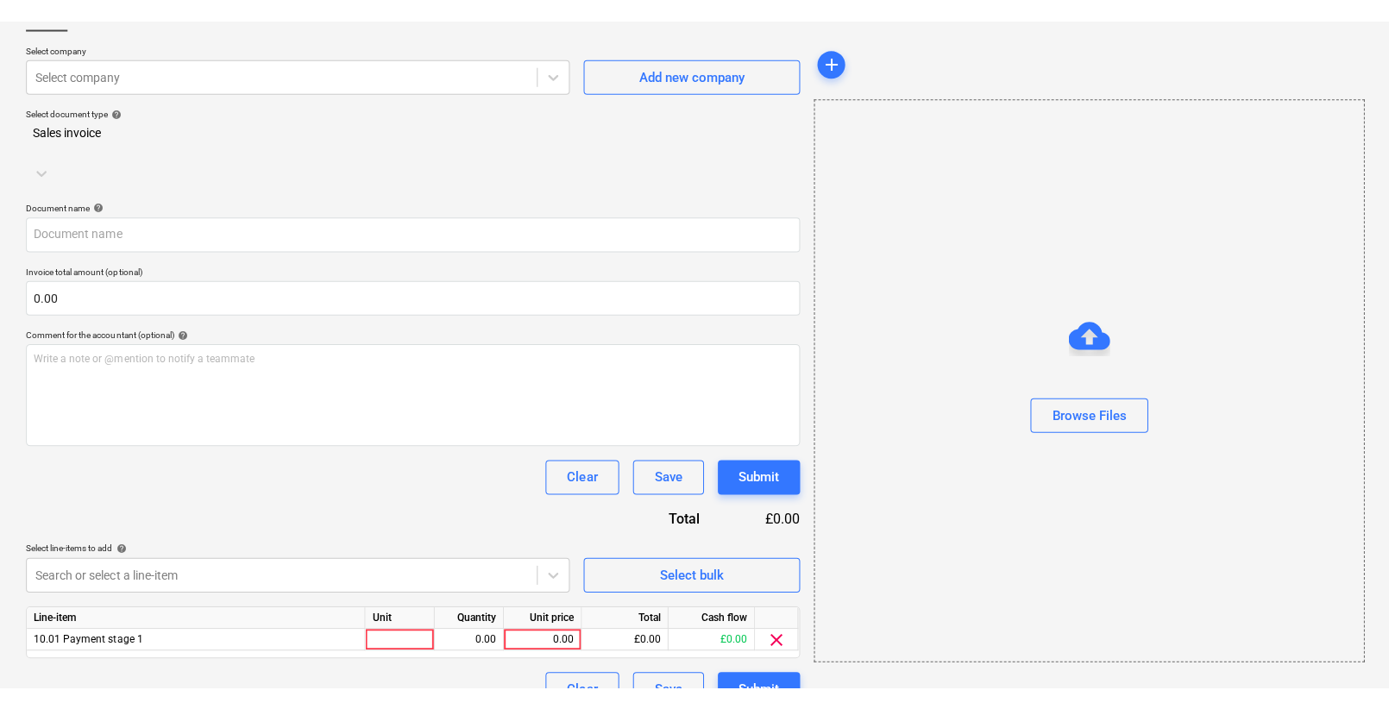
scroll to position [0, 0]
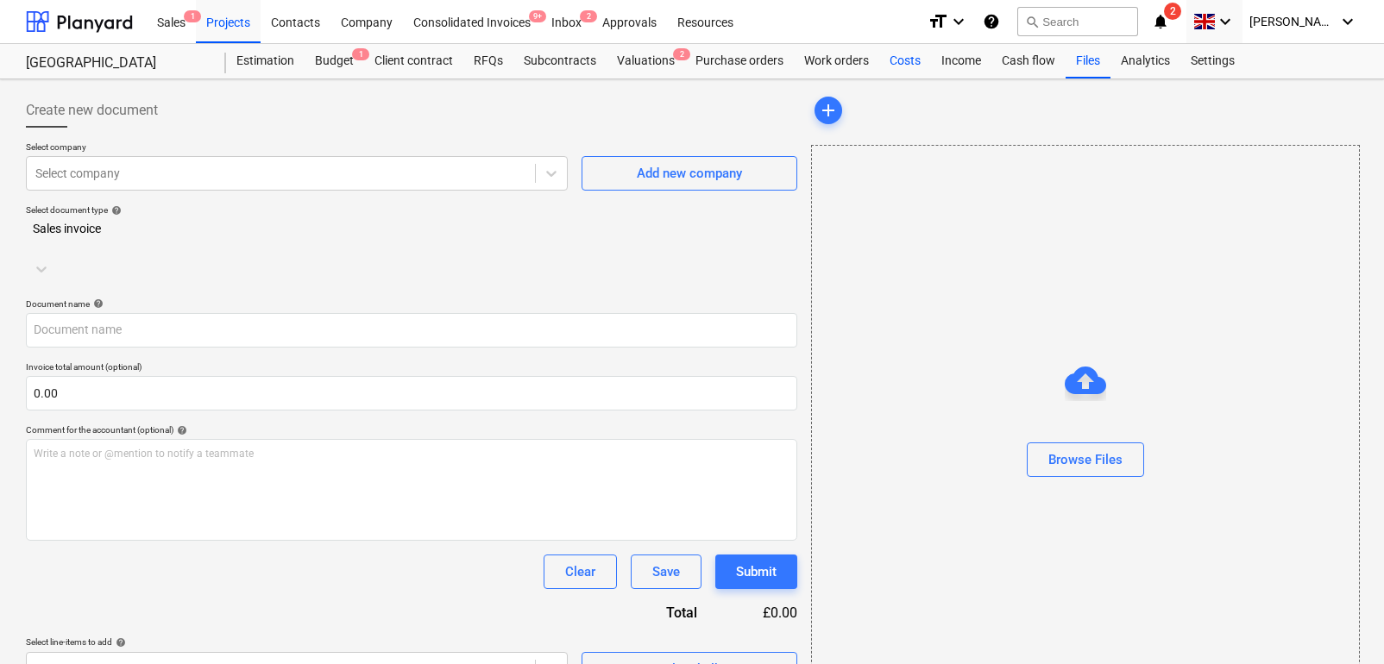
click at [920, 50] on div "Costs" at bounding box center [905, 61] width 52 height 35
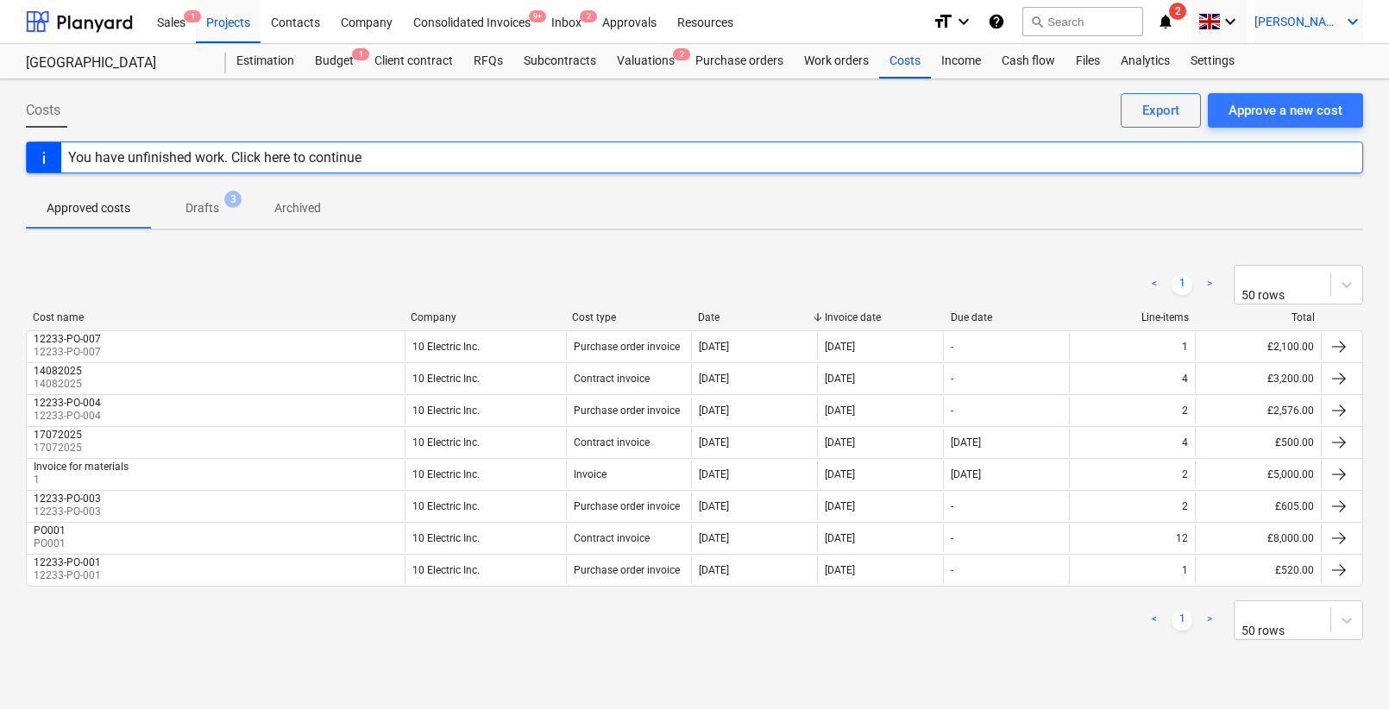
click at [1310, 25] on span "J. Walker" at bounding box center [1298, 22] width 86 height 14
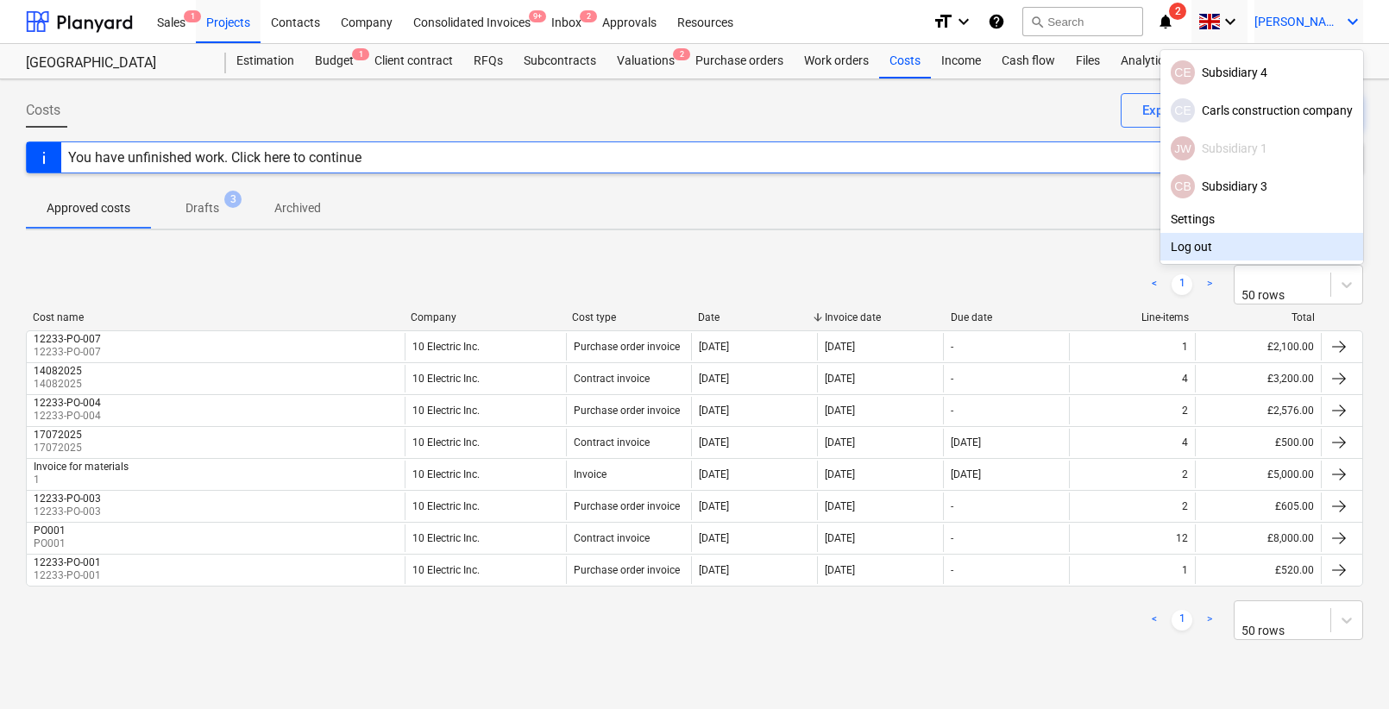
click at [1210, 245] on div "Log out" at bounding box center [1262, 247] width 203 height 28
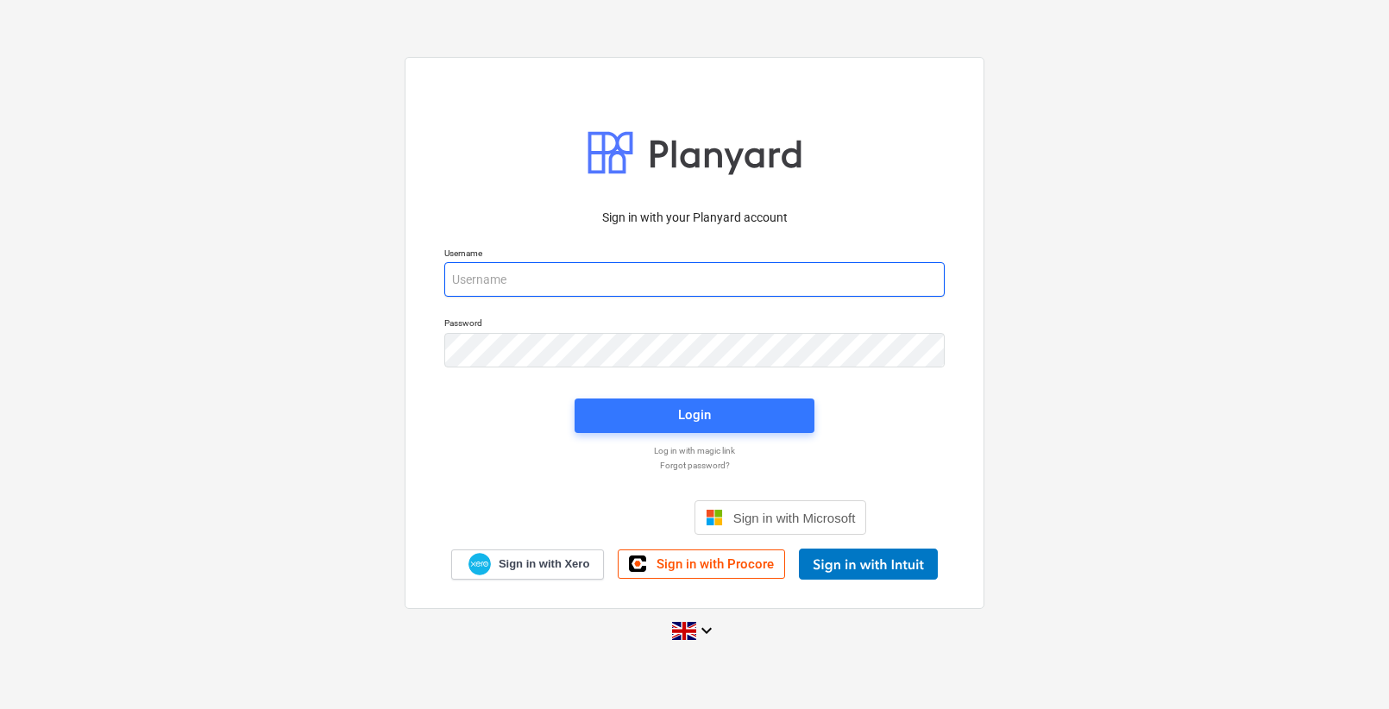
click at [551, 273] on input "email" at bounding box center [694, 279] width 500 height 35
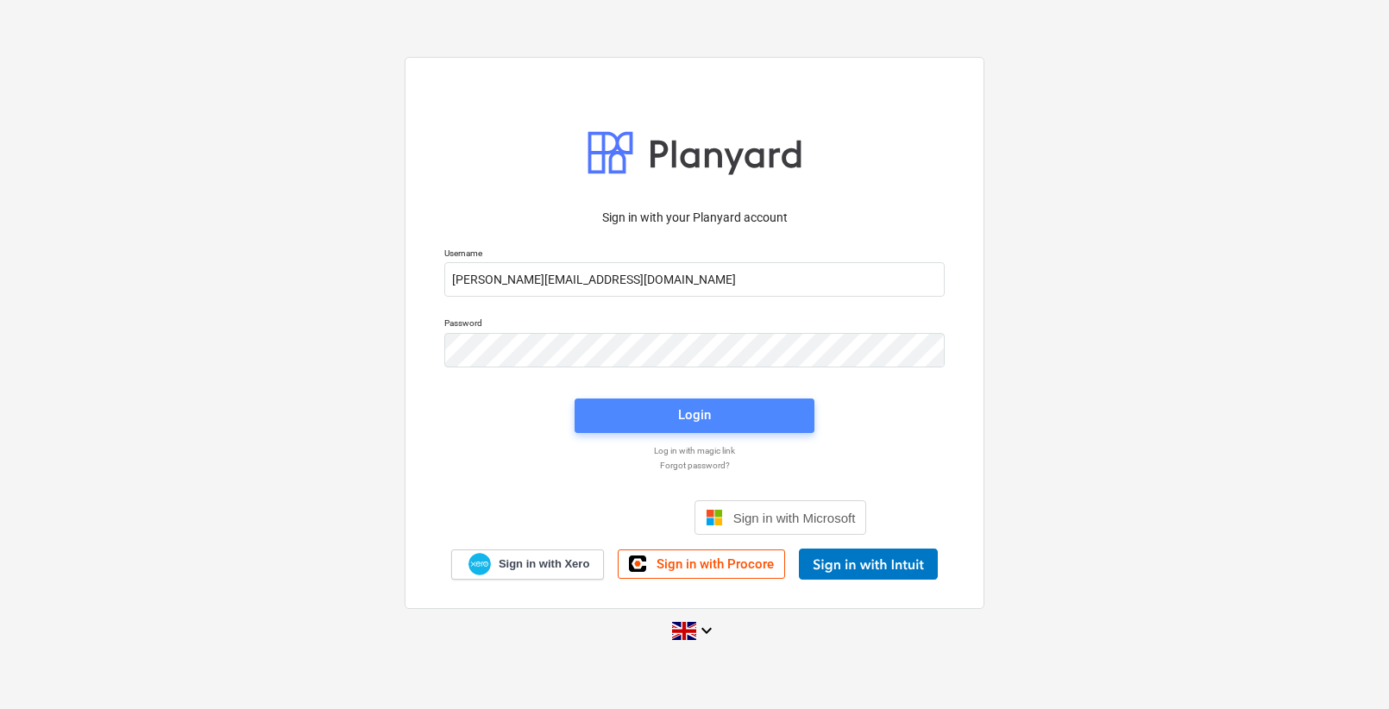
click at [678, 418] on div "Login" at bounding box center [694, 415] width 33 height 22
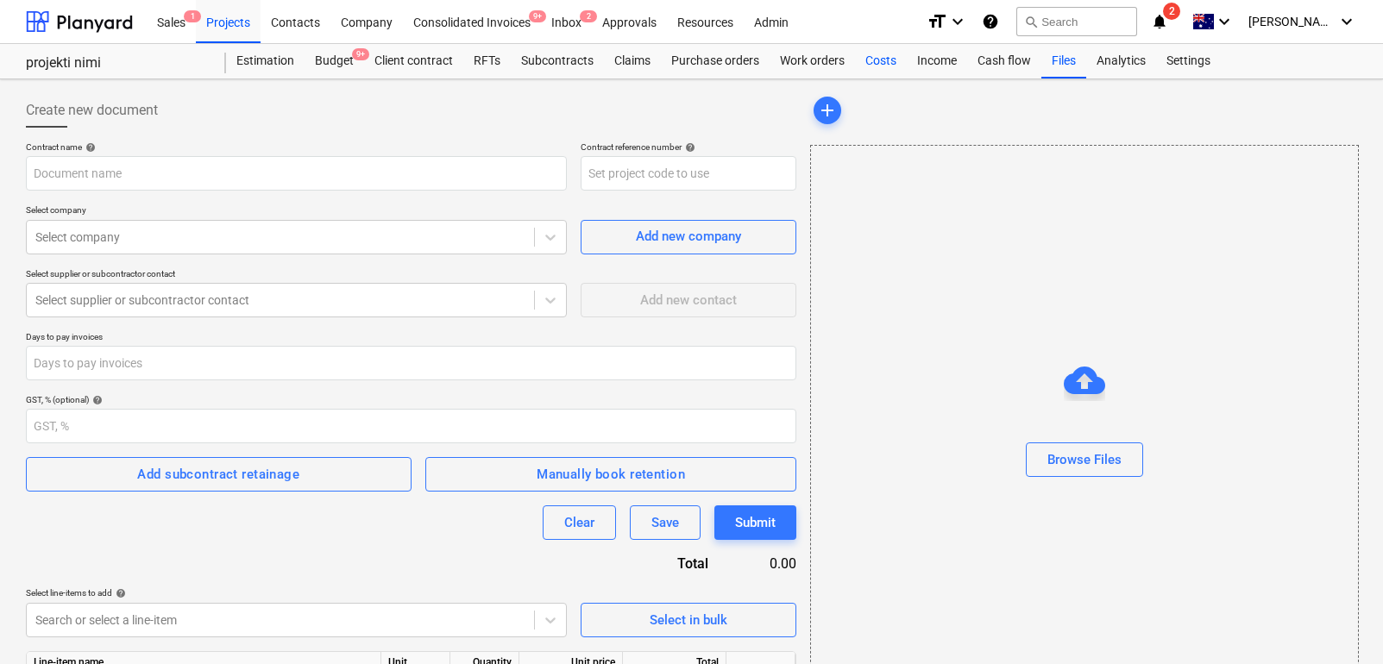
click at [874, 58] on div "Costs" at bounding box center [881, 61] width 52 height 35
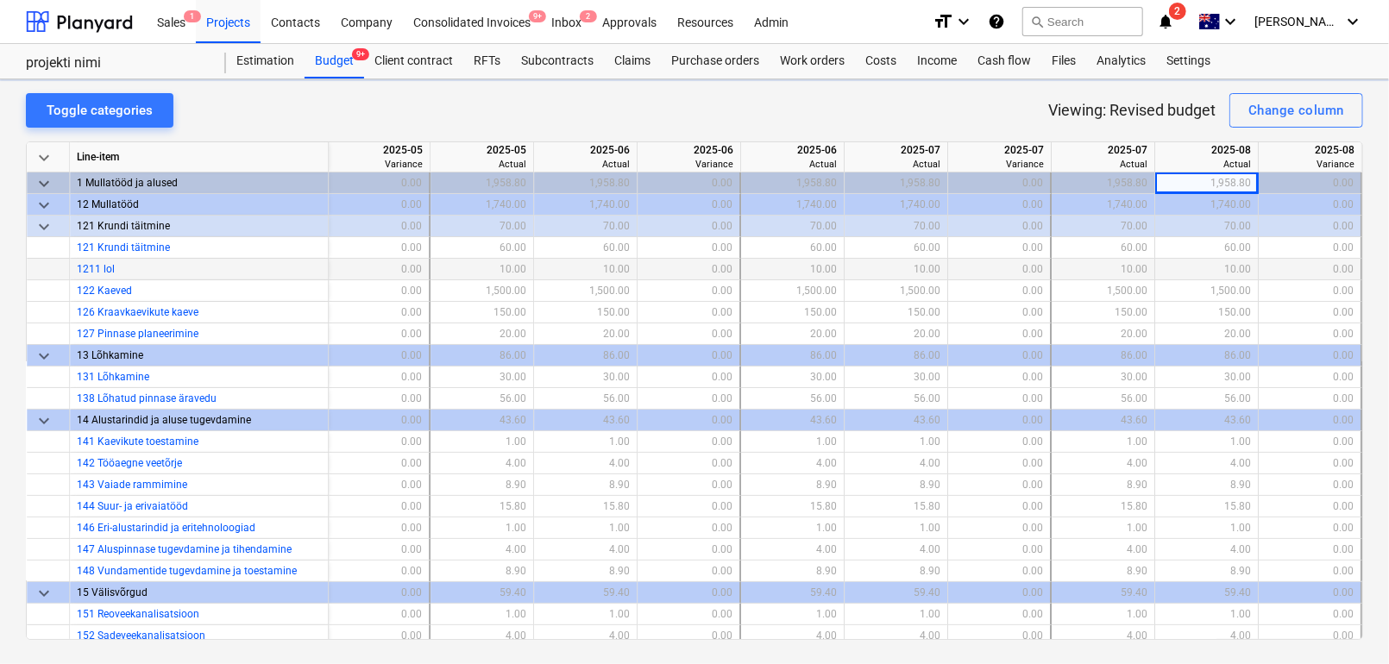
scroll to position [0, 12846]
click at [564, 22] on div "Inbox 2" at bounding box center [566, 21] width 51 height 44
